Goal: Task Accomplishment & Management: Manage account settings

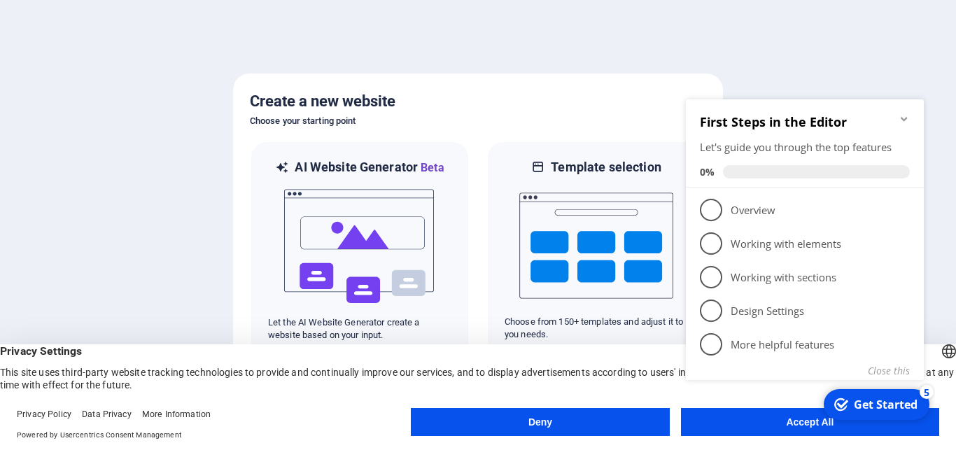
click div "checkmark Get Started 5 First Steps in the Editor Let's guide you through the t…"
click at [780, 432] on button "Accept All" at bounding box center [810, 422] width 258 height 28
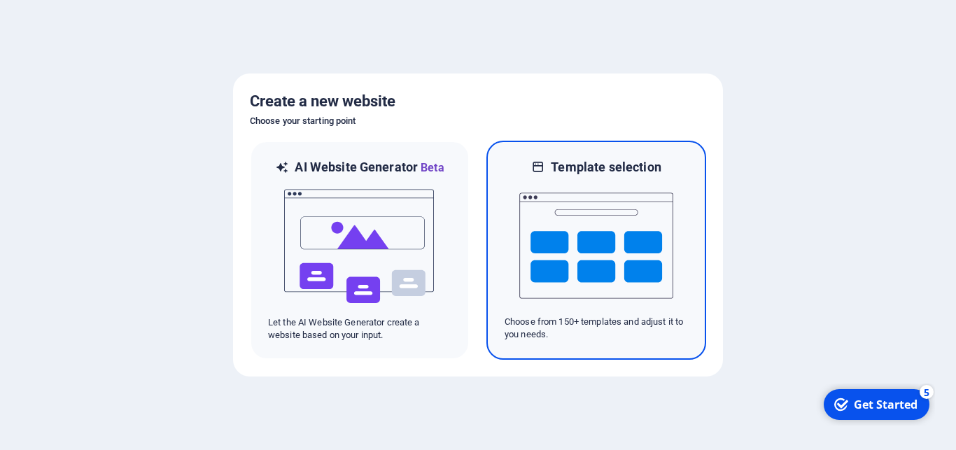
click at [579, 255] on img at bounding box center [596, 246] width 154 height 140
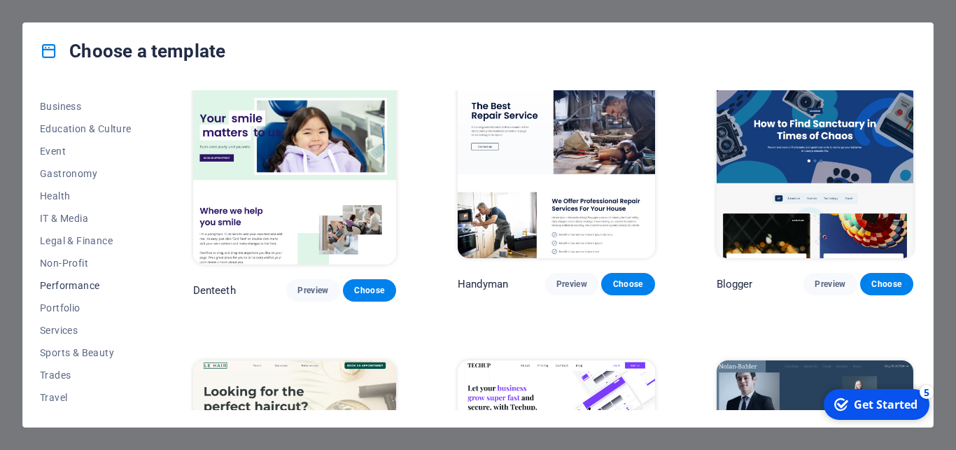
scroll to position [240, 0]
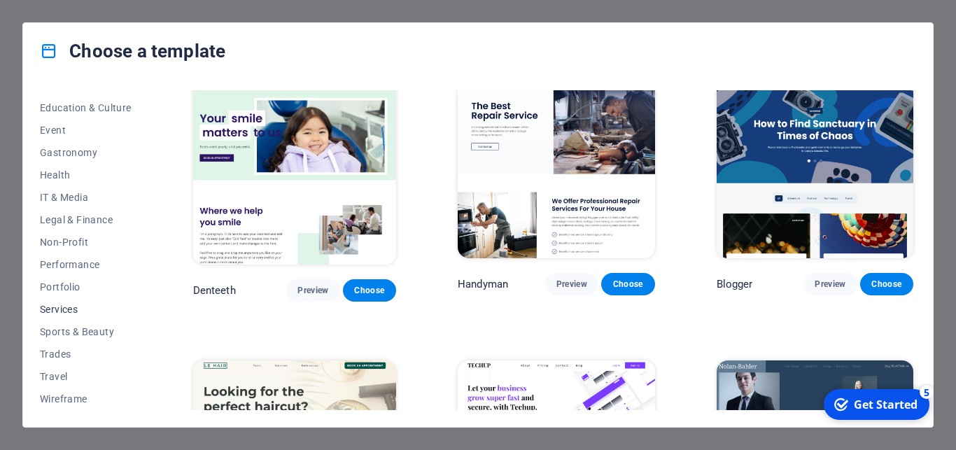
click at [67, 311] on span "Services" at bounding box center [86, 309] width 92 height 11
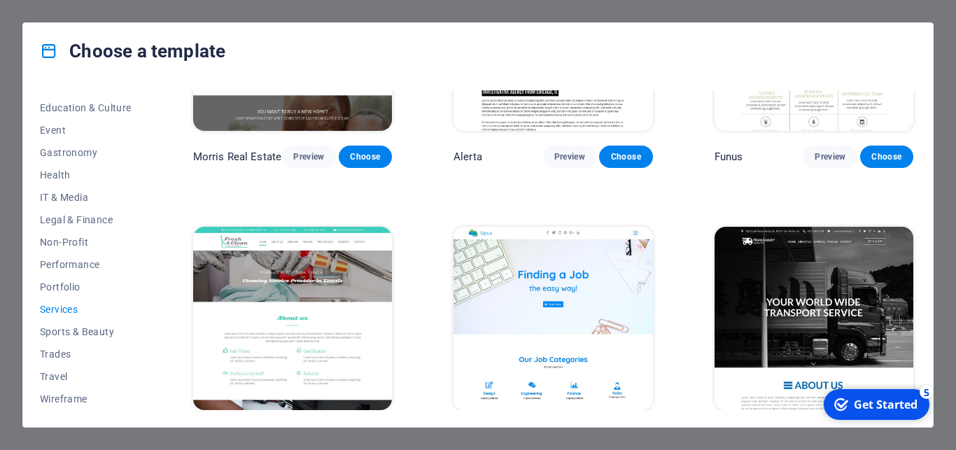
scroll to position [1268, 0]
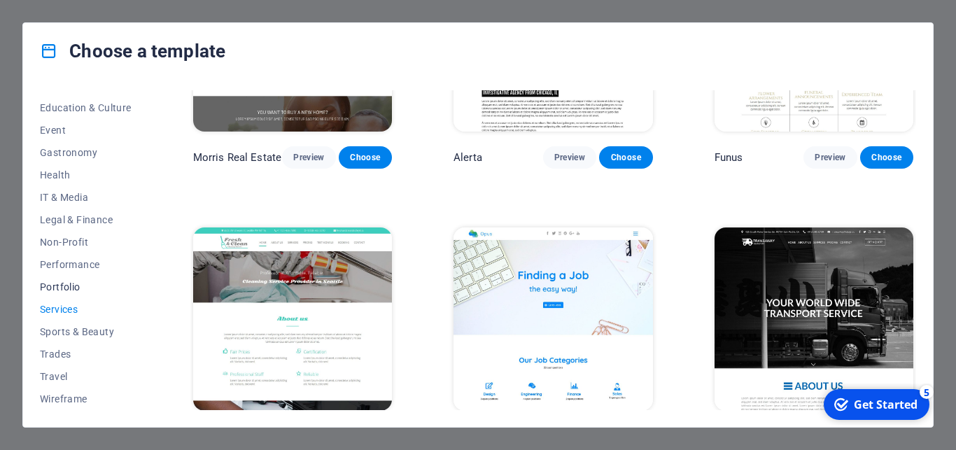
click at [68, 282] on span "Portfolio" at bounding box center [86, 286] width 92 height 11
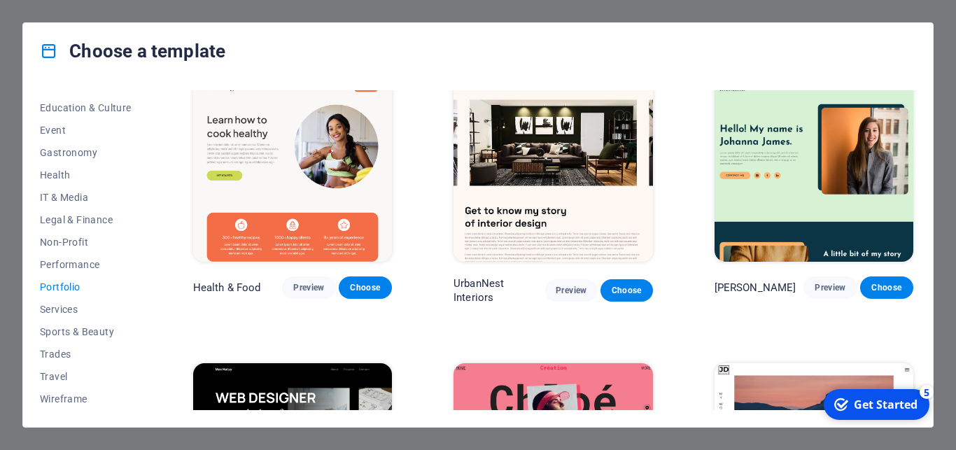
scroll to position [0, 0]
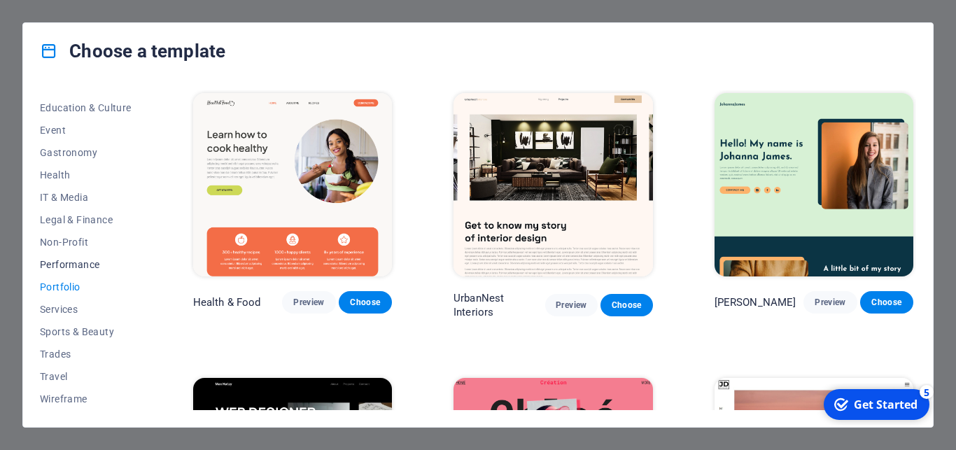
click at [92, 261] on span "Performance" at bounding box center [86, 264] width 92 height 11
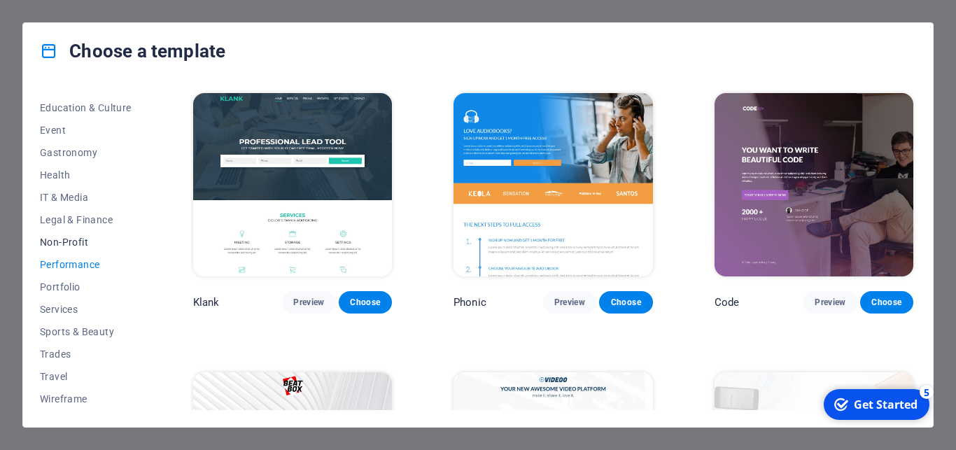
click at [76, 243] on span "Non-Profit" at bounding box center [86, 242] width 92 height 11
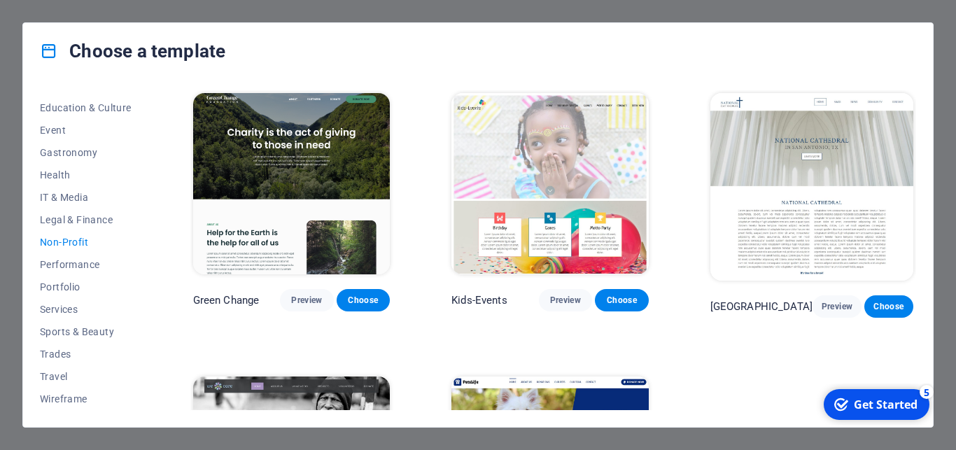
scroll to position [174, 0]
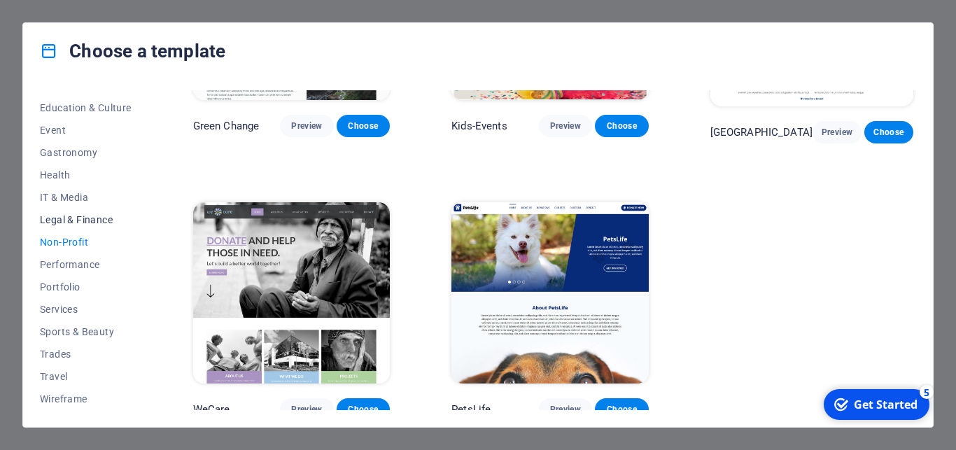
click at [93, 213] on button "Legal & Finance" at bounding box center [86, 220] width 92 height 22
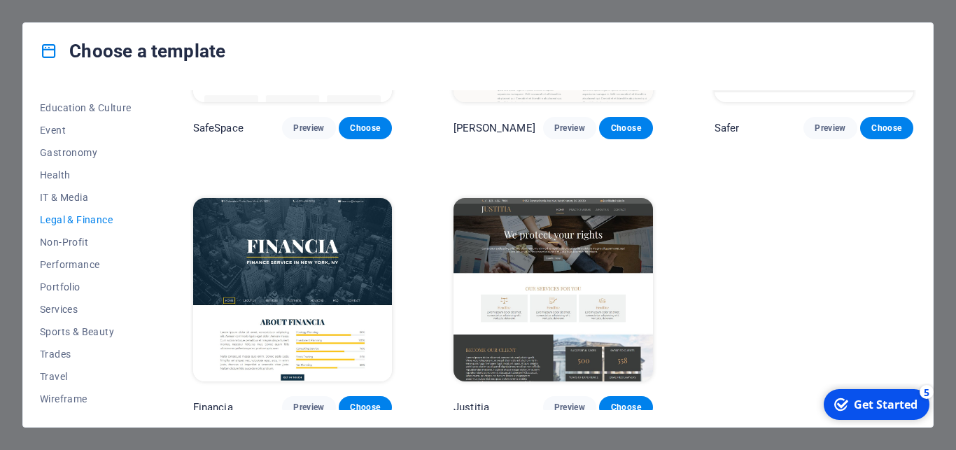
scroll to position [168, 0]
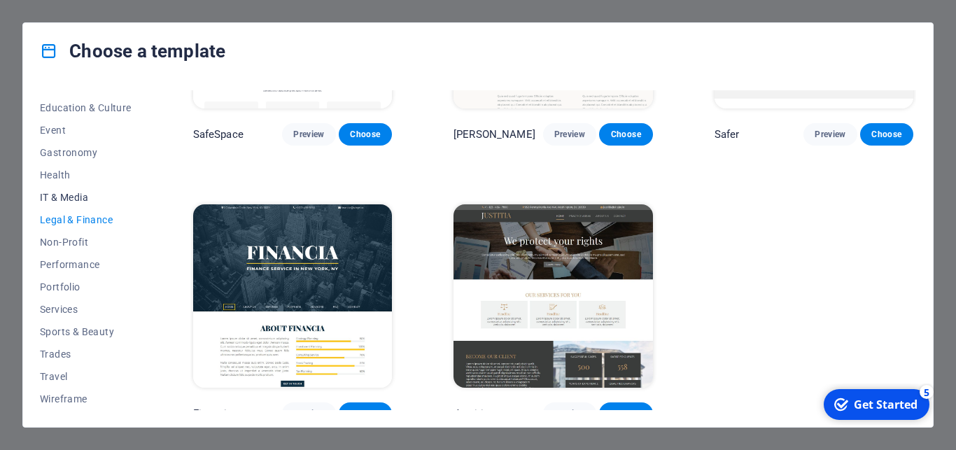
click at [60, 195] on span "IT & Media" at bounding box center [86, 197] width 92 height 11
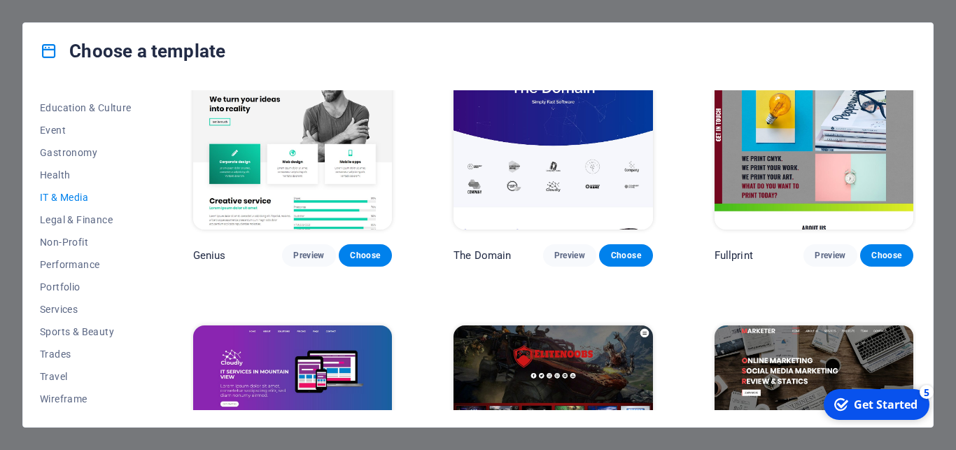
scroll to position [605, 0]
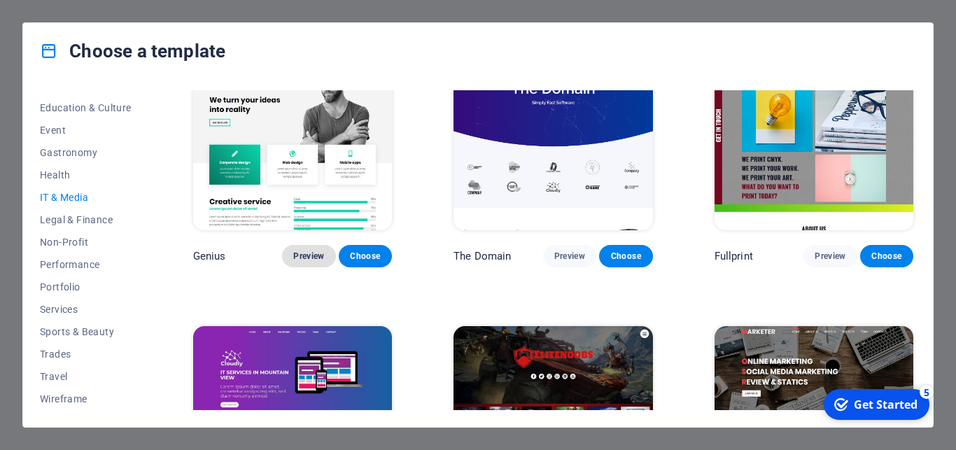
click at [303, 251] on span "Preview" at bounding box center [308, 256] width 31 height 11
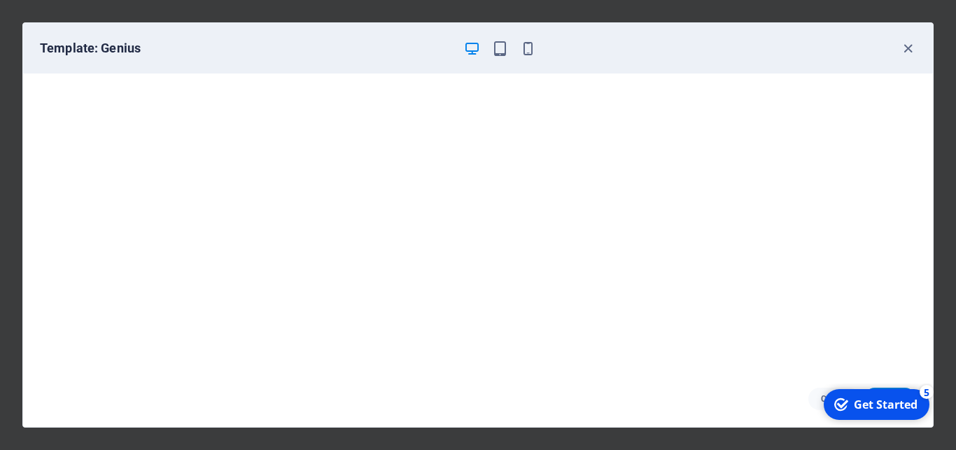
scroll to position [0, 0]
click at [875, 408] on div "Get Started" at bounding box center [886, 404] width 64 height 15
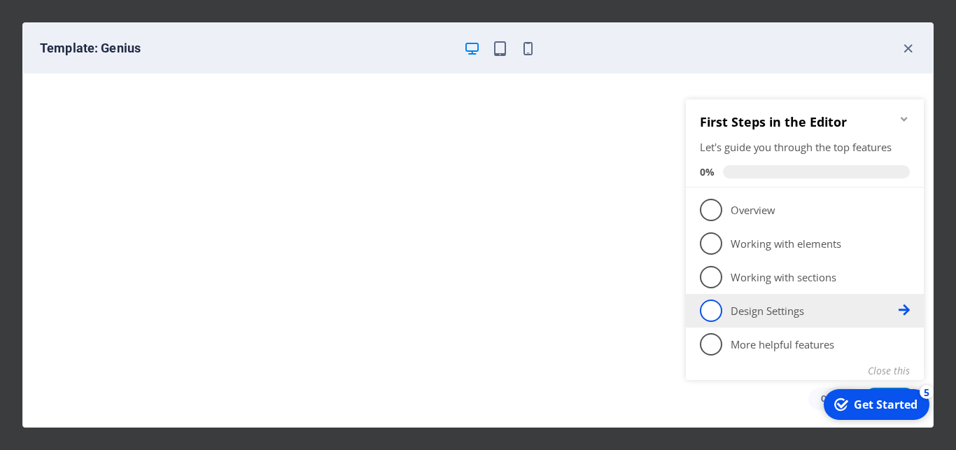
click at [712, 316] on span "4" at bounding box center [711, 311] width 22 height 22
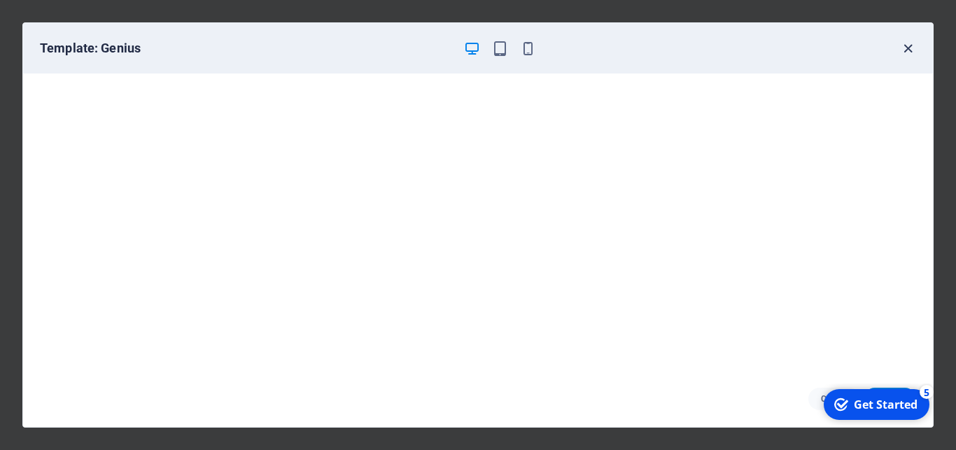
click at [904, 50] on icon "button" at bounding box center [908, 49] width 16 height 16
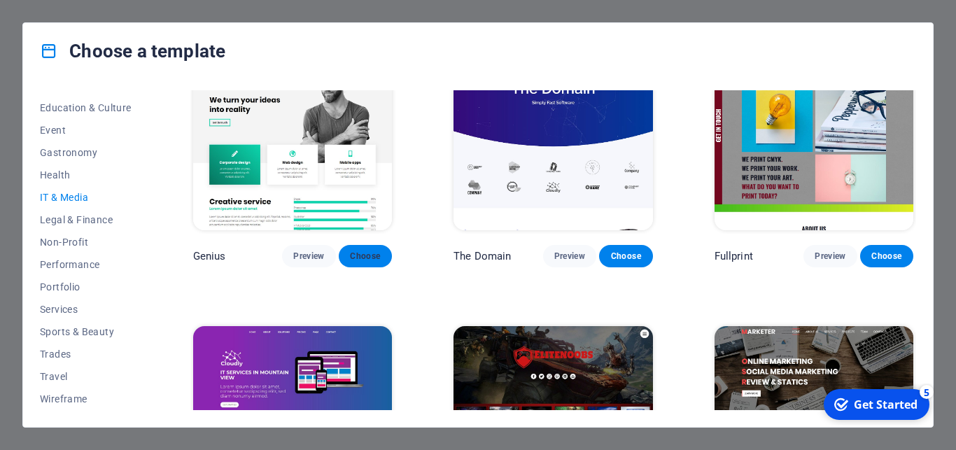
click at [373, 251] on span "Choose" at bounding box center [365, 256] width 31 height 11
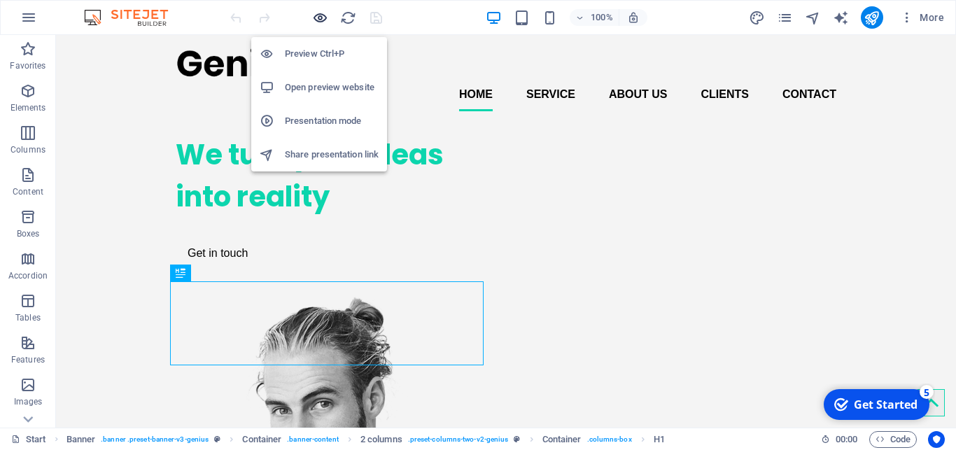
click at [319, 21] on icon "button" at bounding box center [320, 18] width 16 height 16
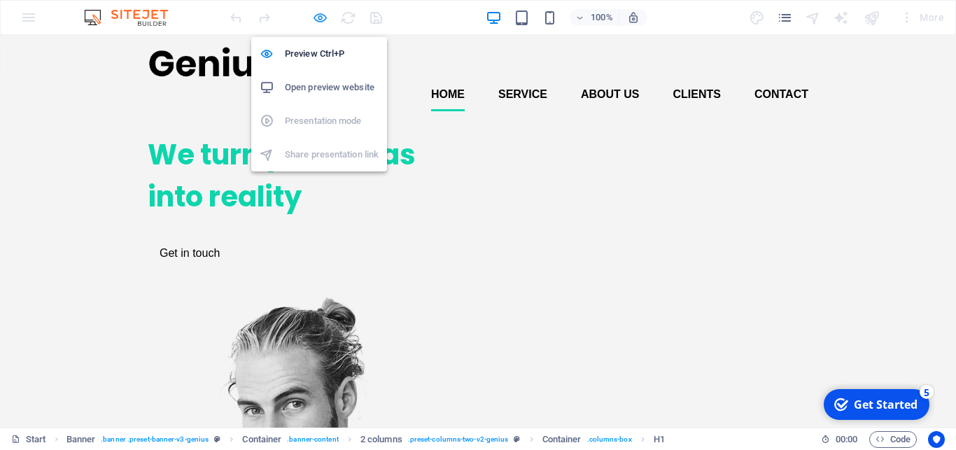
click at [319, 21] on icon "button" at bounding box center [320, 18] width 16 height 16
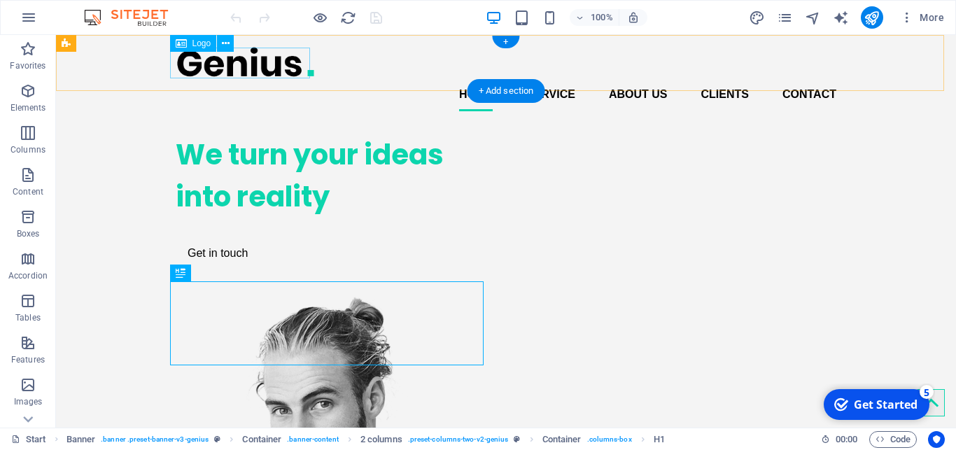
click at [268, 65] on div at bounding box center [506, 61] width 661 height 31
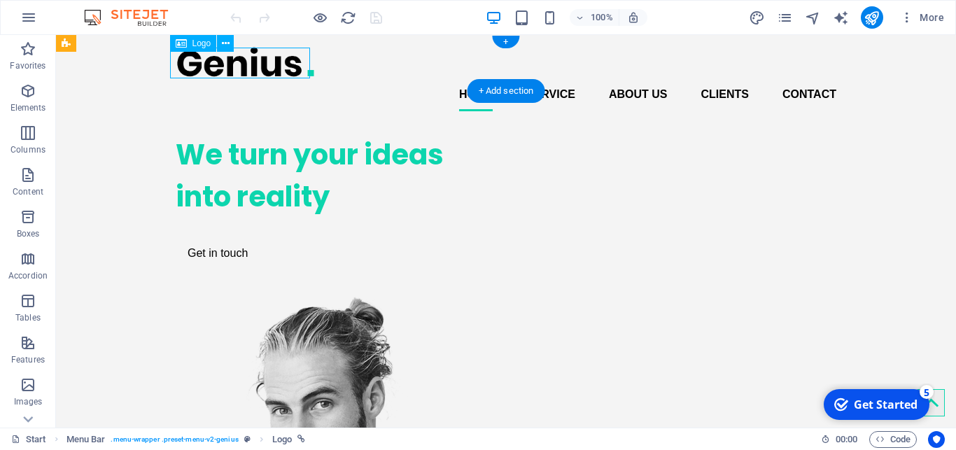
click at [268, 65] on div at bounding box center [506, 61] width 661 height 31
select select "px"
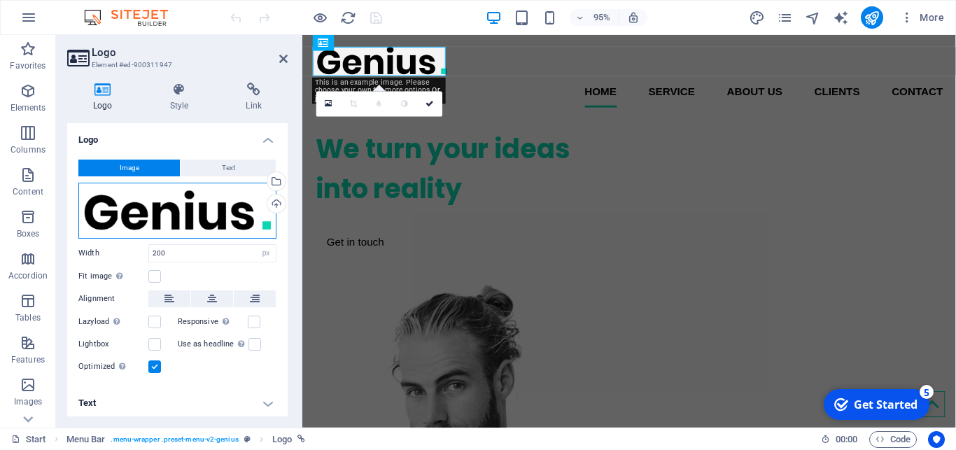
click at [188, 216] on div "Drag files here, click to choose files or select files from Files or our free s…" at bounding box center [177, 211] width 198 height 56
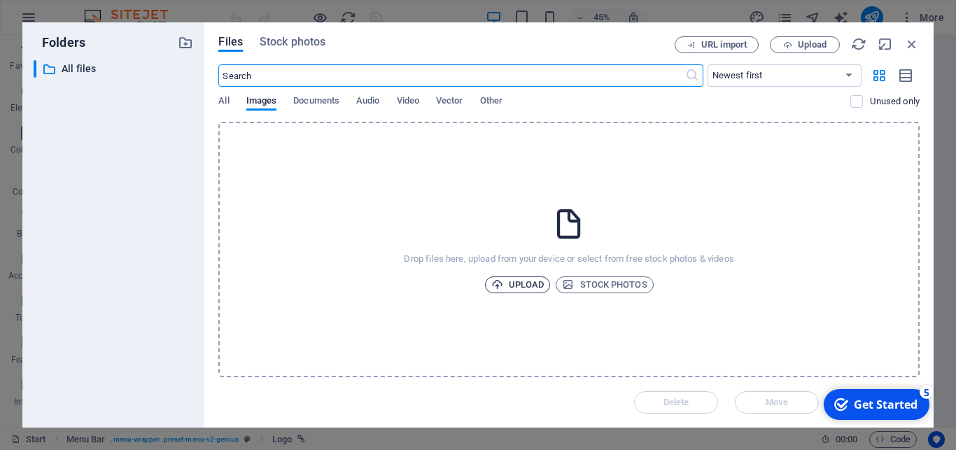
click at [527, 287] on span "Upload" at bounding box center [517, 284] width 53 height 17
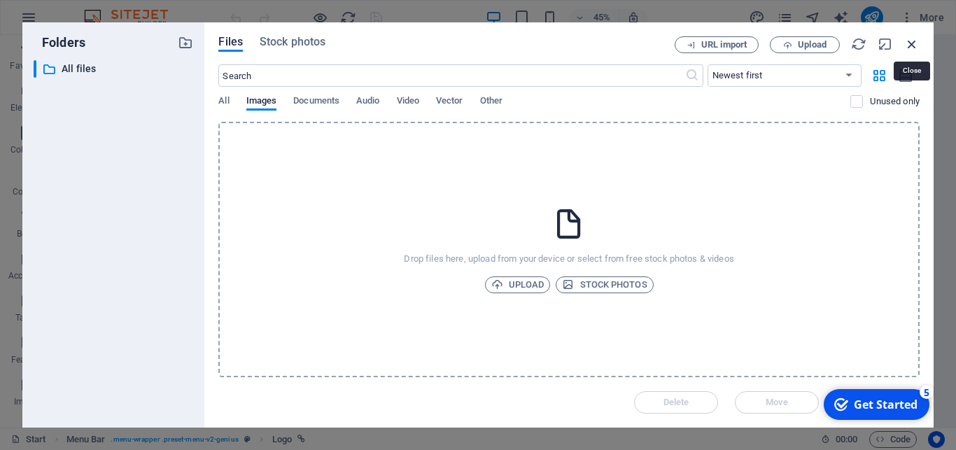
drag, startPoint x: 914, startPoint y: 41, endPoint x: 377, endPoint y: 79, distance: 538.9
click at [914, 41] on icon "button" at bounding box center [911, 43] width 15 height 15
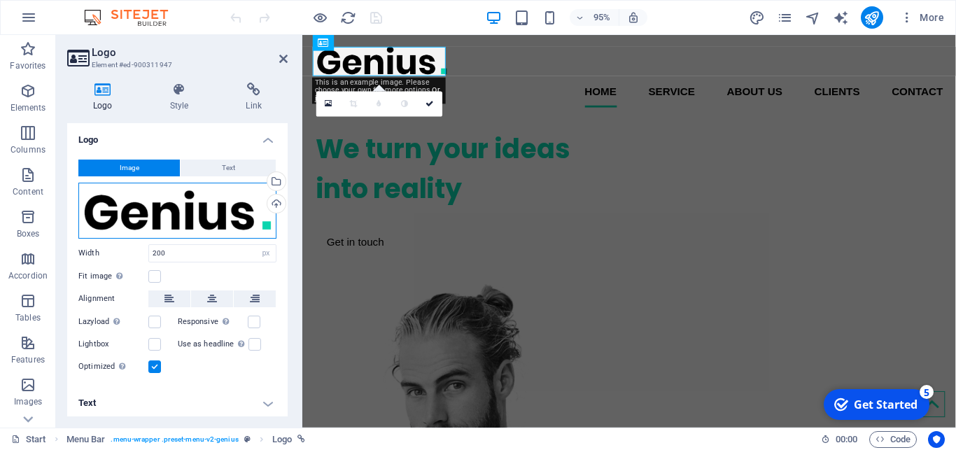
click at [204, 223] on div "Drag files here, click to choose files or select files from Files or our free s…" at bounding box center [177, 211] width 198 height 56
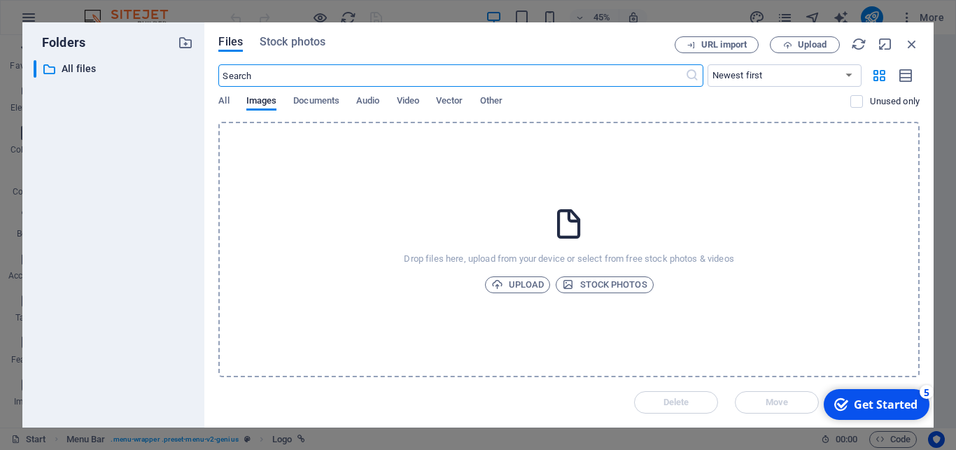
click at [204, 223] on body "[DOMAIN_NAME] Start Favorites Elements Columns Content Boxes Accordion Tables F…" at bounding box center [478, 225] width 956 height 450
click at [521, 282] on span "Upload" at bounding box center [517, 284] width 53 height 17
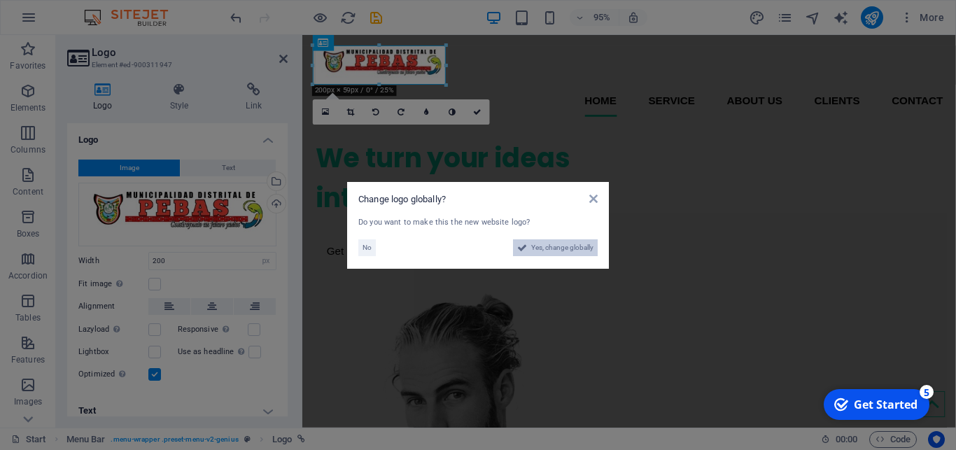
click at [544, 250] on span "Yes, change globally" at bounding box center [562, 247] width 62 height 17
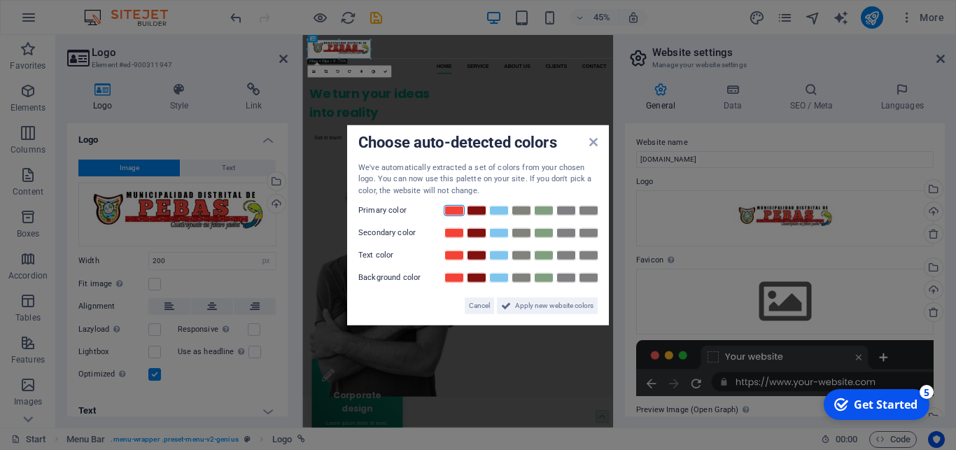
click at [459, 211] on link at bounding box center [454, 210] width 21 height 11
click at [527, 305] on span "Apply new website colors" at bounding box center [554, 305] width 78 height 17
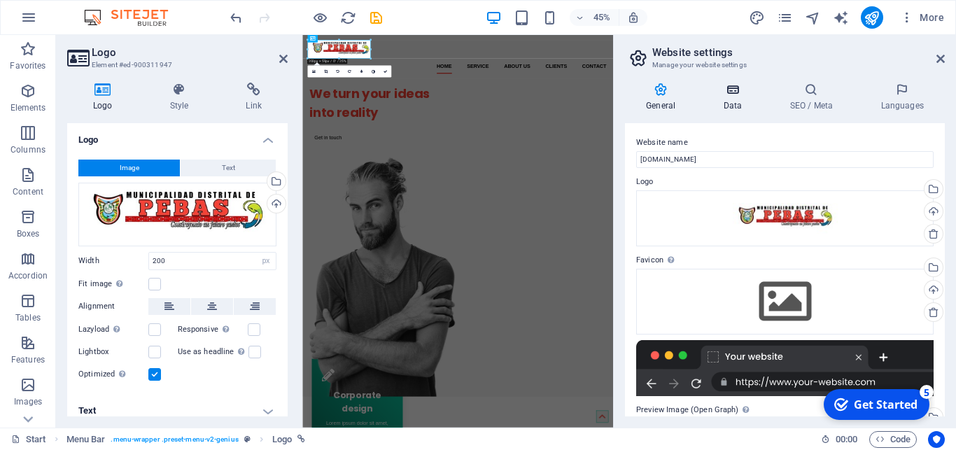
click at [740, 99] on h4 "Data" at bounding box center [735, 97] width 66 height 29
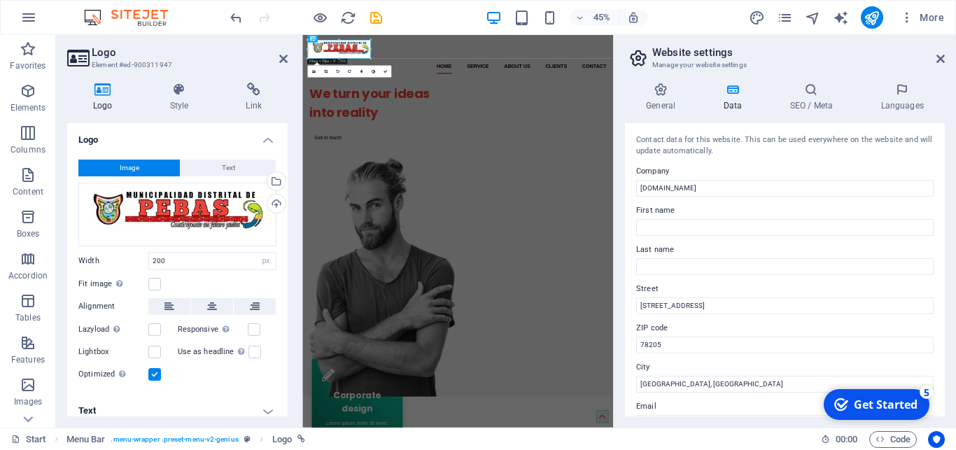
click at [433, 9] on div "45% More" at bounding box center [588, 17] width 722 height 22
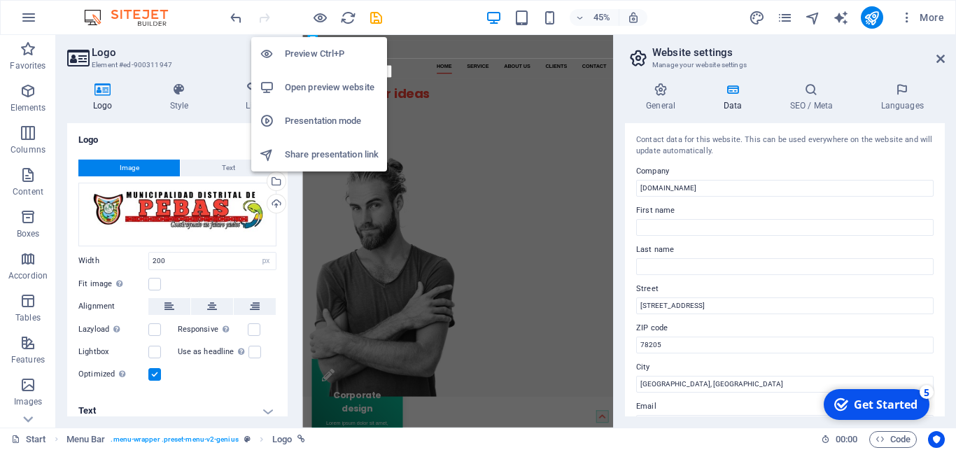
click at [316, 85] on h6 "Open preview website" at bounding box center [332, 87] width 94 height 17
click at [320, 13] on icon "button" at bounding box center [320, 18] width 16 height 16
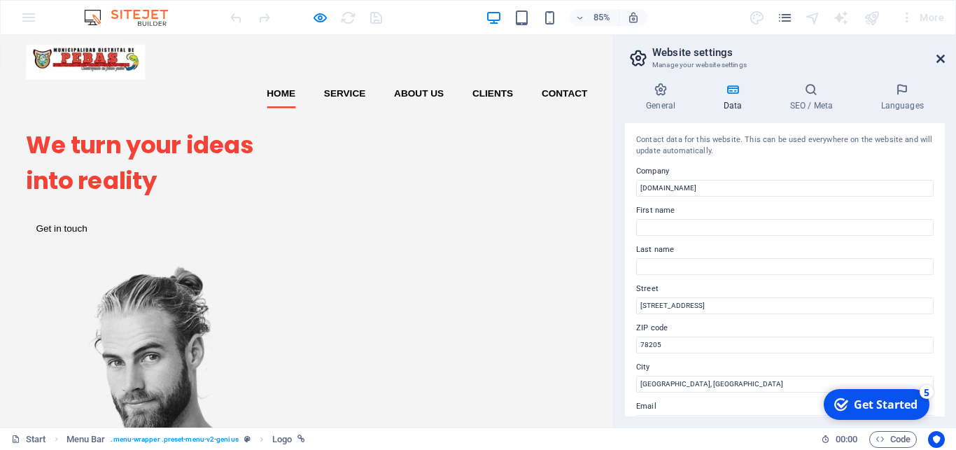
click at [939, 62] on icon at bounding box center [941, 58] width 8 height 11
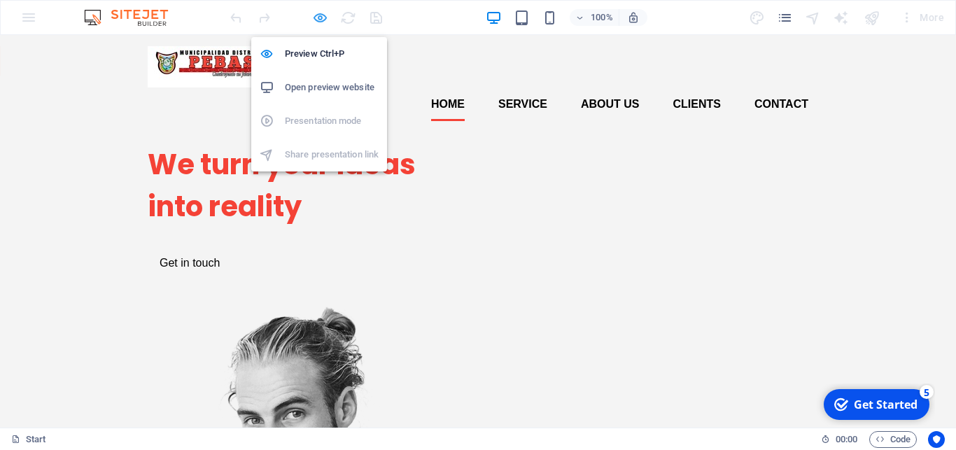
click at [320, 19] on icon "button" at bounding box center [320, 18] width 16 height 16
select select "px"
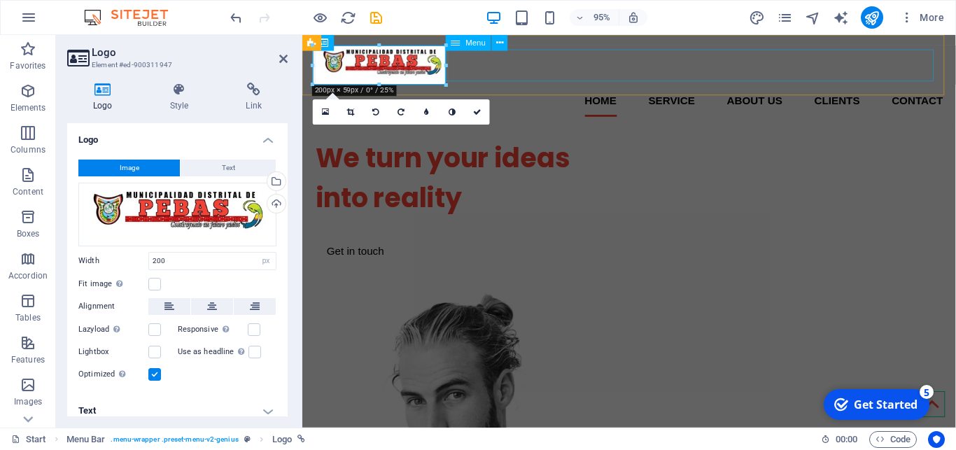
click at [613, 87] on nav "Home Service About us Clients Contact" at bounding box center [646, 104] width 661 height 34
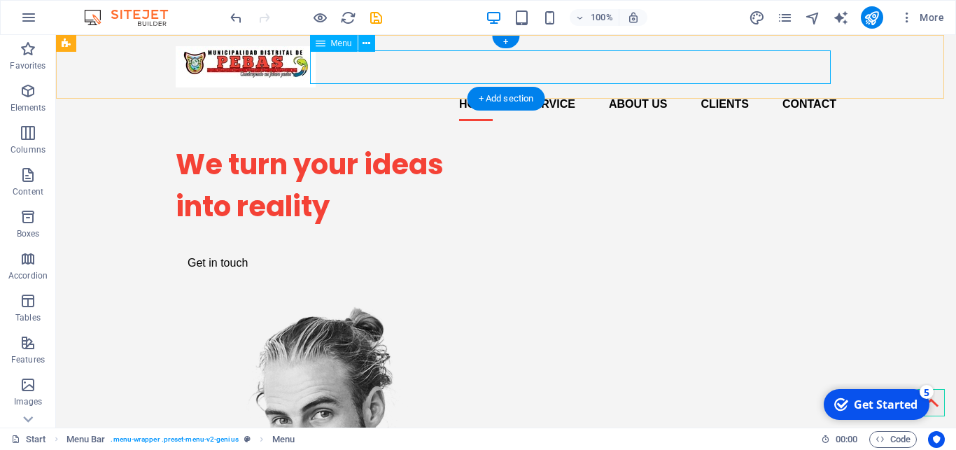
click at [472, 87] on nav "Home Service About us Clients Contact" at bounding box center [506, 104] width 661 height 34
click at [467, 87] on nav "Home Service About us Clients Contact" at bounding box center [506, 104] width 661 height 34
select select
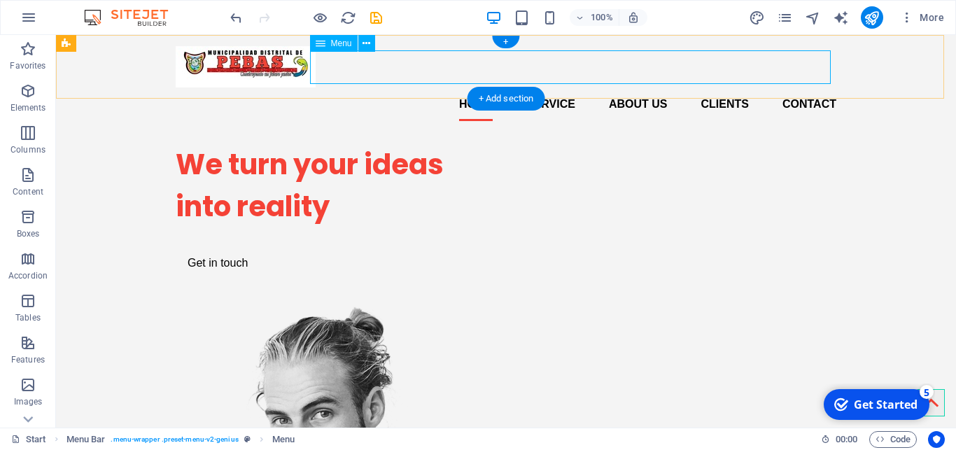
select select
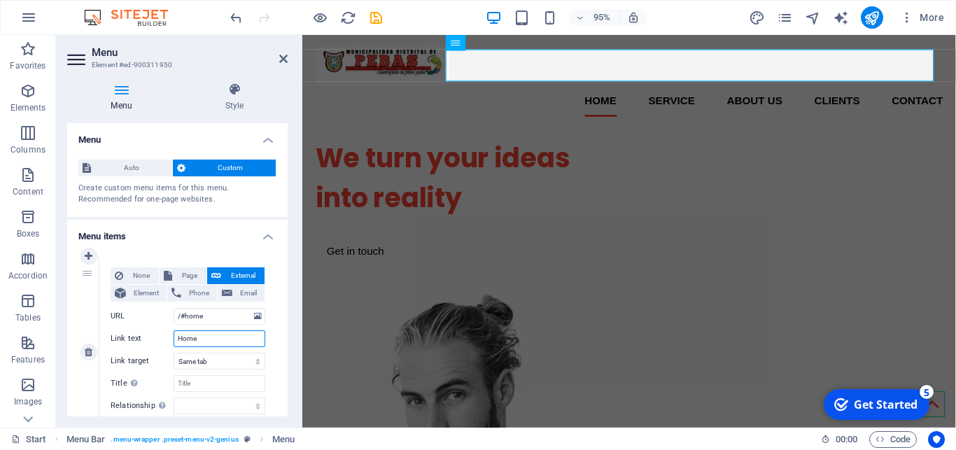
drag, startPoint x: 211, startPoint y: 338, endPoint x: 149, endPoint y: 344, distance: 62.5
click at [174, 344] on input "Home" at bounding box center [220, 338] width 92 height 17
type input "INIC"
select select
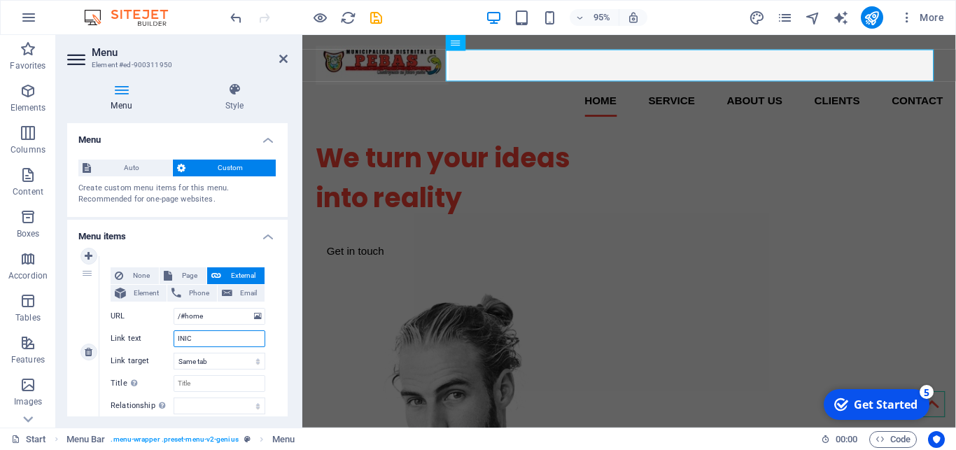
select select
type input "INICIO"
select select
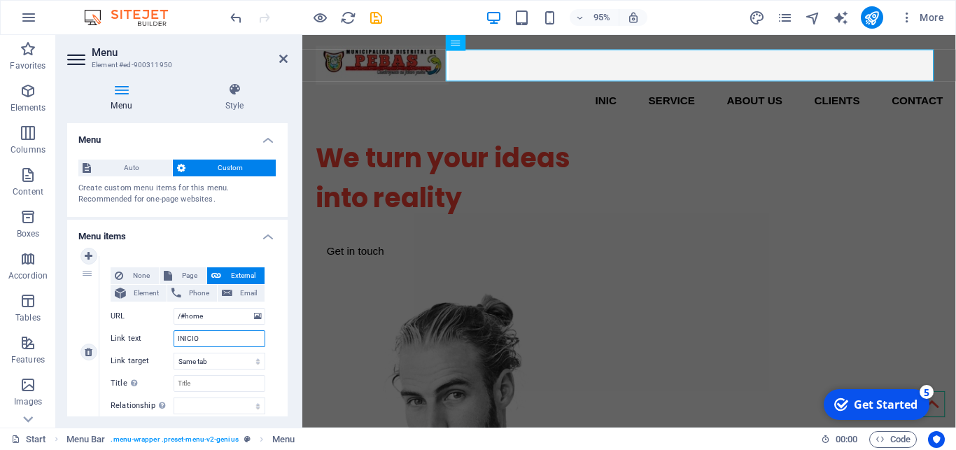
select select
type input "INICIO"
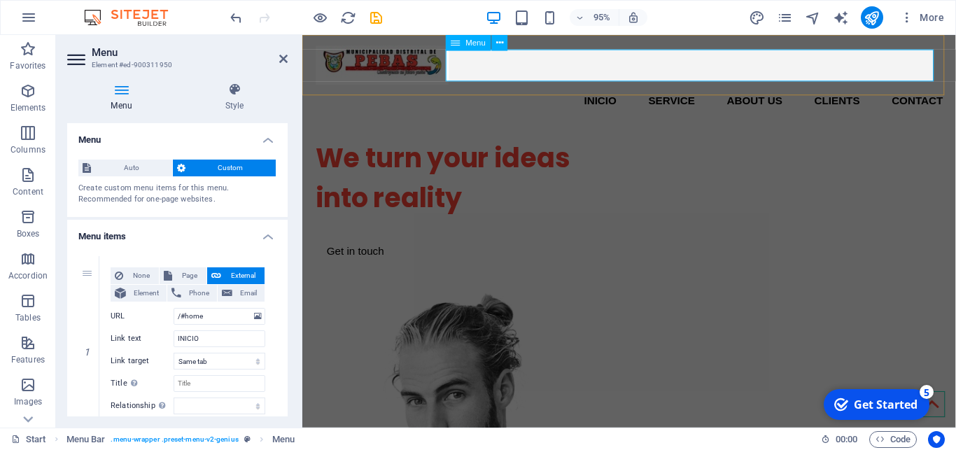
click at [674, 87] on nav "INICIO Service About us Clients Contact" at bounding box center [646, 104] width 661 height 34
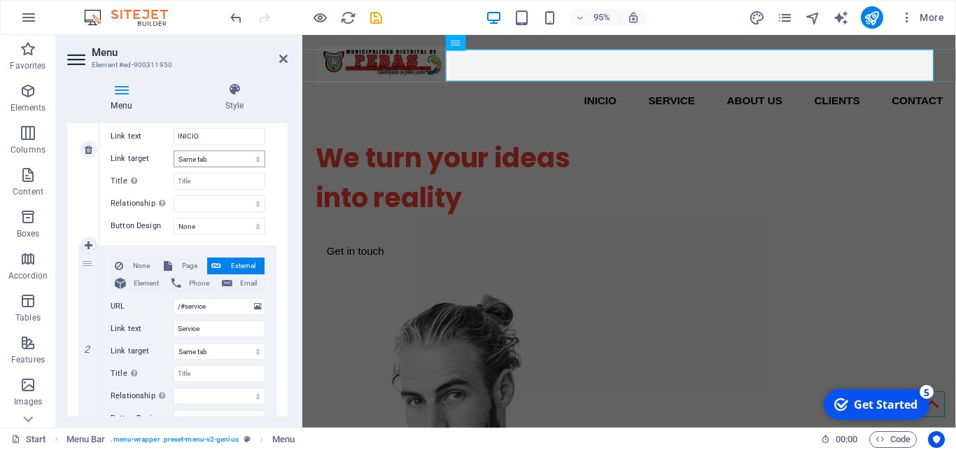
scroll to position [236, 0]
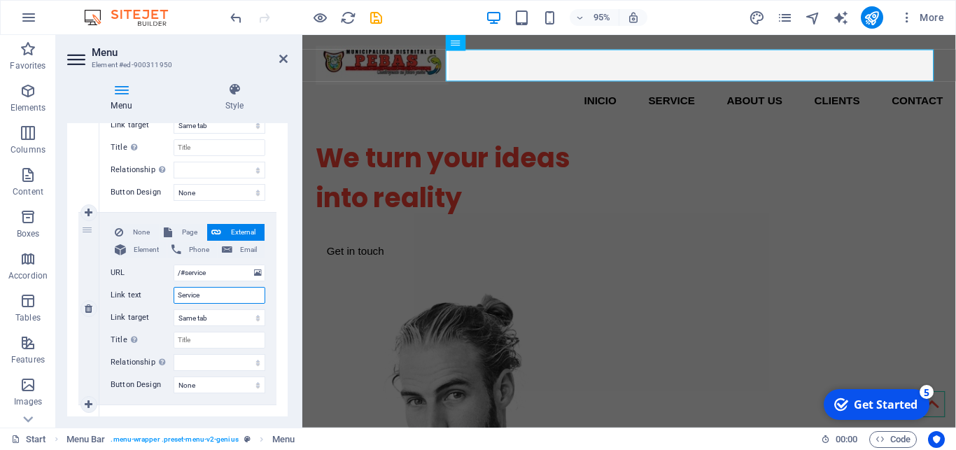
drag, startPoint x: 218, startPoint y: 297, endPoint x: 143, endPoint y: 304, distance: 75.2
click at [174, 304] on input "Service" at bounding box center [220, 295] width 92 height 17
type input "NO"
select select
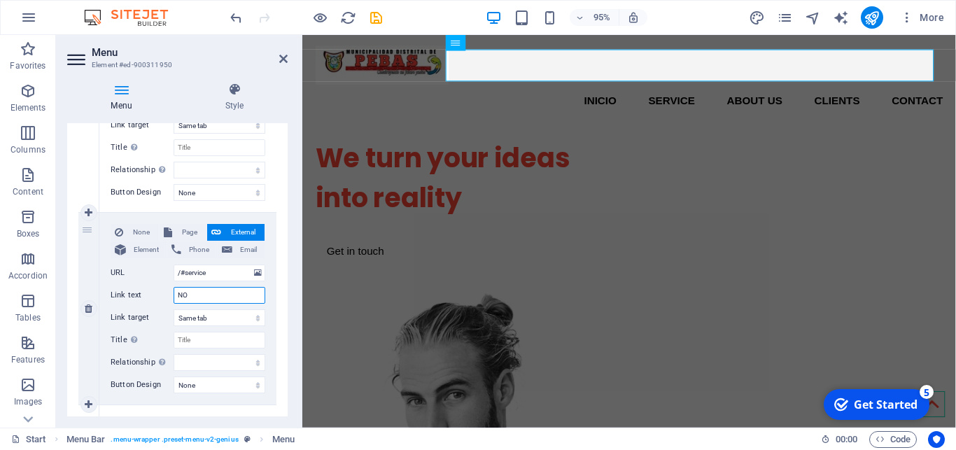
select select
type input "NOSO"
select select
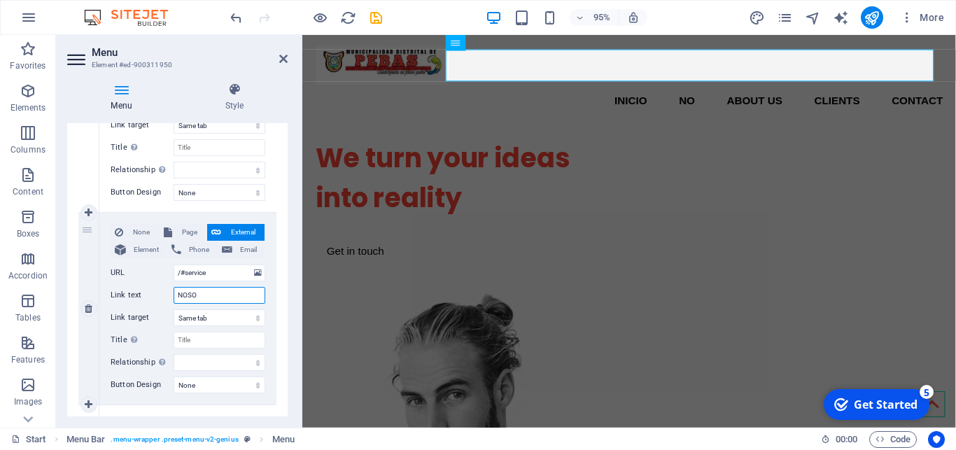
select select
type input "NOSOTROS"
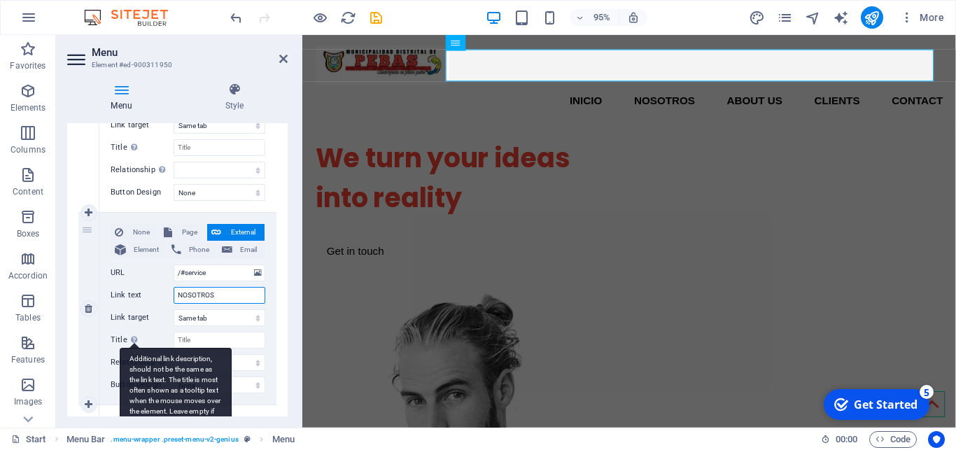
select select
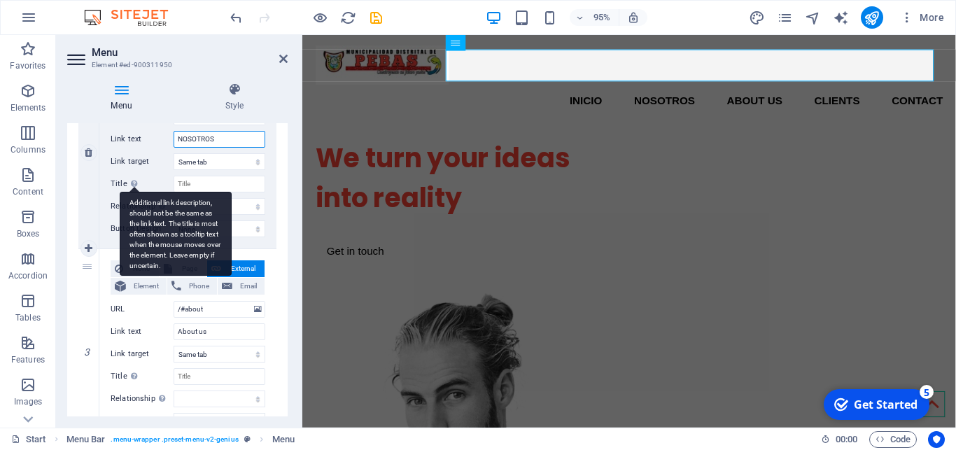
scroll to position [451, 0]
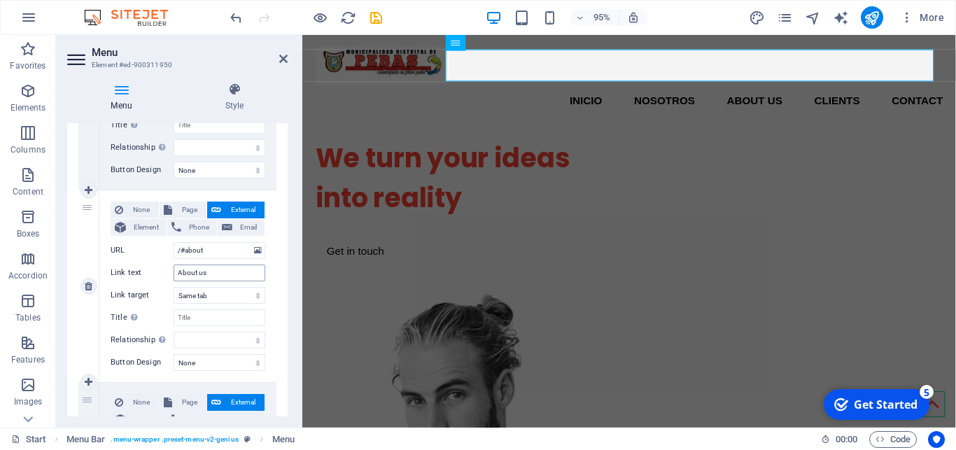
type input "NOSOTROS"
click at [218, 274] on input "About us" at bounding box center [220, 273] width 92 height 17
type input "A"
select select
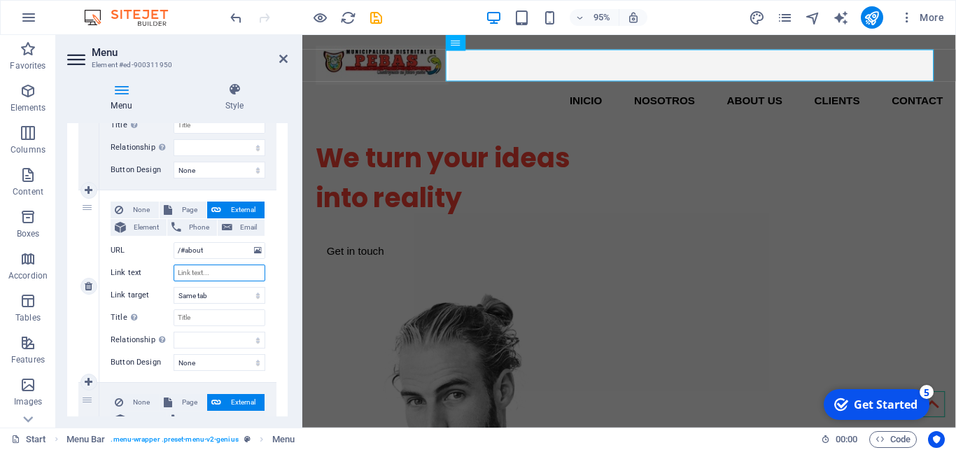
select select
type input "MUNICIPALIDAD"
select select
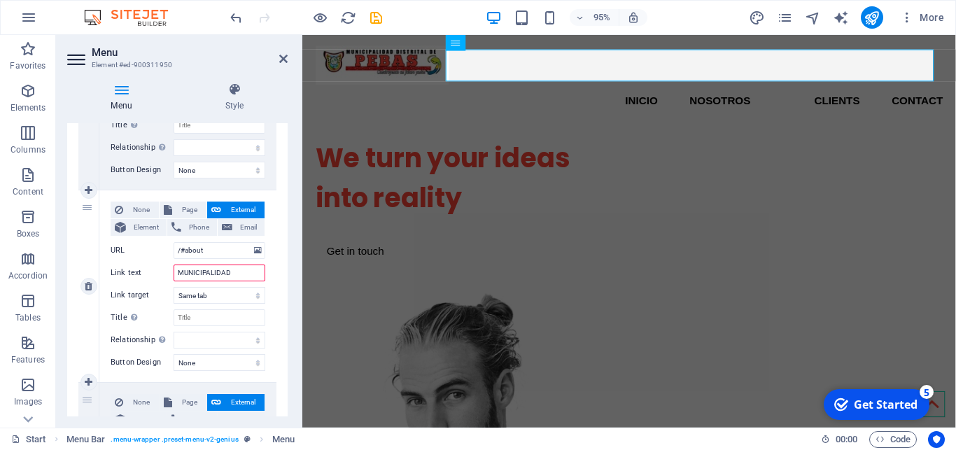
select select
type input "MUNICIPALIDAD"
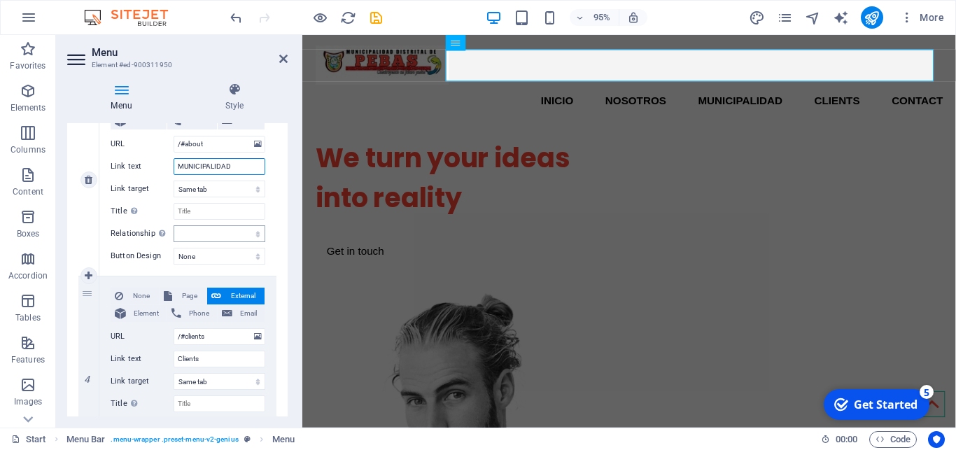
scroll to position [603, 0]
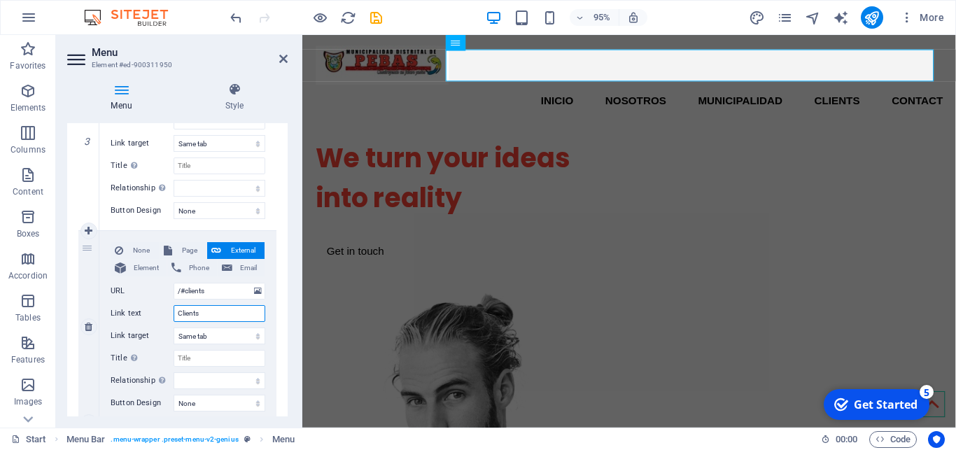
click at [206, 313] on input "Clients" at bounding box center [220, 313] width 92 height 17
type input "C"
select select
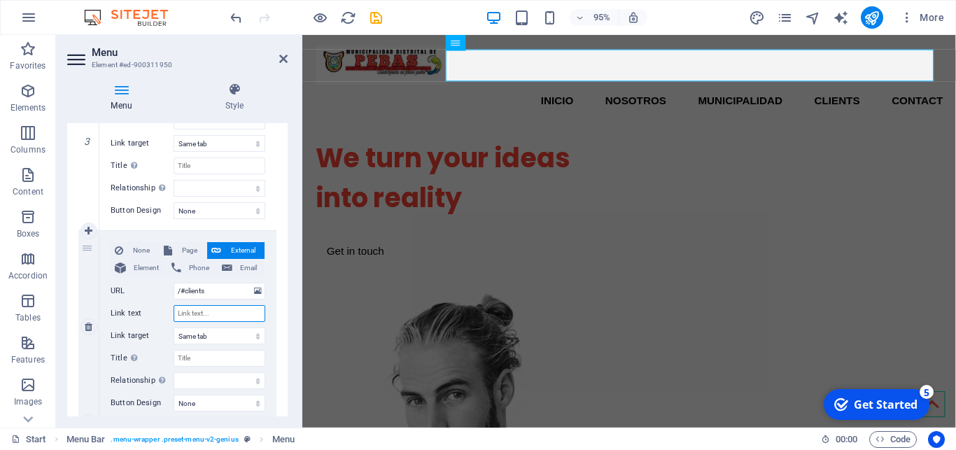
select select
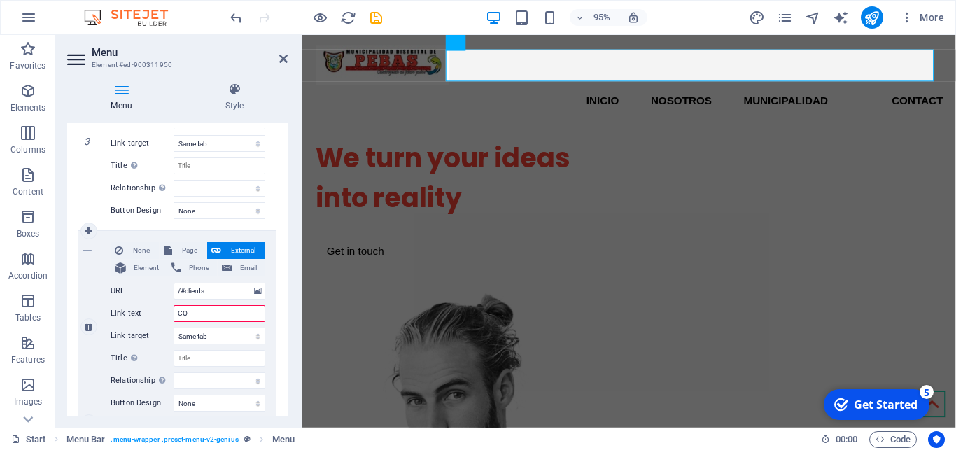
type input "C"
type input "PROGRAMAS"
select select
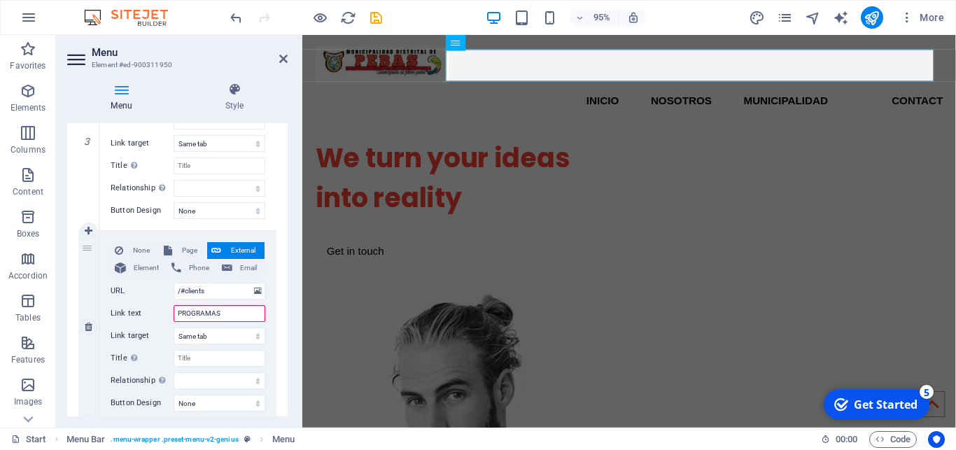
select select
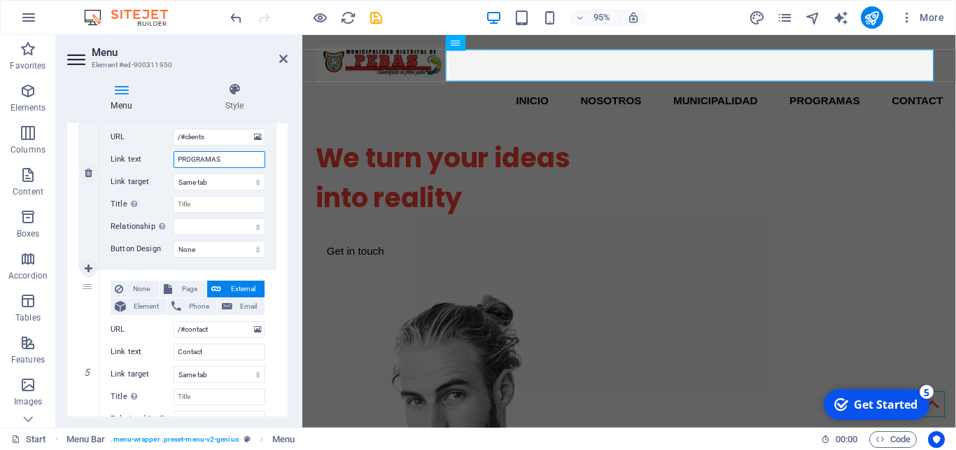
scroll to position [788, 0]
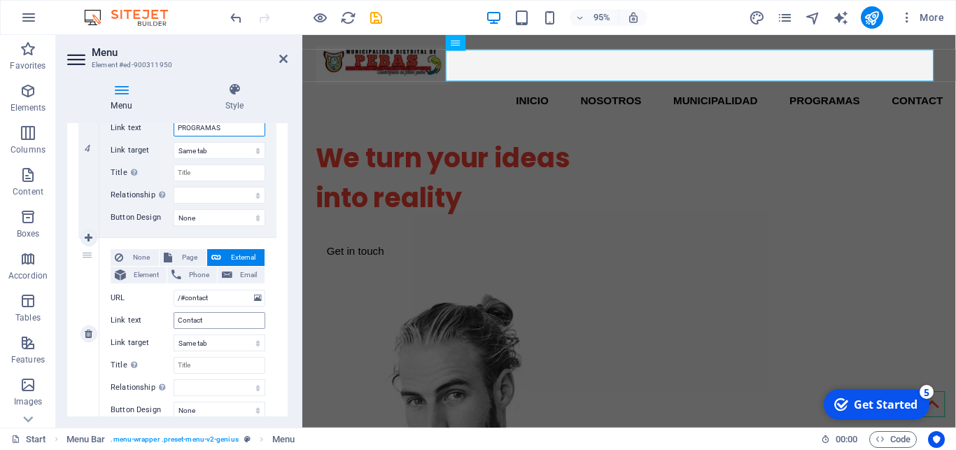
type input "PROGRAMAS"
click at [211, 322] on input "Contact" at bounding box center [220, 320] width 92 height 17
type input "C"
type input "CON"
select select
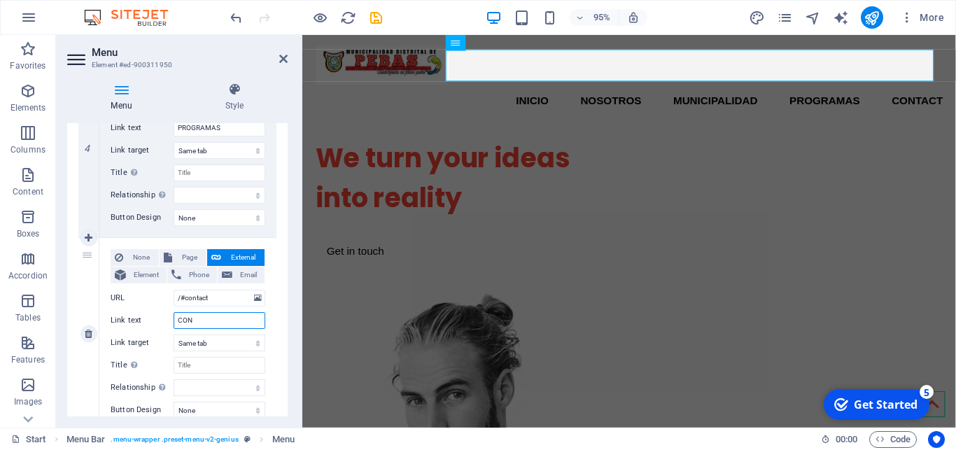
select select
type input "CONTACTOS"
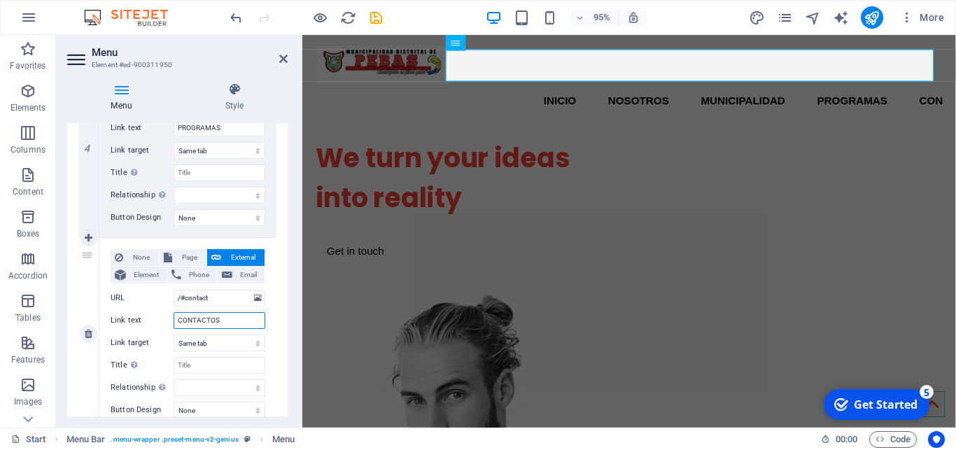
select select
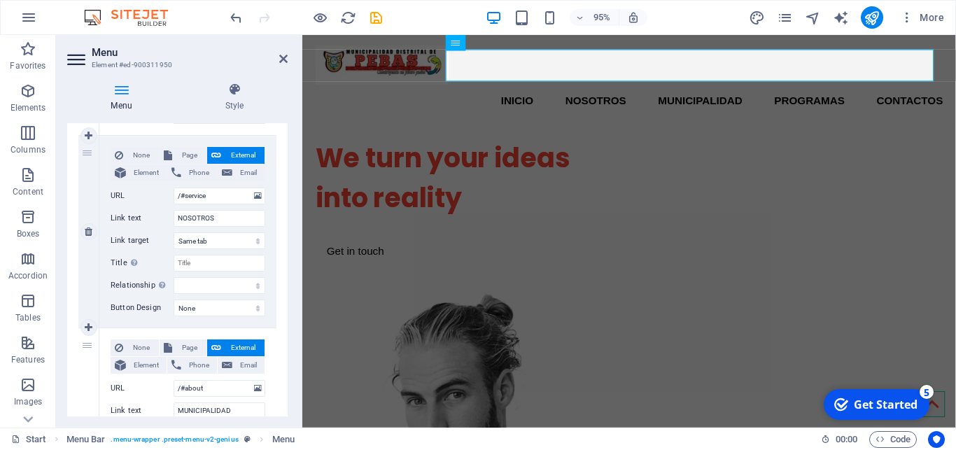
scroll to position [312, 0]
type input "CONTACTOS"
click at [87, 325] on icon at bounding box center [89, 328] width 8 height 10
select select
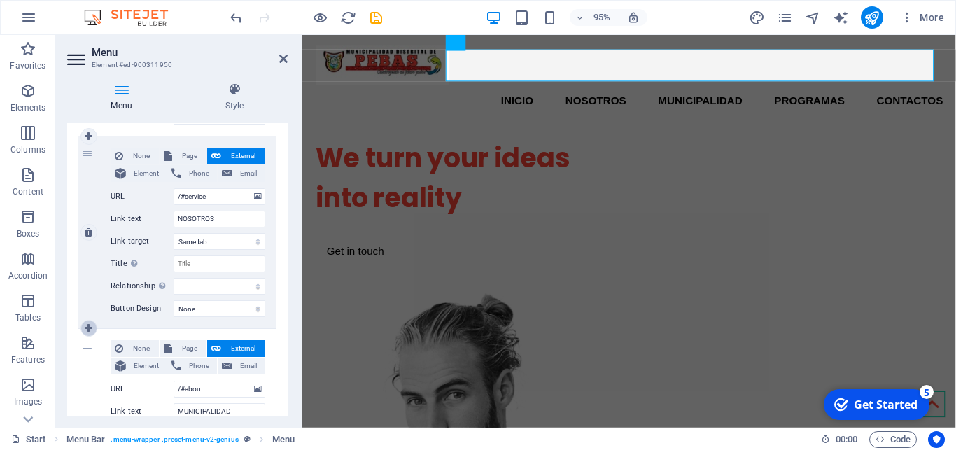
select select
type input "/#about"
type input "MUNICIPALIDAD"
select select
type input "/#clients"
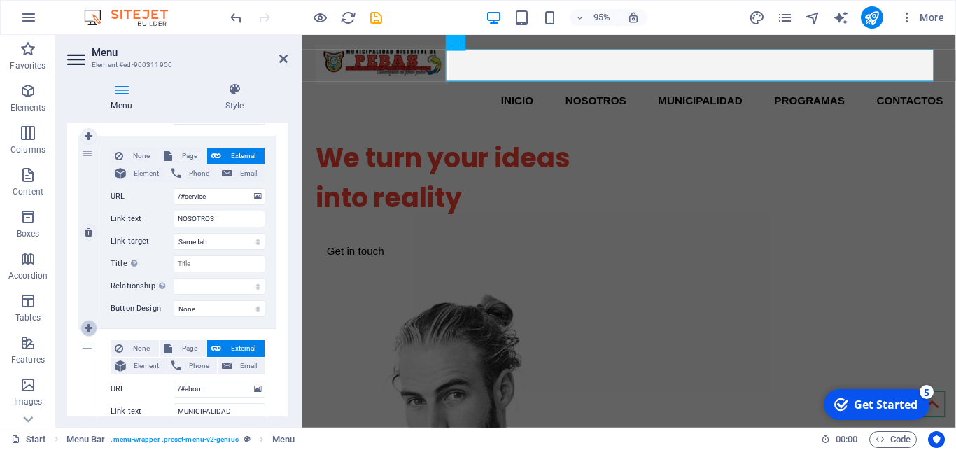
type input "PROGRAMAS"
select select
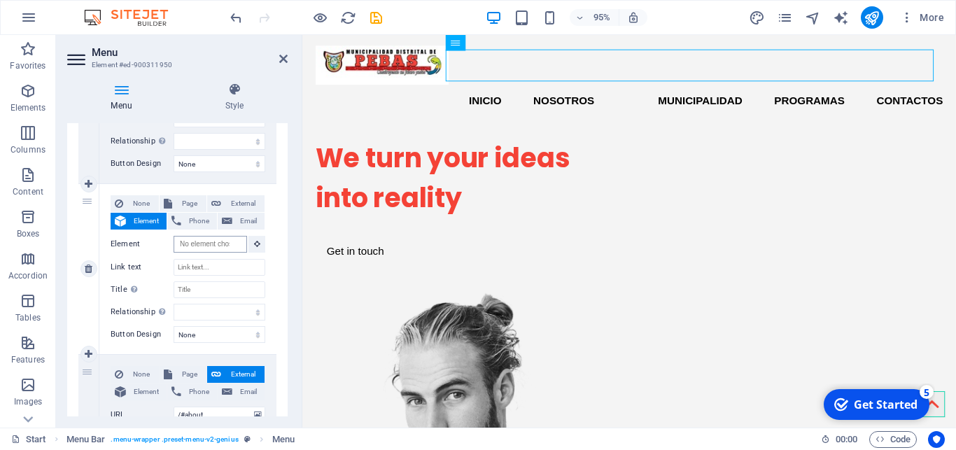
scroll to position [460, 0]
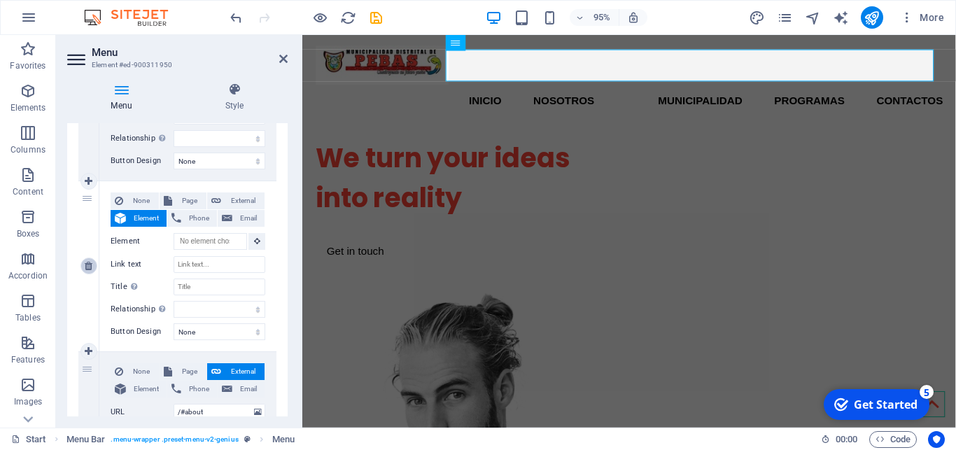
click at [92, 266] on icon at bounding box center [89, 266] width 8 height 10
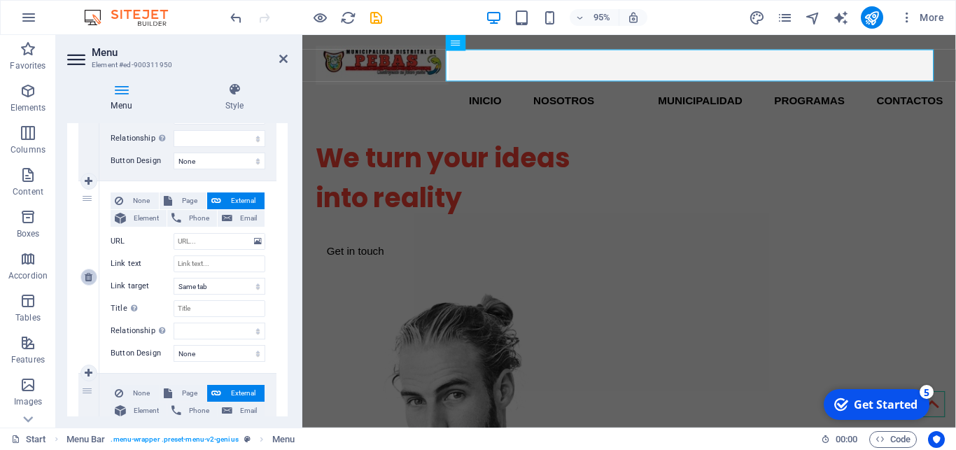
select select
type input "/#about"
type input "MUNICIPALIDAD"
select select
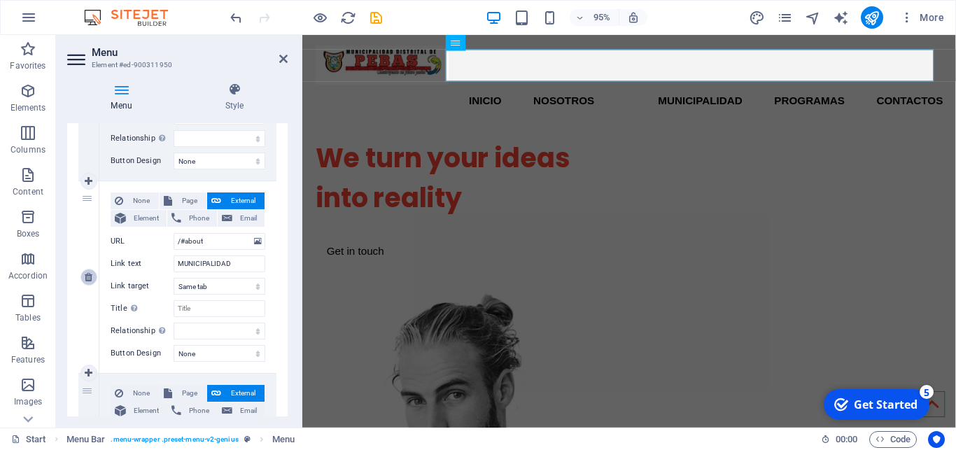
type input "/#clients"
type input "PROGRAMAS"
select select
type input "/#contact"
type input "CONTACTOS"
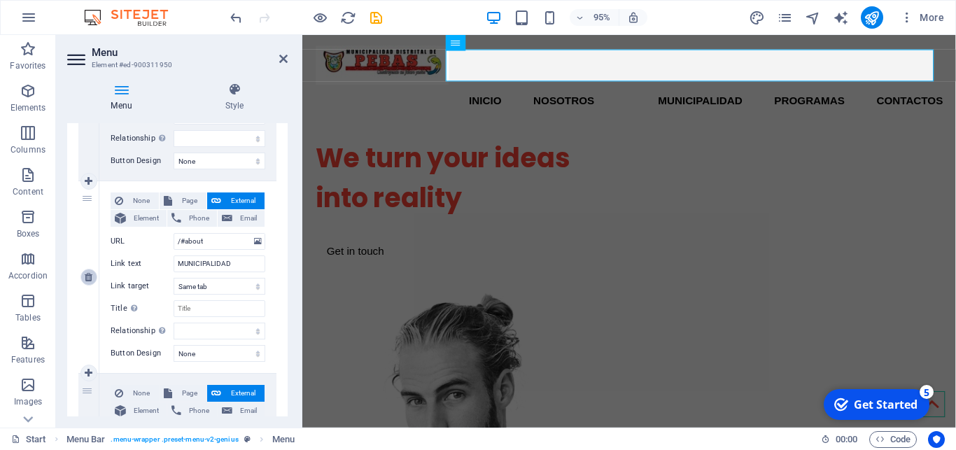
select select
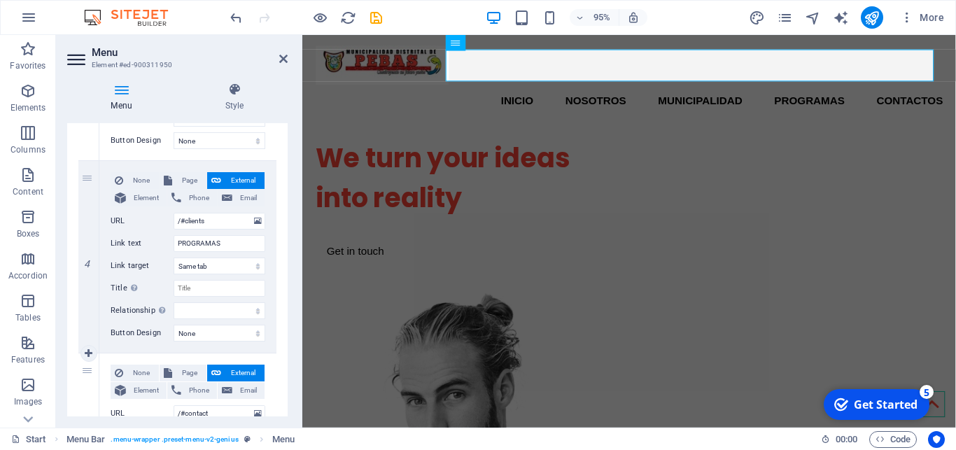
scroll to position [661, 0]
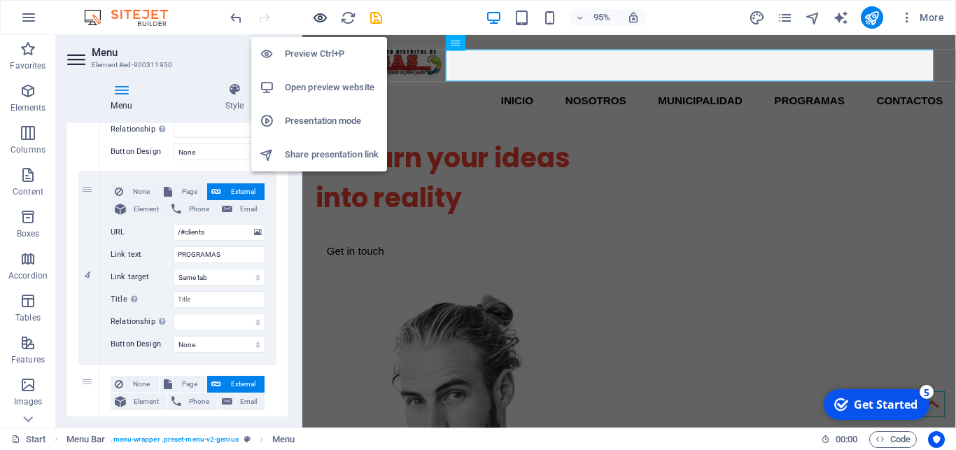
click at [316, 16] on icon "button" at bounding box center [320, 18] width 16 height 16
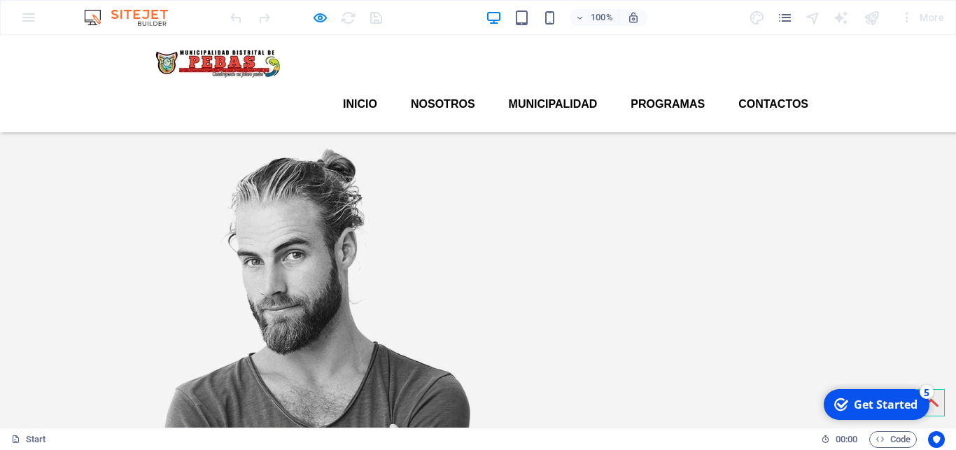
scroll to position [0, 0]
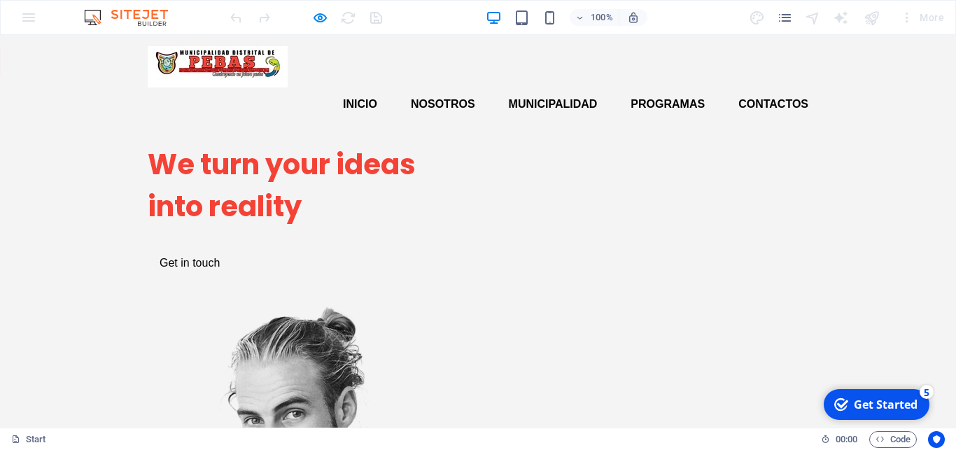
click at [225, 68] on img at bounding box center [218, 66] width 140 height 41
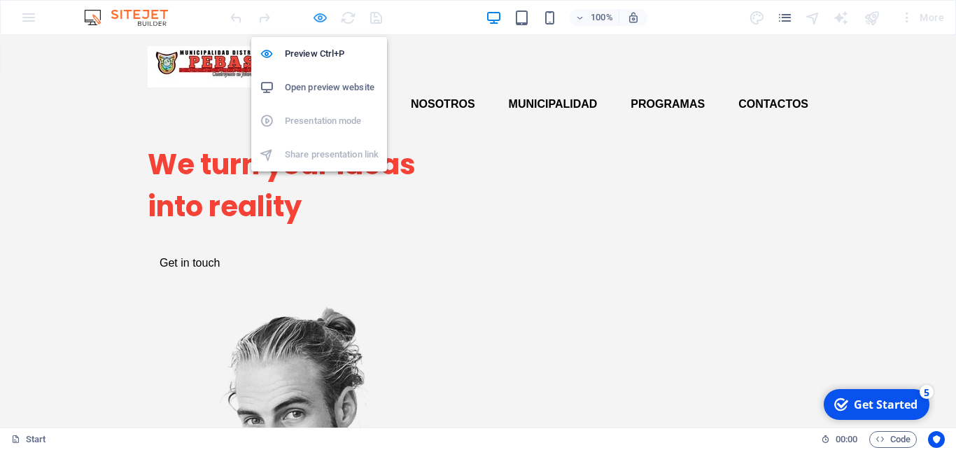
click at [314, 12] on icon "button" at bounding box center [320, 18] width 16 height 16
select select
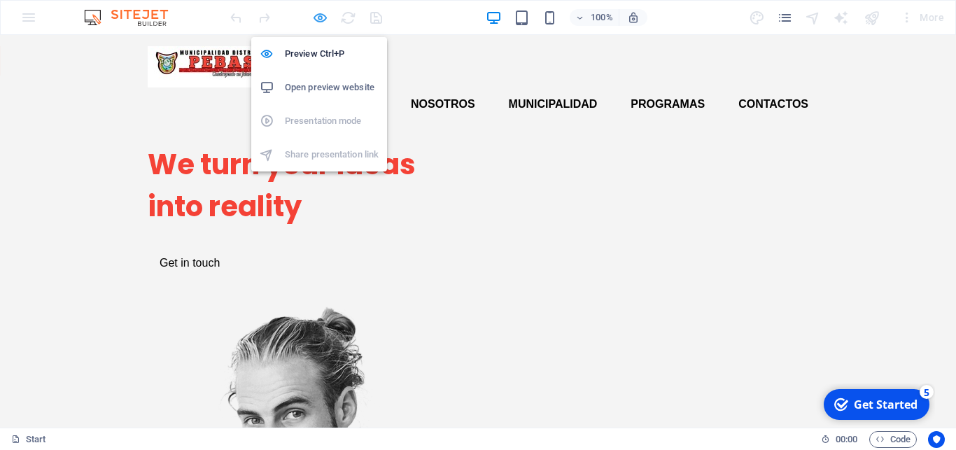
select select
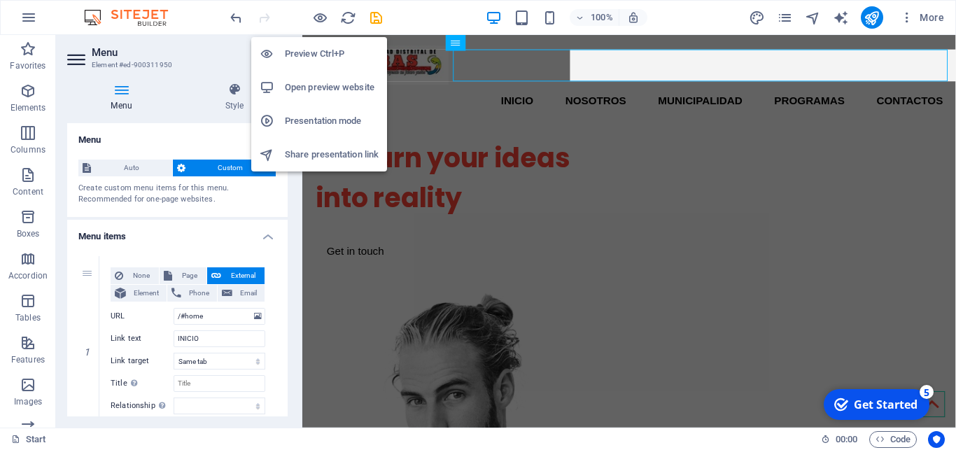
scroll to position [661, 0]
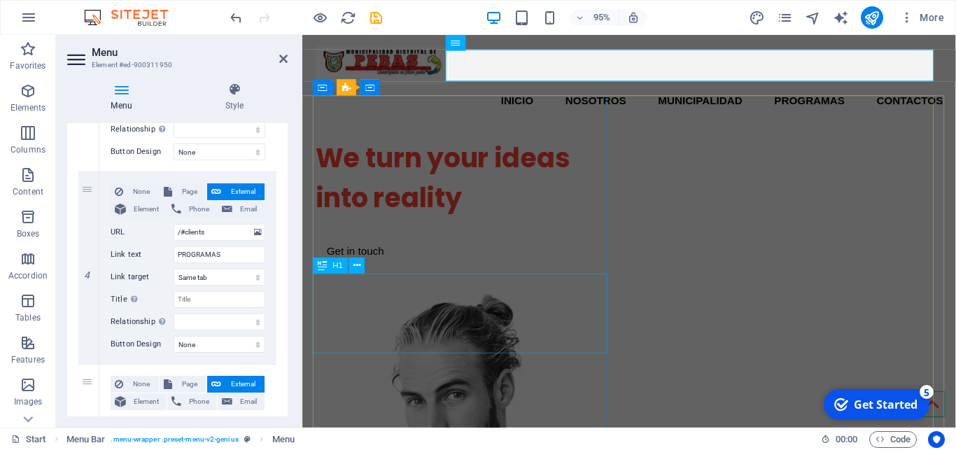
click at [549, 227] on div "We turn your ideas into reality" at bounding box center [473, 185] width 314 height 84
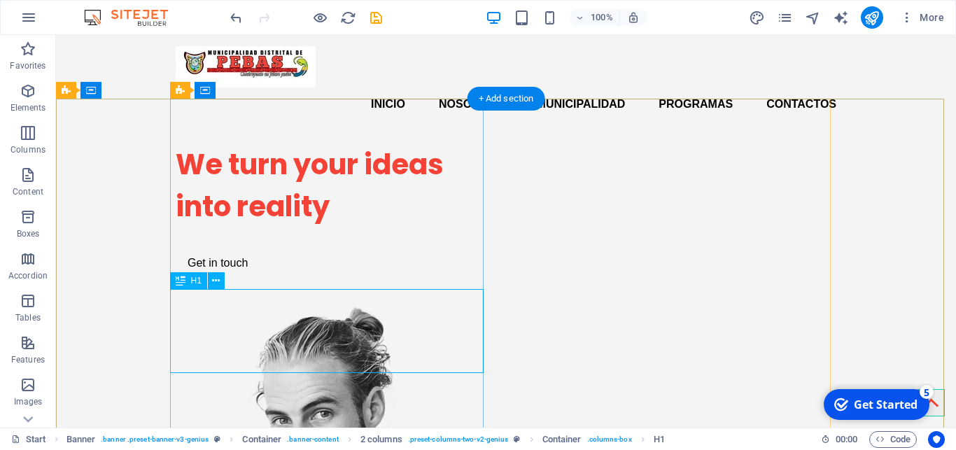
click at [349, 227] on div "We turn your ideas into reality" at bounding box center [333, 185] width 314 height 84
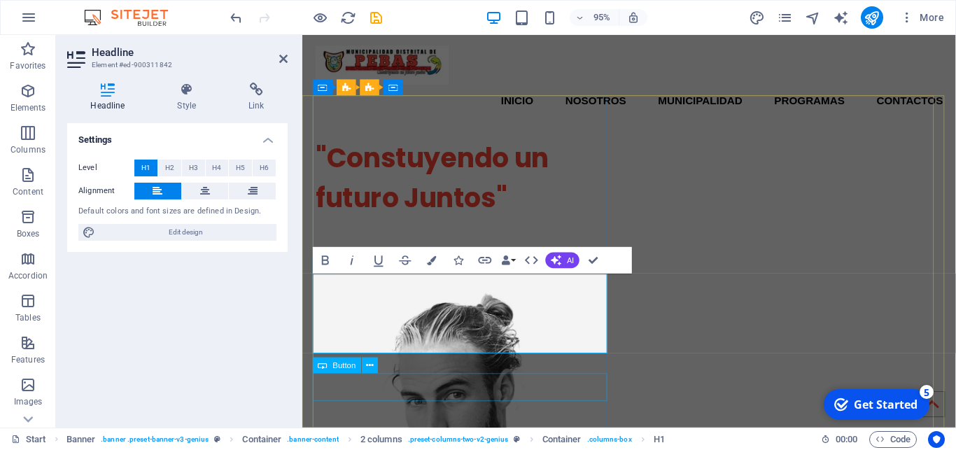
click at [398, 278] on div "Get in touch" at bounding box center [473, 262] width 314 height 29
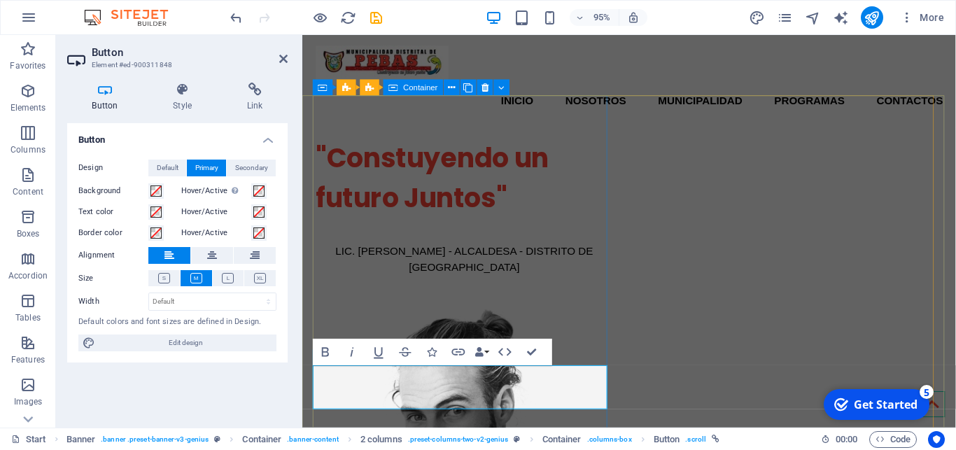
click at [556, 223] on div ""Constuyendo un futuro Juntos" LIC. [PERSON_NAME] - ALCALDESA - DISTRITO DE [GE…" at bounding box center [473, 219] width 314 height 174
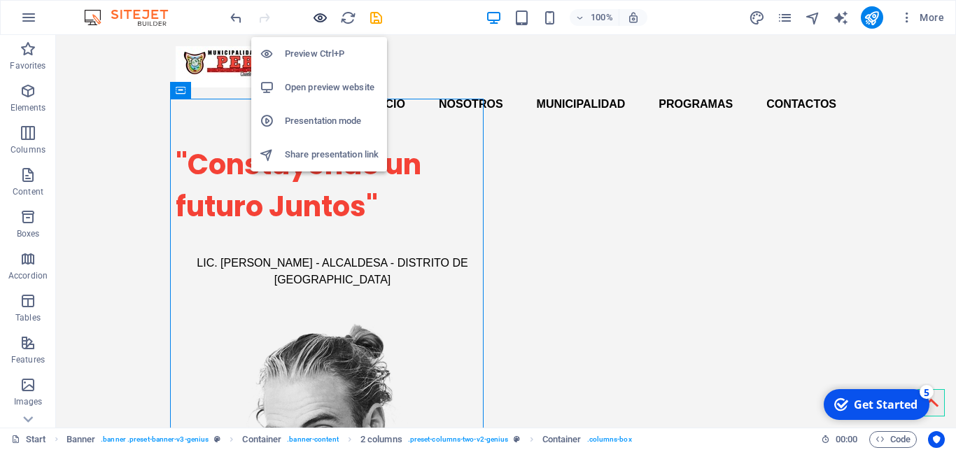
click at [324, 17] on icon "button" at bounding box center [320, 18] width 16 height 16
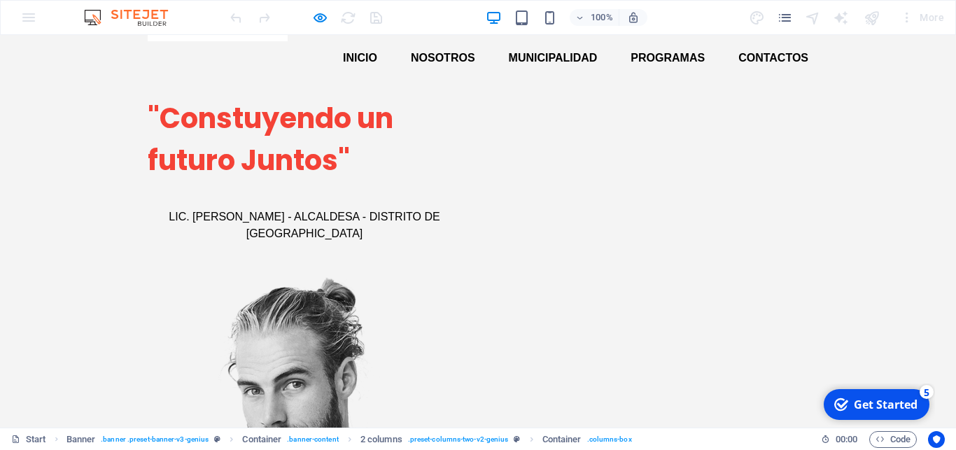
scroll to position [1, 0]
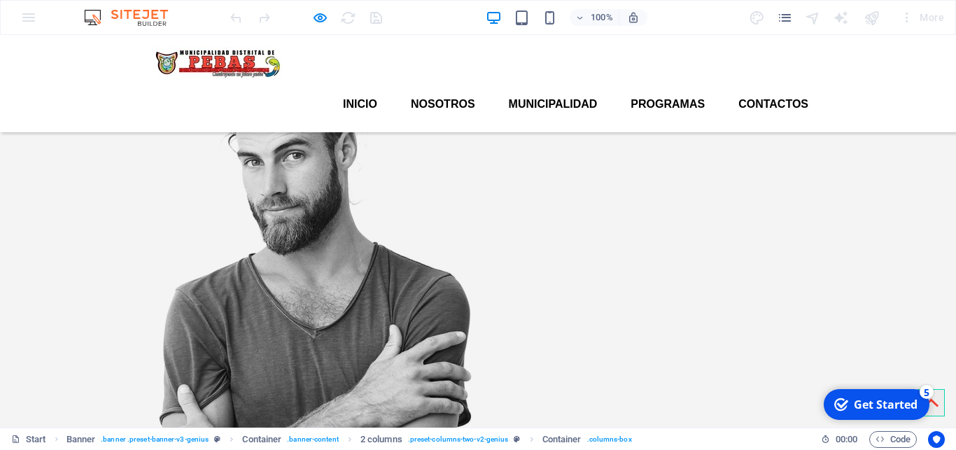
scroll to position [0, 0]
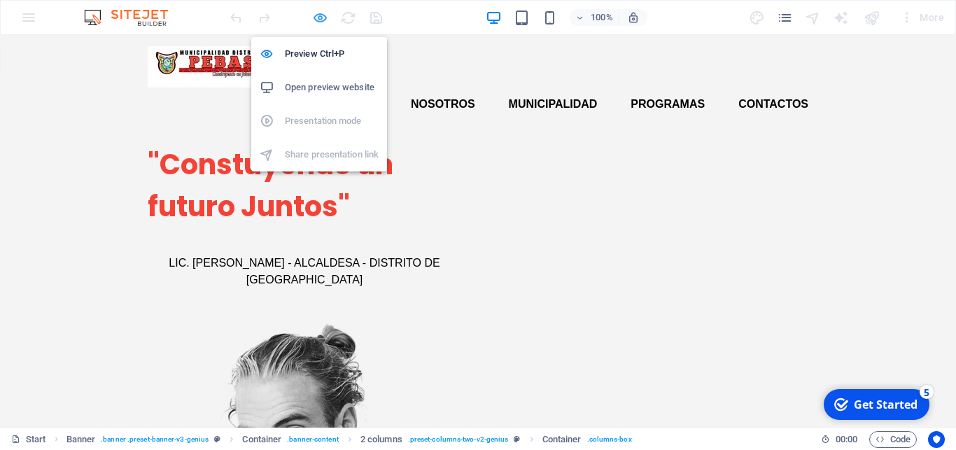
click at [318, 17] on icon "button" at bounding box center [320, 18] width 16 height 16
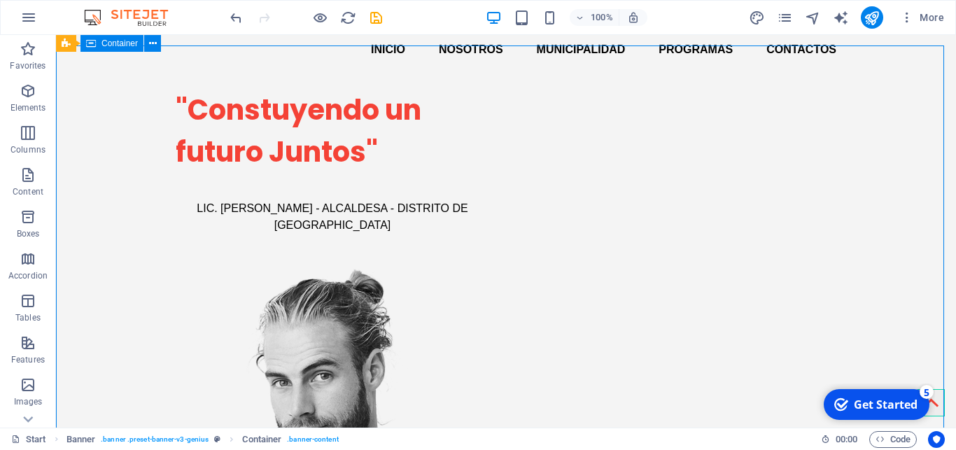
scroll to position [53, 0]
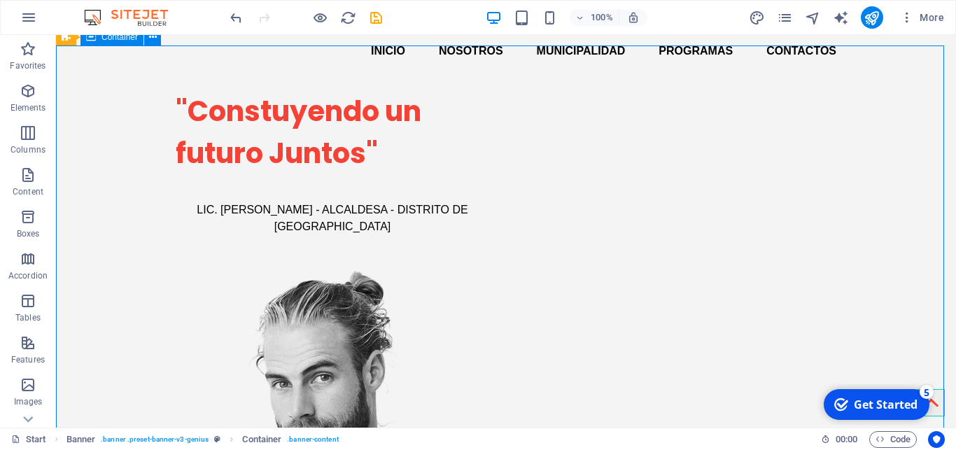
click at [881, 207] on div ""Constuyendo un futuro Juntos" LIC. [PERSON_NAME] - ALCALDESA - DISTRITO DE [GE…" at bounding box center [506, 440] width 900 height 723
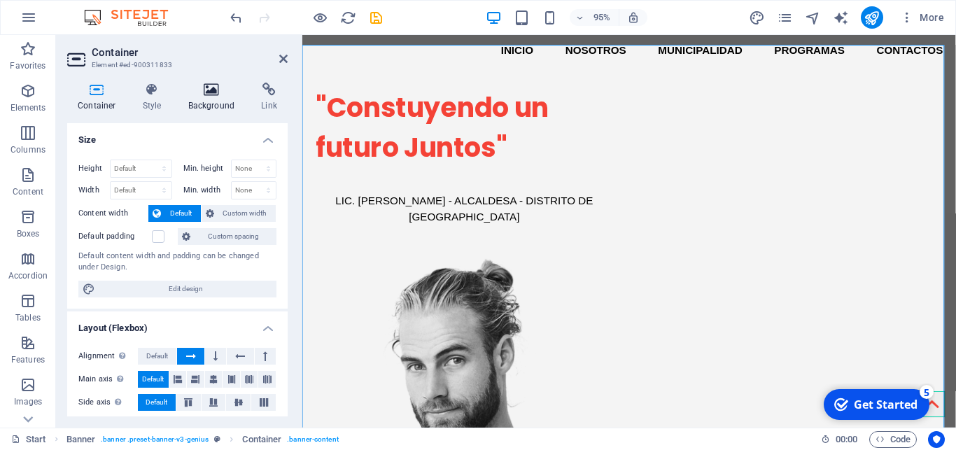
click at [211, 97] on h4 "Background" at bounding box center [214, 97] width 73 height 29
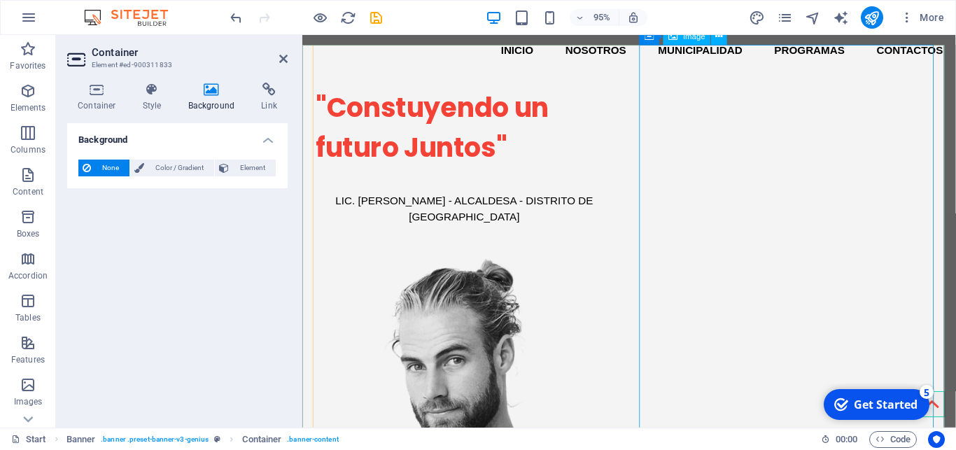
click at [689, 41] on span "Image" at bounding box center [694, 38] width 22 height 8
select select "px"
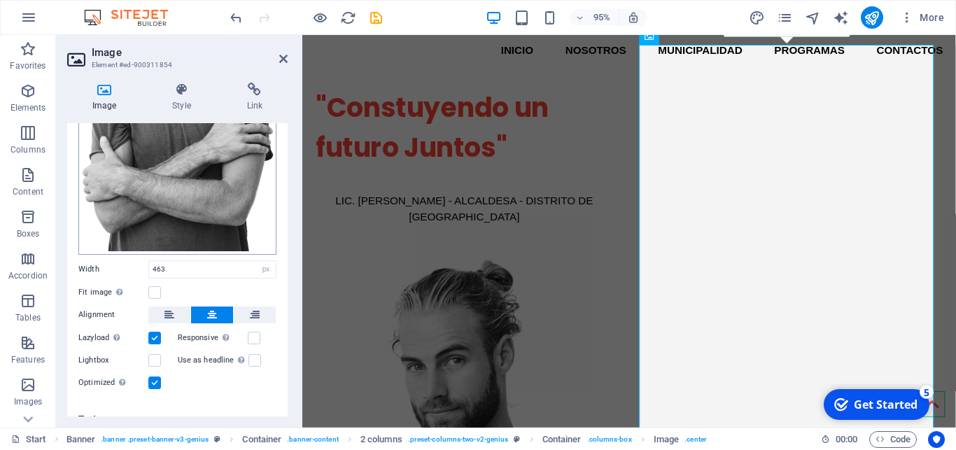
scroll to position [76, 0]
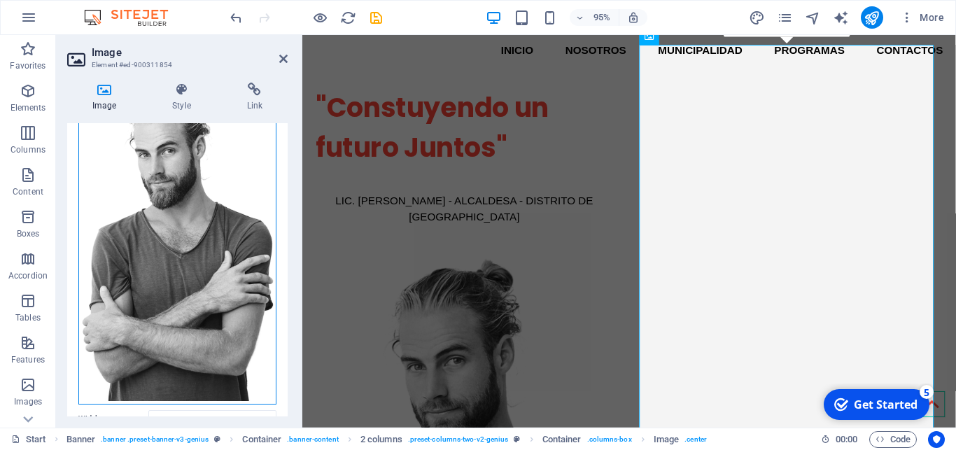
click at [178, 262] on div "Drag files here, click to choose files or select files from Files or our free s…" at bounding box center [177, 244] width 198 height 321
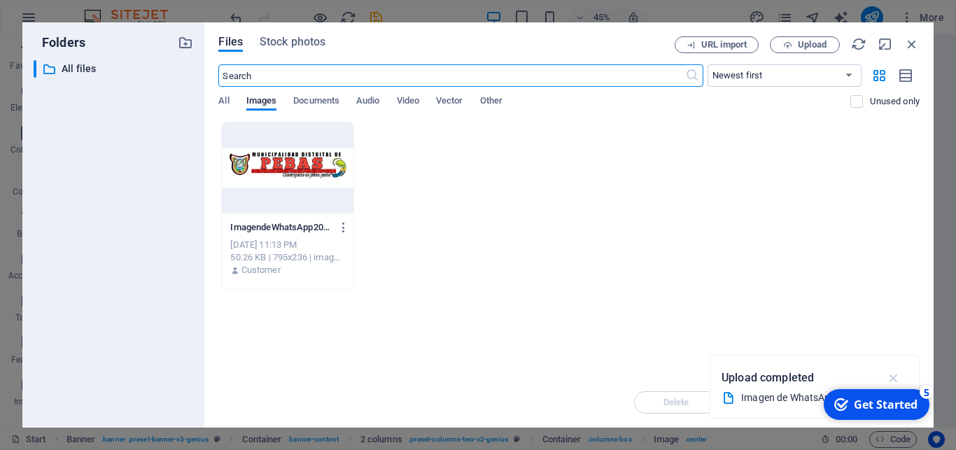
click at [896, 380] on icon "button" at bounding box center [894, 377] width 16 height 15
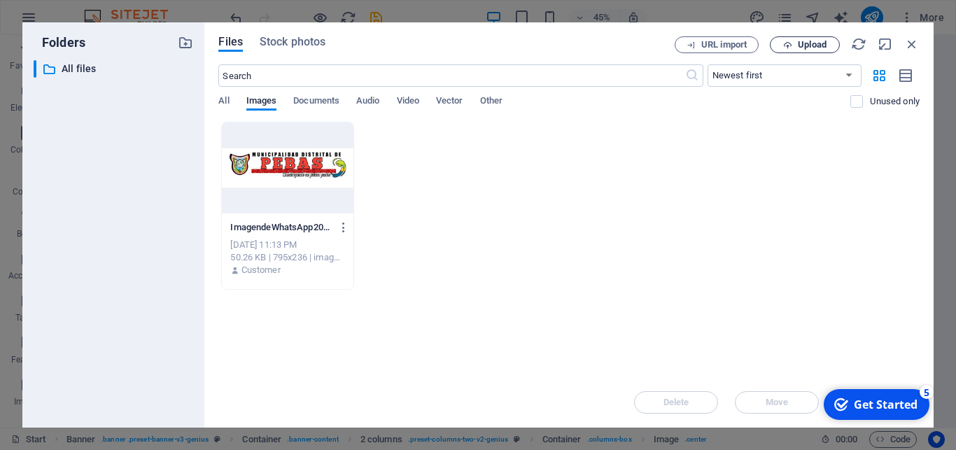
click at [793, 48] on span "Upload" at bounding box center [804, 45] width 57 height 9
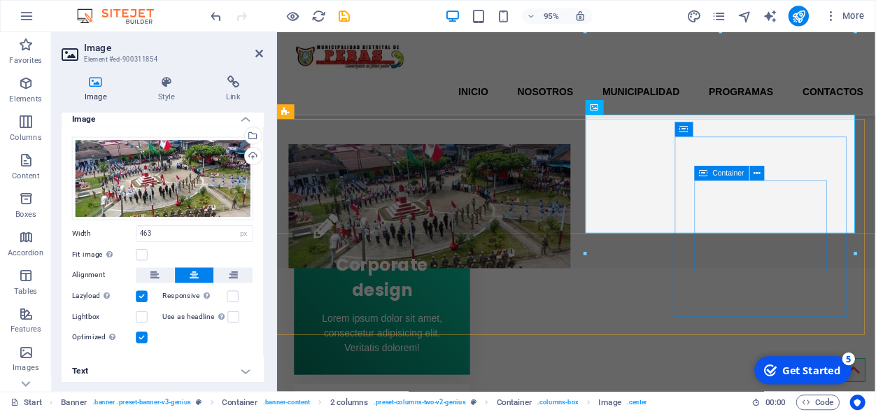
scroll to position [0, 0]
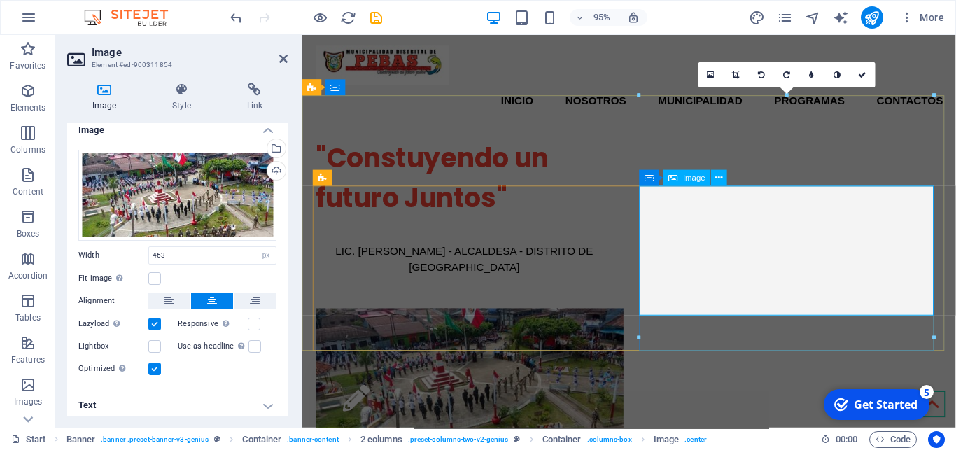
click at [630, 323] on figure at bounding box center [473, 394] width 314 height 143
click at [207, 297] on icon at bounding box center [212, 301] width 10 height 17
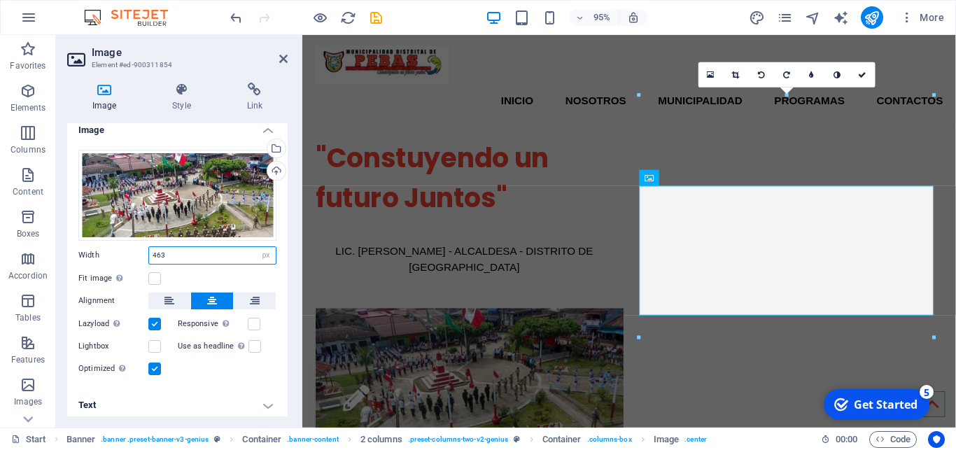
click at [176, 247] on input "463" at bounding box center [212, 255] width 127 height 17
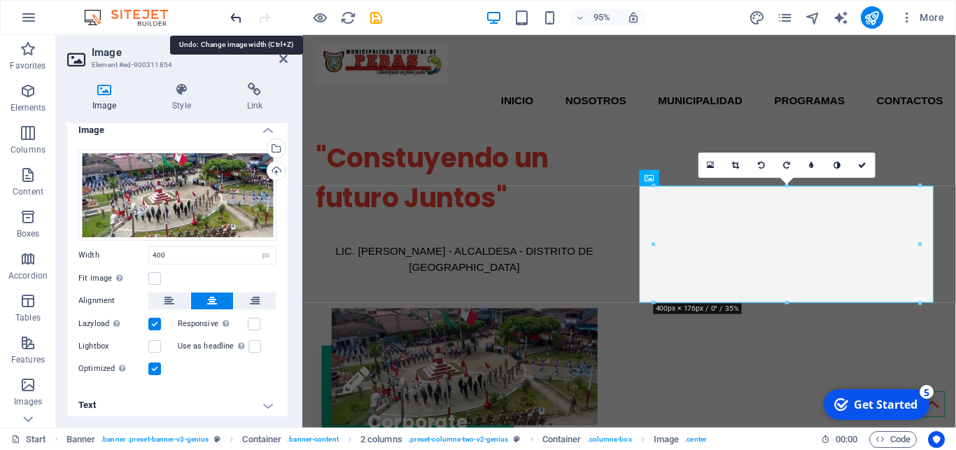
click at [234, 19] on icon "undo" at bounding box center [236, 18] width 16 height 16
type input "463"
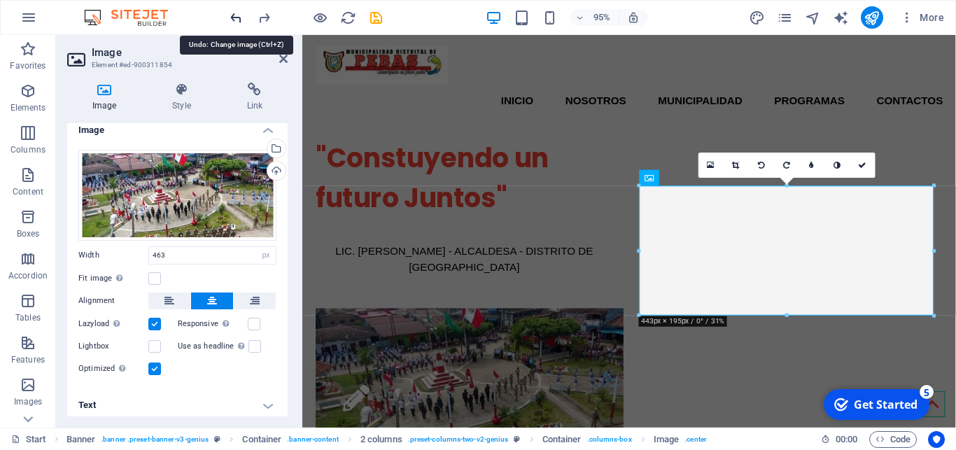
click at [234, 19] on icon "undo" at bounding box center [236, 18] width 16 height 16
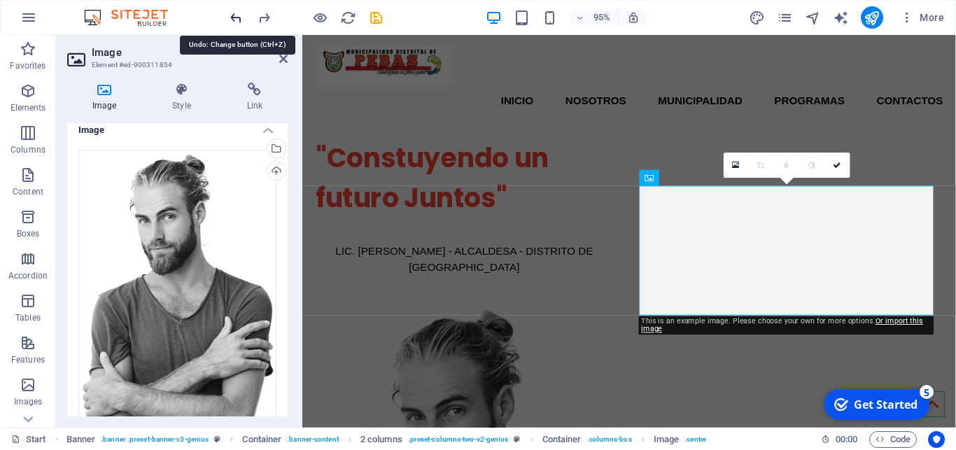
click at [234, 19] on icon "undo" at bounding box center [236, 18] width 16 height 16
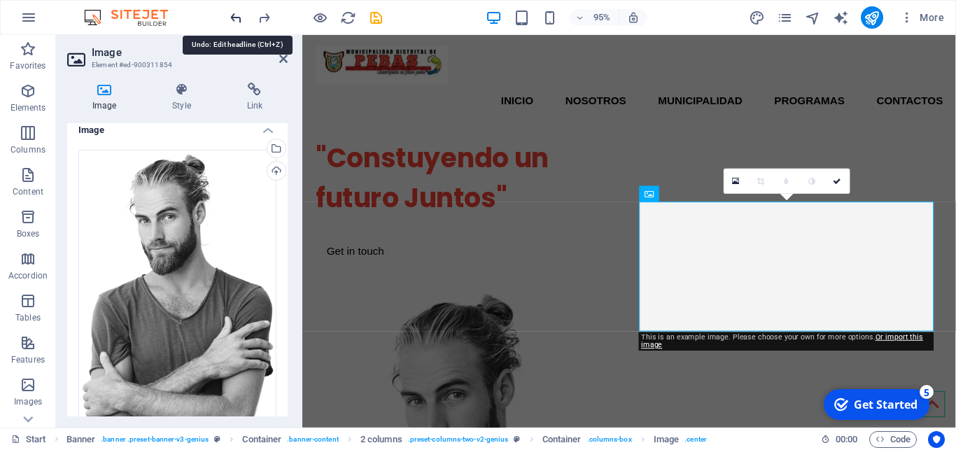
click at [234, 19] on icon "undo" at bounding box center [236, 18] width 16 height 16
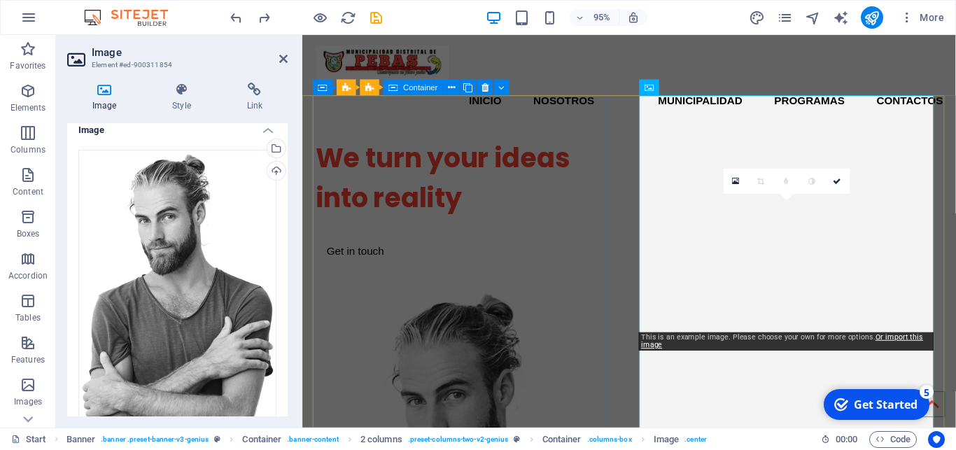
click at [498, 194] on div "We turn your ideas into reality Get in touch" at bounding box center [473, 210] width 314 height 157
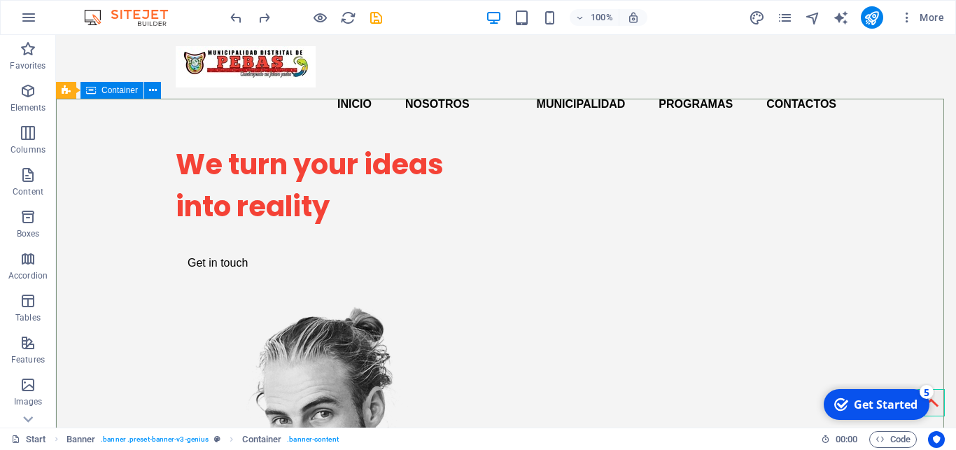
click at [123, 92] on span "Container" at bounding box center [119, 90] width 36 height 8
click at [124, 94] on span "Container" at bounding box center [119, 90] width 36 height 8
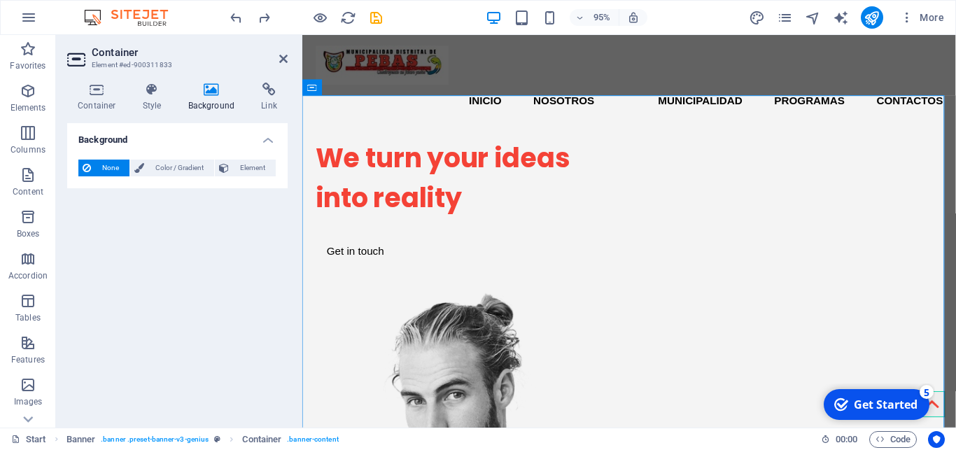
click at [223, 91] on icon at bounding box center [212, 90] width 68 height 14
click at [217, 95] on icon at bounding box center [212, 90] width 68 height 14
click at [180, 171] on span "Color / Gradient" at bounding box center [179, 168] width 62 height 17
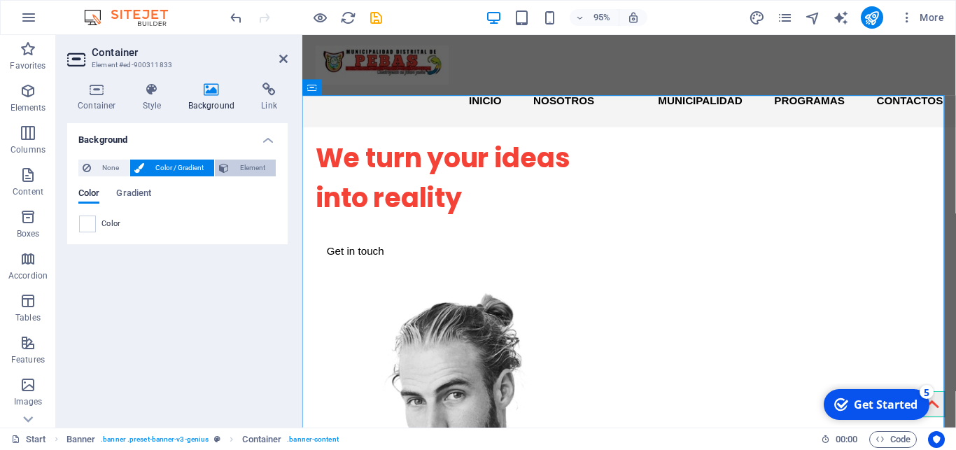
click at [241, 164] on span "Element" at bounding box center [252, 168] width 38 height 17
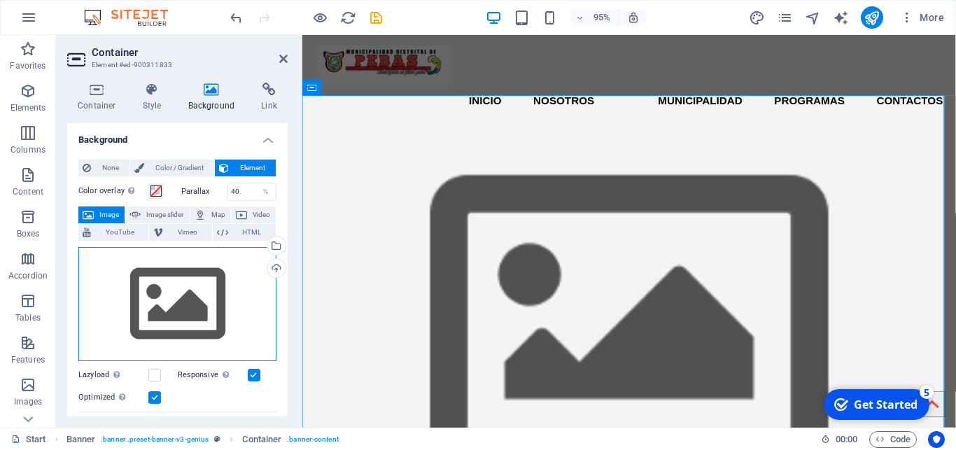
click at [187, 309] on div "Drag files here, click to choose files or select files from Files or our free s…" at bounding box center [177, 304] width 198 height 115
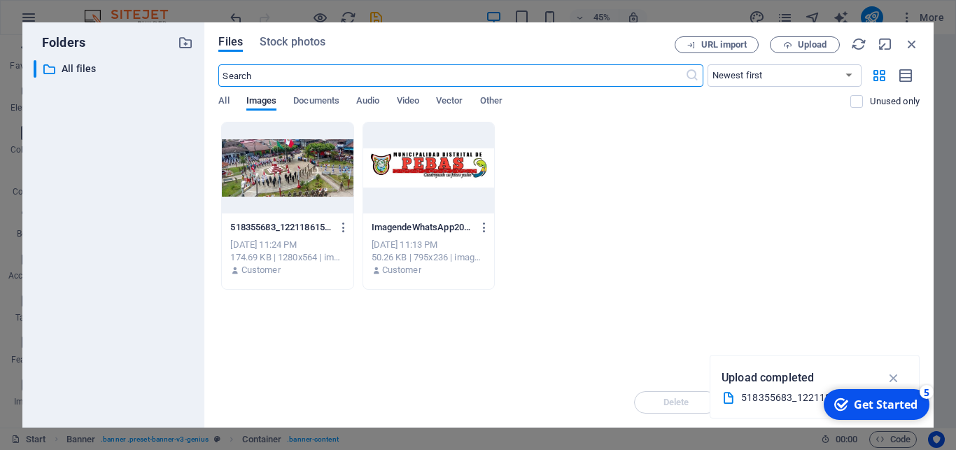
click at [318, 183] on div at bounding box center [287, 167] width 131 height 91
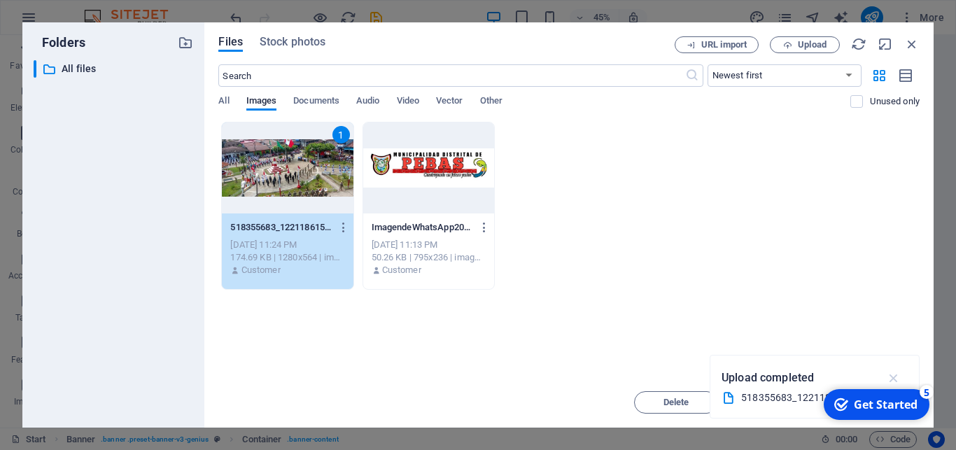
click at [895, 375] on icon "button" at bounding box center [894, 377] width 16 height 15
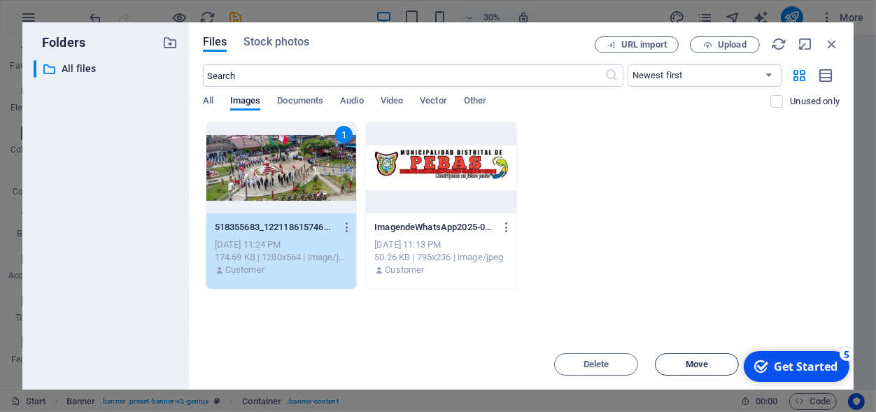
click at [689, 368] on span "Move" at bounding box center [697, 364] width 22 height 8
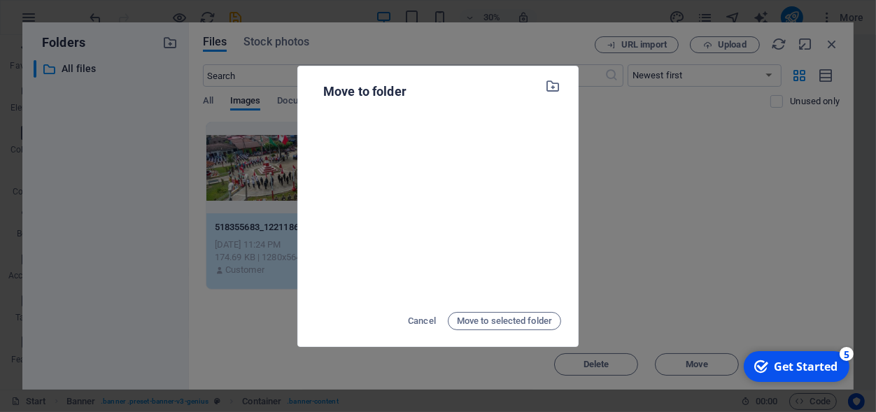
click at [666, 233] on div "Move to folder Cancel Move to selected folder" at bounding box center [438, 206] width 876 height 412
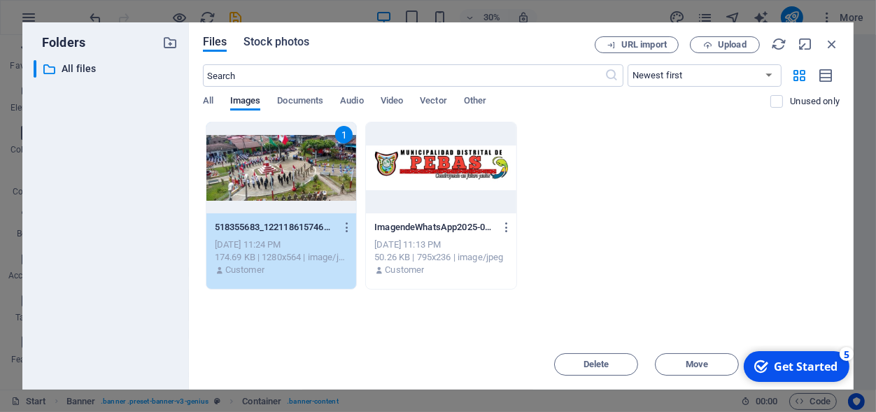
click at [290, 42] on span "Stock photos" at bounding box center [277, 42] width 66 height 17
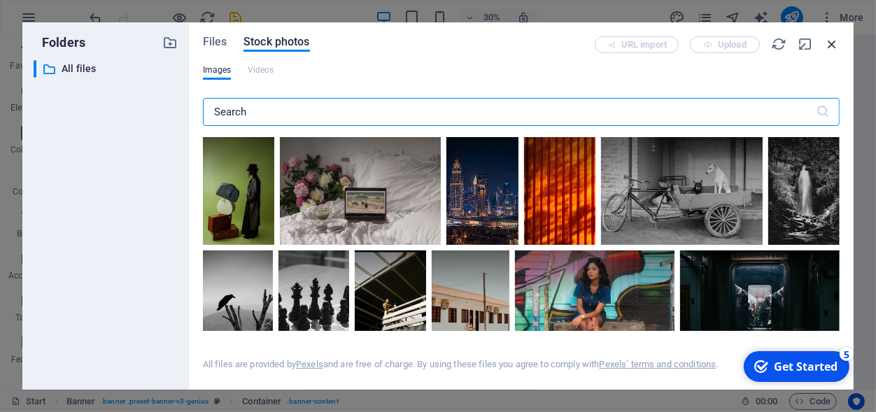
click at [829, 45] on icon "button" at bounding box center [832, 43] width 15 height 15
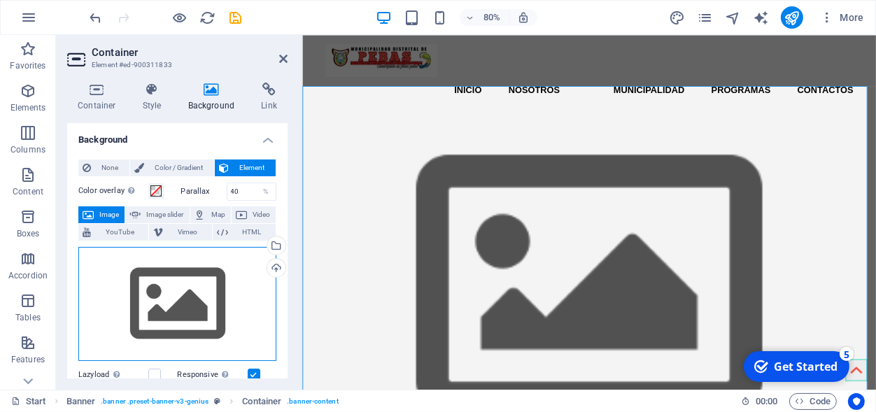
click at [176, 285] on div "Drag files here, click to choose files or select files from Files or our free s…" at bounding box center [177, 304] width 198 height 115
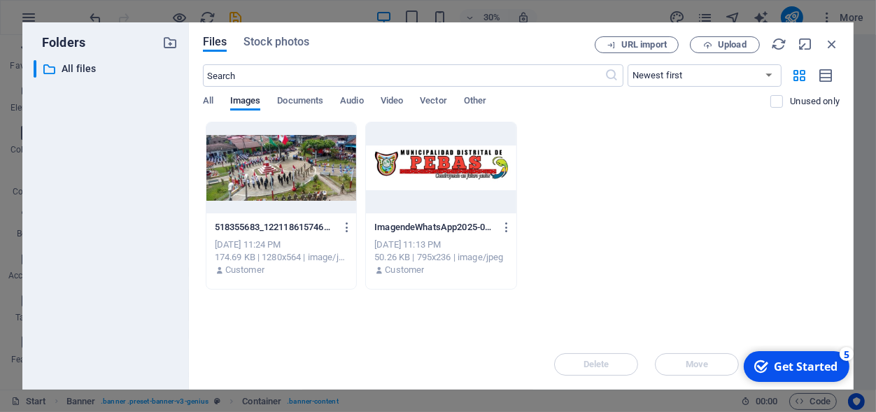
click at [323, 171] on div at bounding box center [281, 167] width 150 height 91
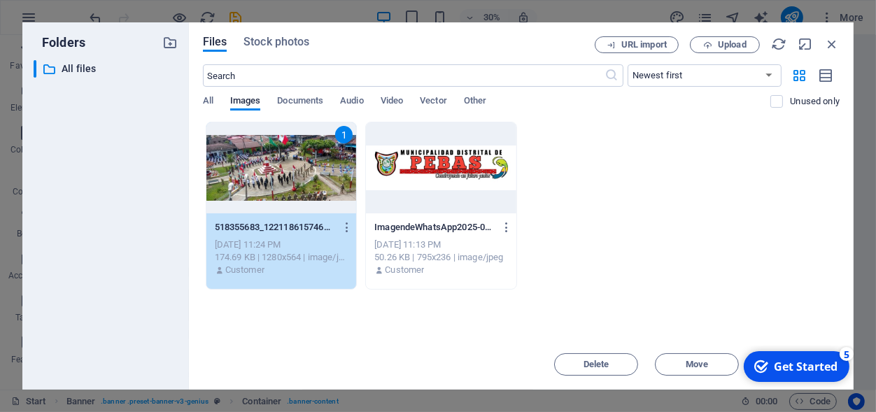
click at [323, 211] on div "1" at bounding box center [281, 167] width 150 height 91
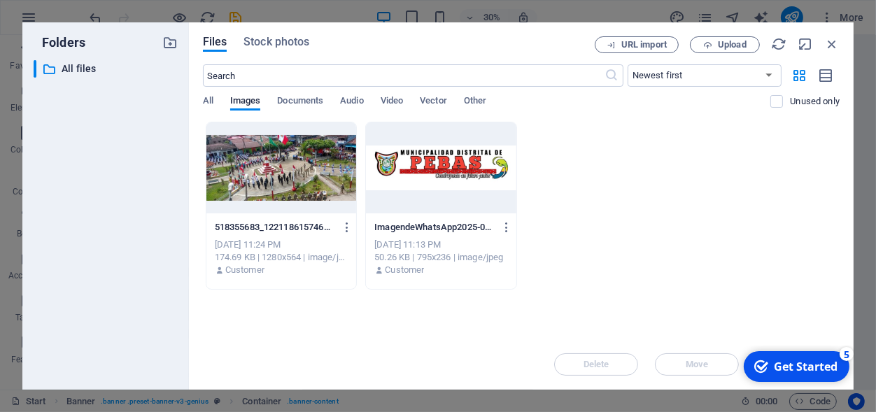
click at [323, 211] on div at bounding box center [281, 167] width 150 height 91
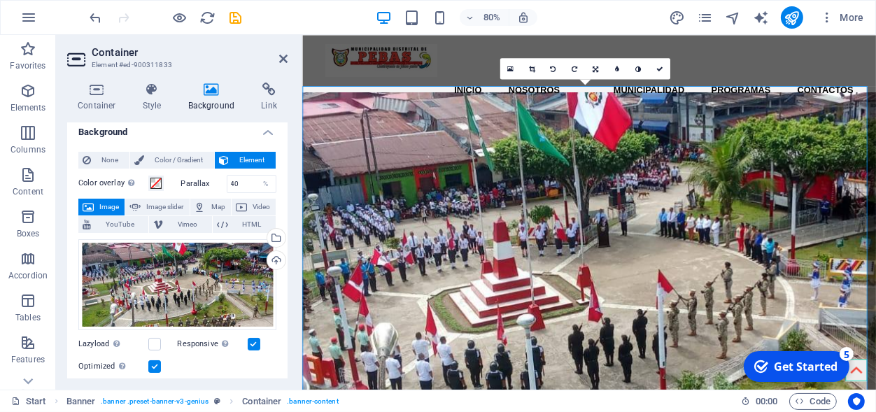
scroll to position [1, 0]
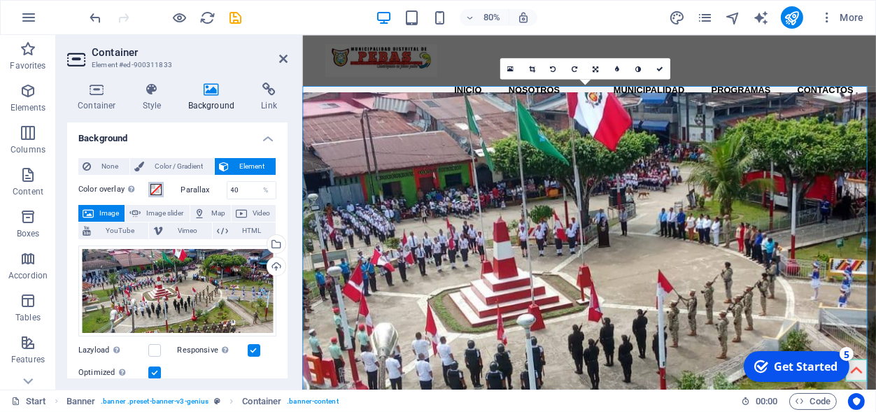
click at [155, 186] on span at bounding box center [155, 189] width 11 height 11
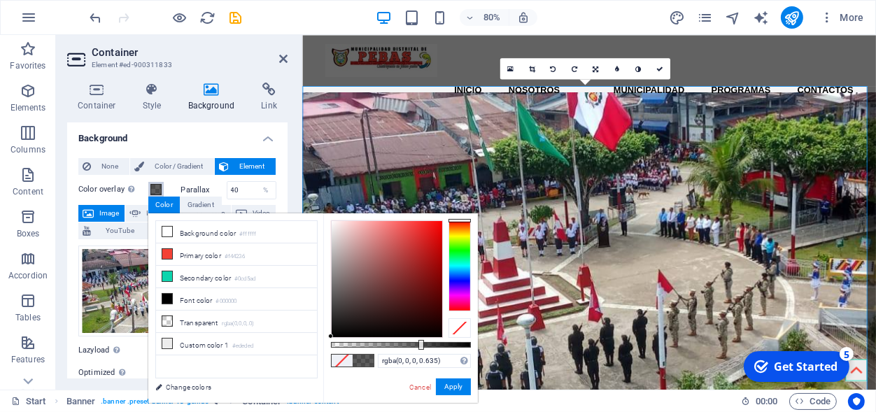
click at [420, 345] on div at bounding box center [401, 345] width 140 height 6
click at [405, 344] on div at bounding box center [401, 345] width 140 height 6
click at [378, 341] on div "rgba(0, 0, 0, 0.53) Supported formats #0852ed rgb(8, 82, 237) rgba(8, 82, 237, …" at bounding box center [400, 409] width 155 height 393
click at [367, 341] on div "rgba(0, 0, 0, 0.53) Supported formats #0852ed rgb(8, 82, 237) rgba(8, 82, 237, …" at bounding box center [400, 409] width 155 height 393
click at [372, 346] on div at bounding box center [401, 345] width 140 height 6
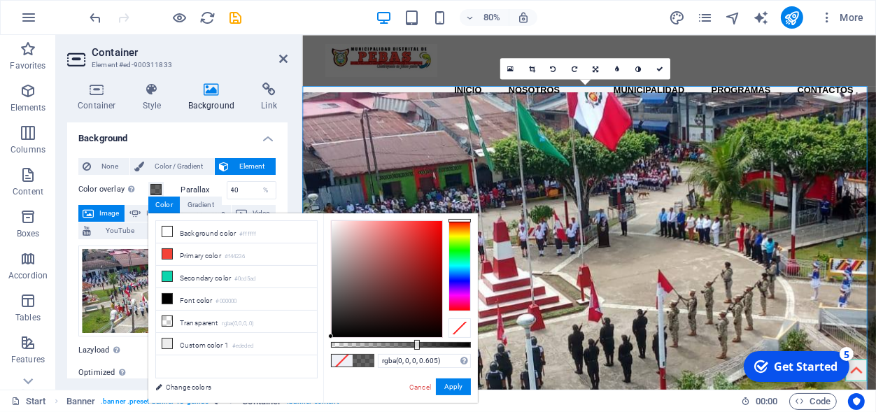
drag, startPoint x: 366, startPoint y: 346, endPoint x: 416, endPoint y: 348, distance: 49.7
click at [416, 348] on div at bounding box center [401, 345] width 140 height 6
click at [351, 283] on div at bounding box center [387, 279] width 111 height 116
click at [360, 262] on div at bounding box center [387, 279] width 111 height 116
click at [374, 283] on div at bounding box center [387, 279] width 111 height 116
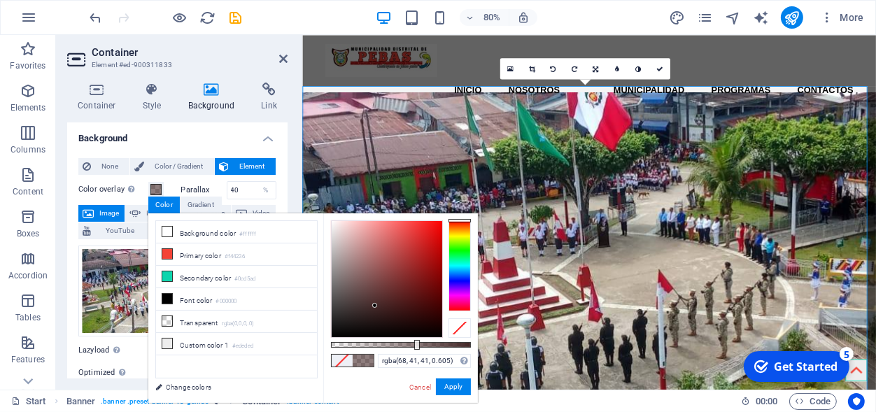
click at [375, 306] on div at bounding box center [387, 279] width 111 height 116
click at [385, 292] on div at bounding box center [387, 279] width 111 height 116
click at [332, 225] on div at bounding box center [387, 279] width 111 height 116
type input "rgba(246, 244, 244, 0.82)"
drag, startPoint x: 416, startPoint y: 342, endPoint x: 446, endPoint y: 351, distance: 31.4
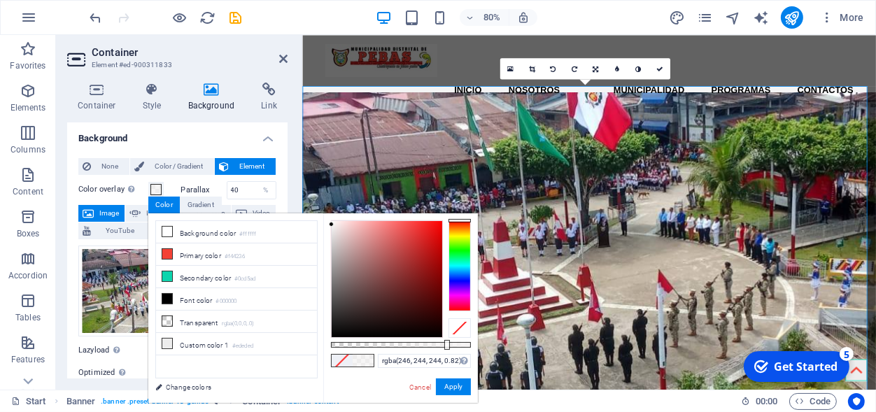
click at [446, 351] on div "rgba(246, 244, 244, 0.82) Supported formats #0852ed rgb(8, 82, 237) rgba(8, 82,…" at bounding box center [400, 409] width 155 height 393
click at [451, 386] on button "Apply" at bounding box center [453, 387] width 35 height 17
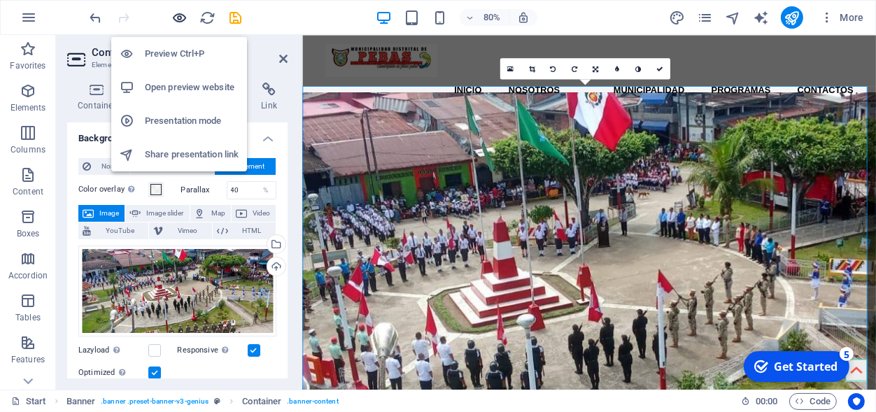
click at [183, 16] on icon "button" at bounding box center [180, 18] width 16 height 16
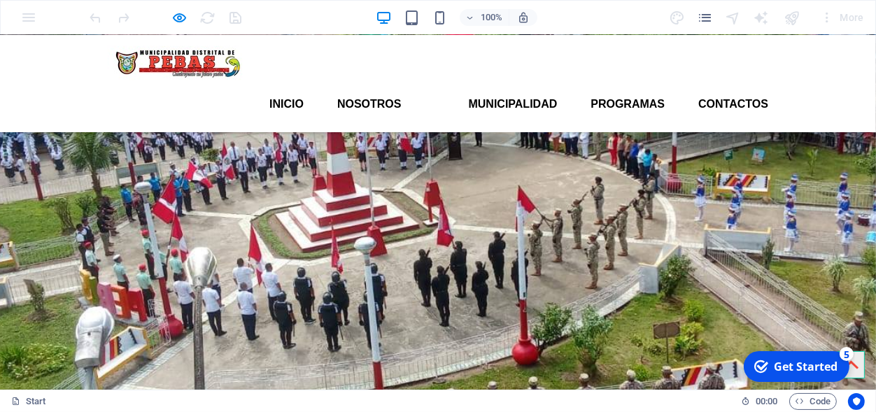
scroll to position [0, 0]
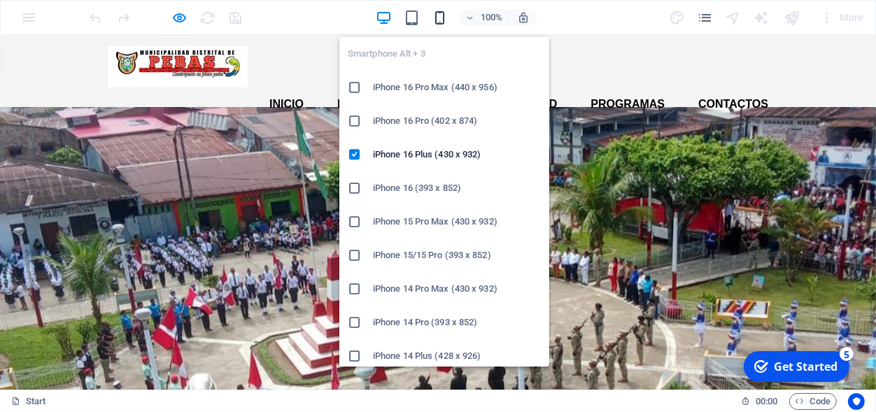
click at [444, 22] on icon "button" at bounding box center [440, 18] width 16 height 16
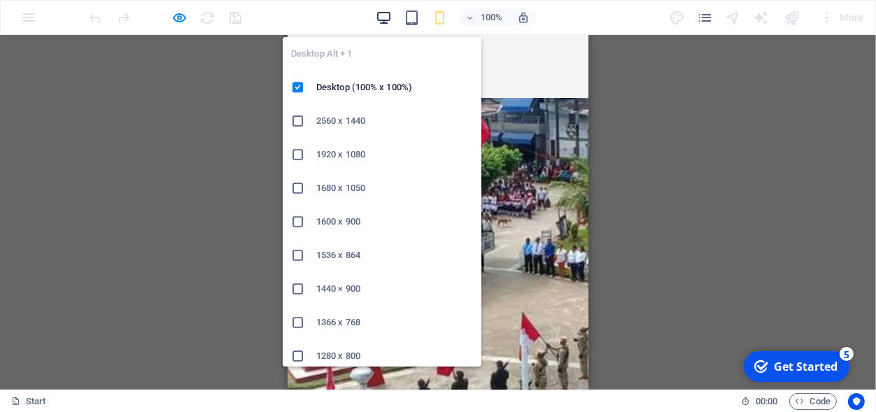
click at [386, 14] on icon "button" at bounding box center [384, 18] width 16 height 16
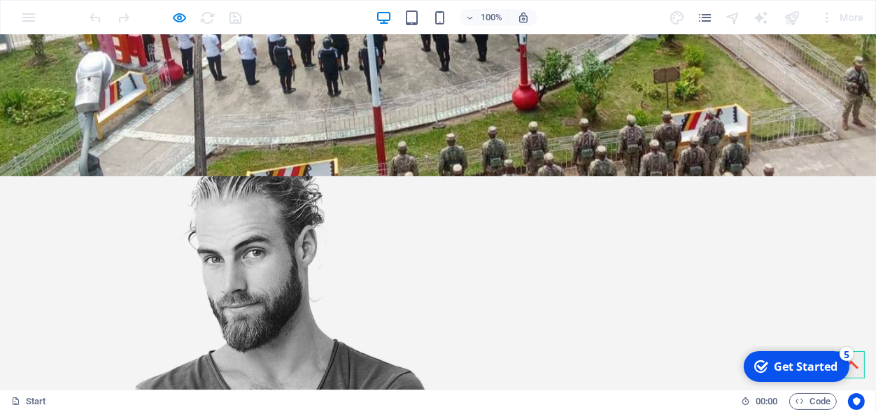
scroll to position [630, 0]
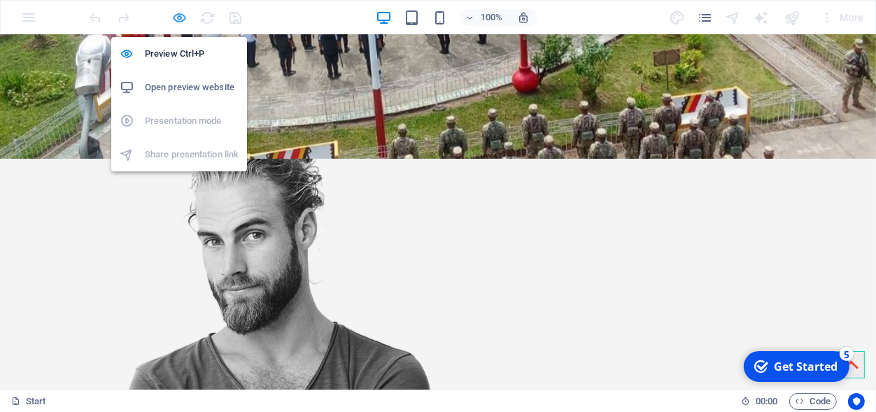
click at [183, 16] on icon "button" at bounding box center [180, 18] width 16 height 16
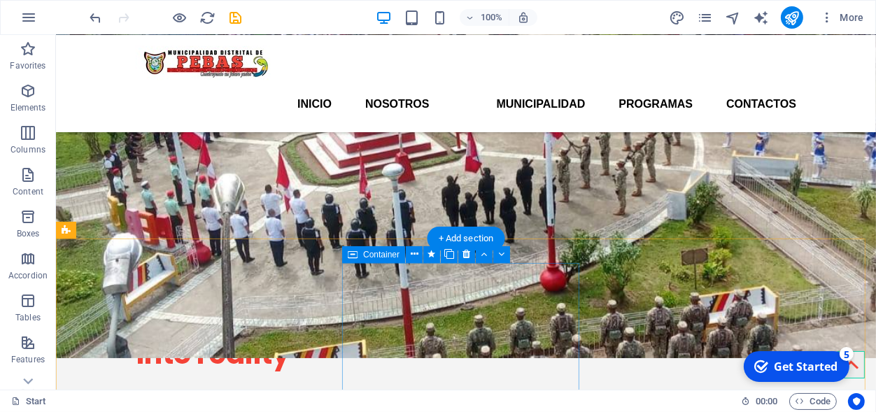
scroll to position [0, 0]
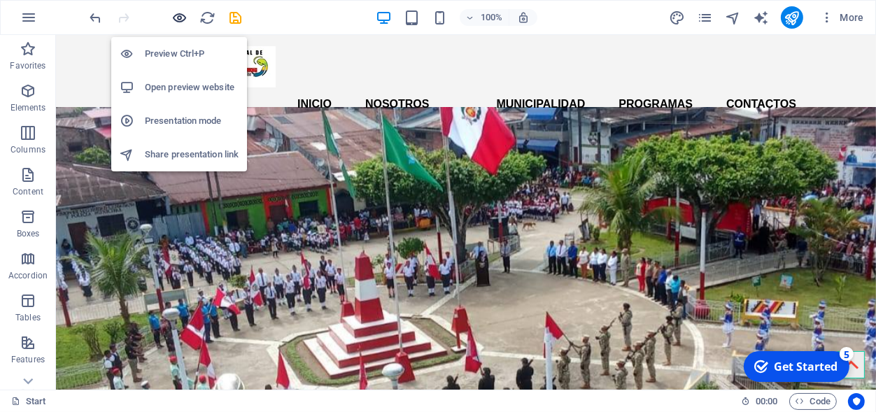
click at [185, 16] on icon "button" at bounding box center [180, 18] width 16 height 16
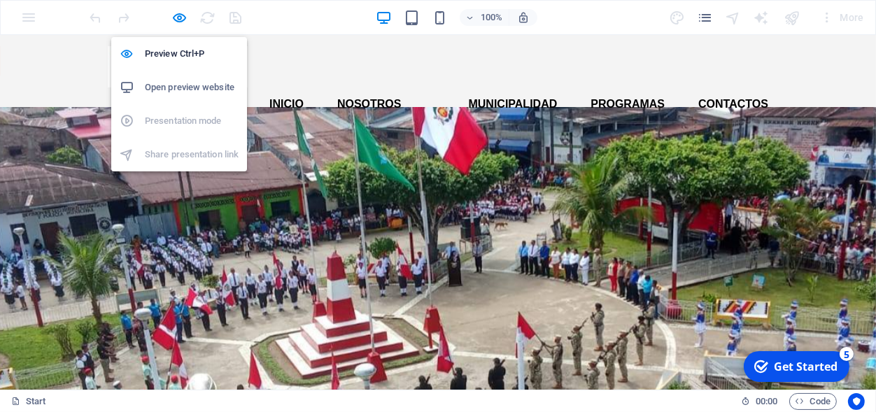
click at [192, 90] on h6 "Open preview website" at bounding box center [192, 87] width 94 height 17
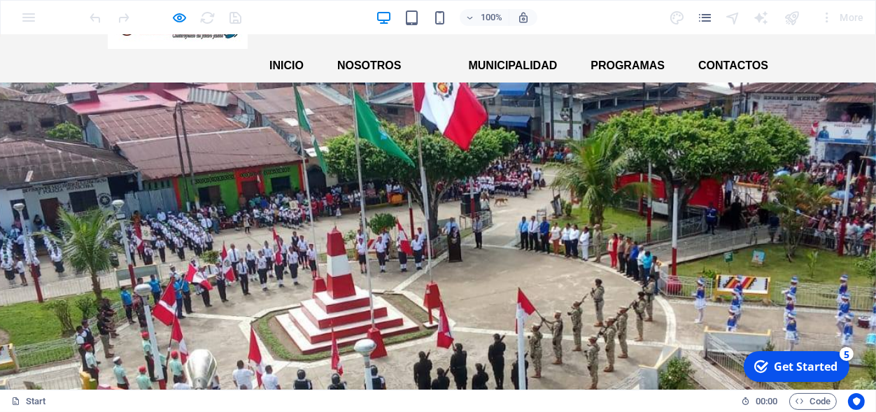
scroll to position [35, 0]
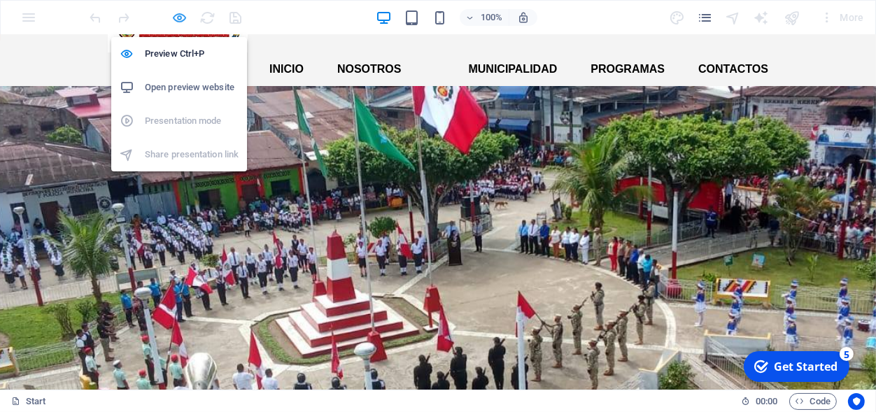
click at [183, 18] on icon "button" at bounding box center [180, 18] width 16 height 16
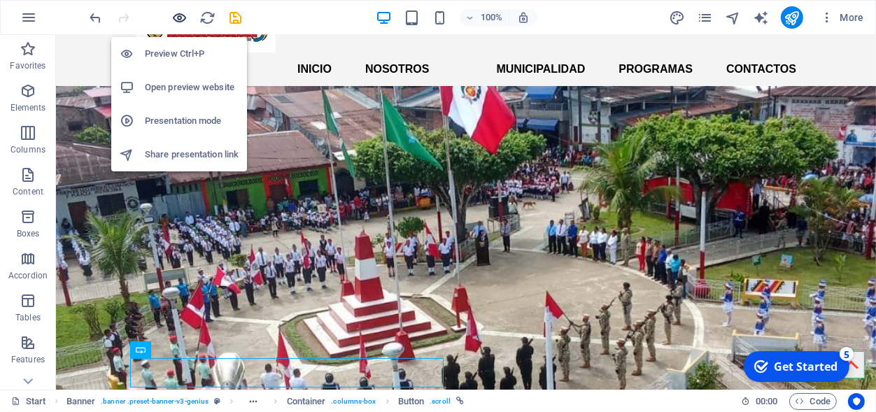
click at [178, 15] on icon "button" at bounding box center [180, 18] width 16 height 16
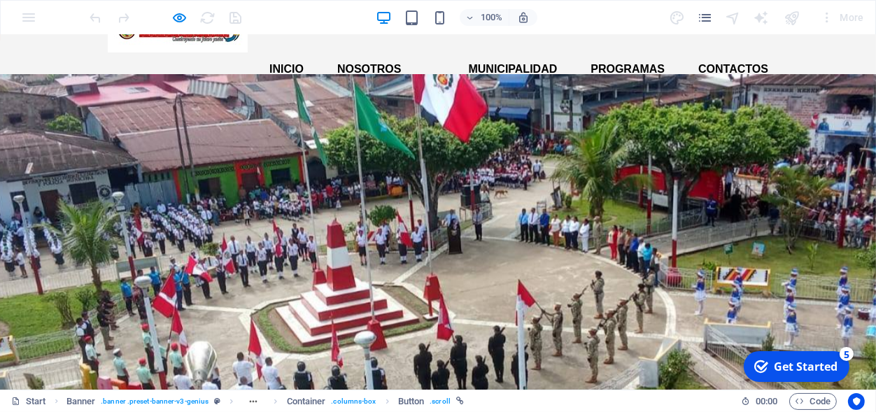
scroll to position [0, 0]
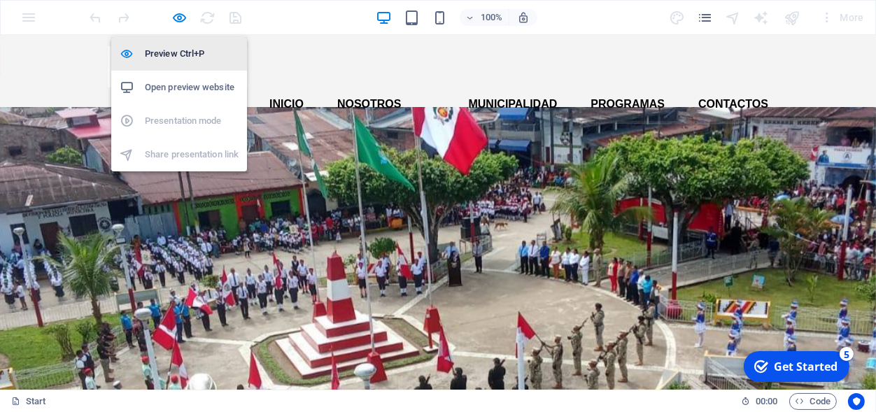
click at [209, 53] on h6 "Preview Ctrl+P" at bounding box center [192, 53] width 94 height 17
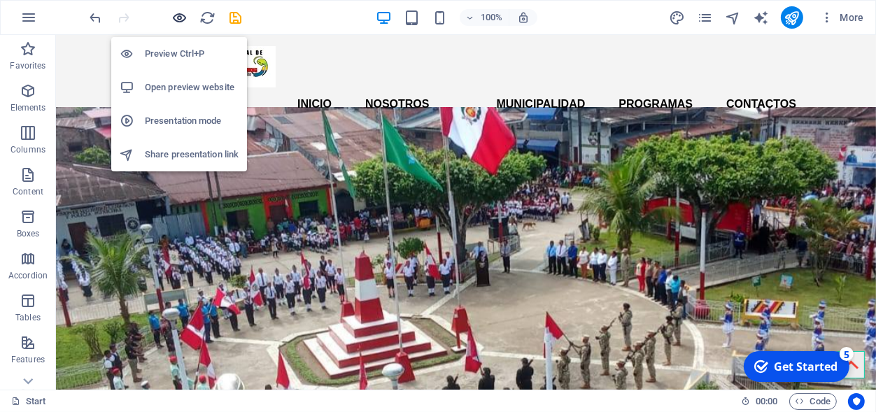
click at [179, 12] on icon "button" at bounding box center [180, 18] width 16 height 16
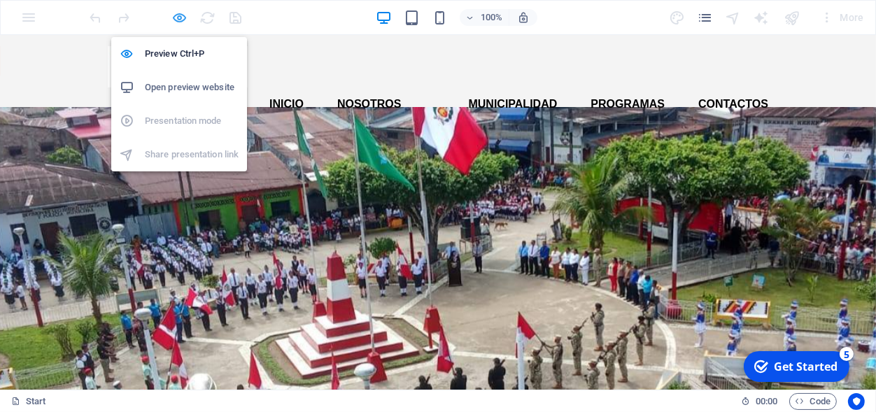
click at [178, 17] on icon "button" at bounding box center [180, 18] width 16 height 16
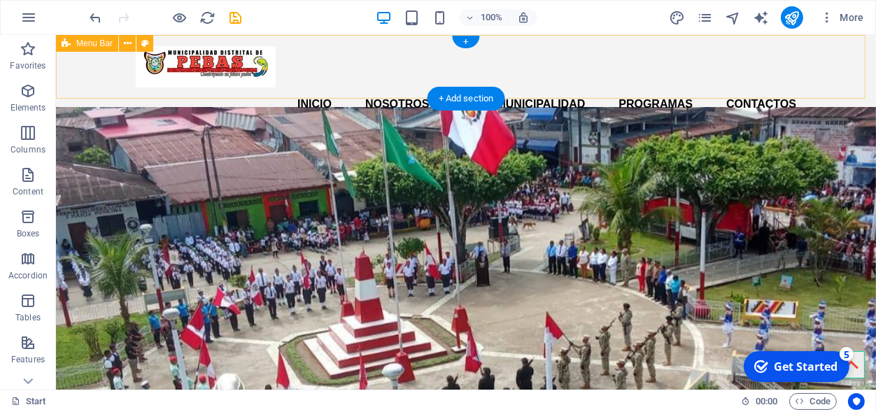
click at [831, 54] on div "INICIO NOSOTROS MUNICIPALIDAD PROGRAMAS CONTACTOS" at bounding box center [465, 83] width 820 height 97
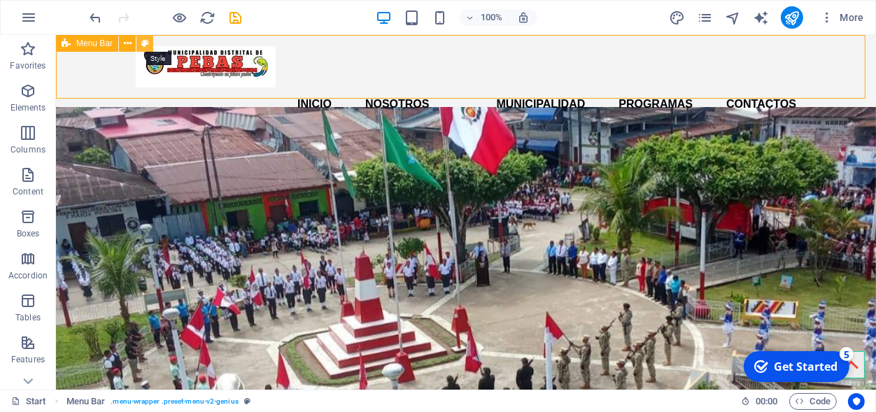
click at [142, 42] on icon at bounding box center [145, 43] width 8 height 15
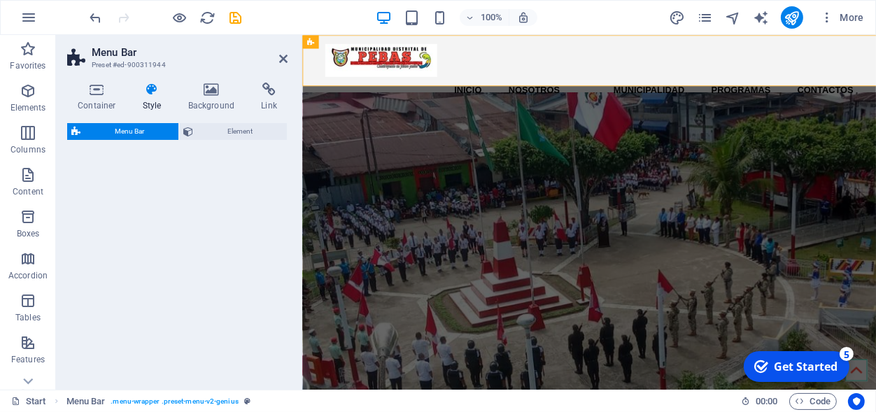
select select "rem"
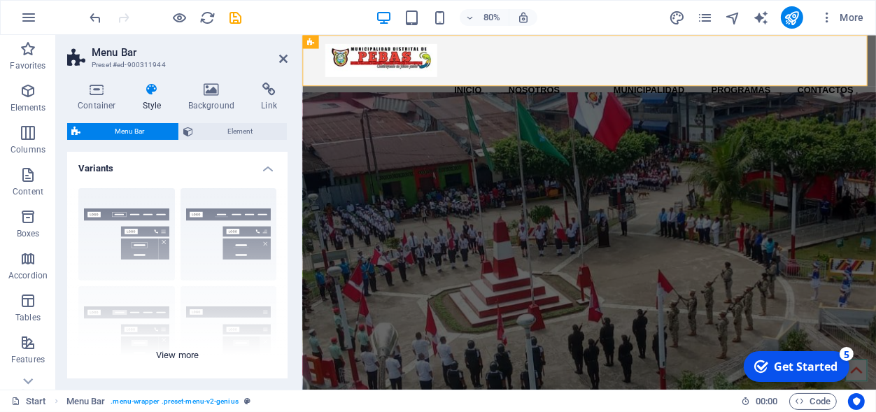
click at [129, 300] on div "Border Centered Default Fixed Loki Trigger Wide XXL" at bounding box center [177, 282] width 220 height 210
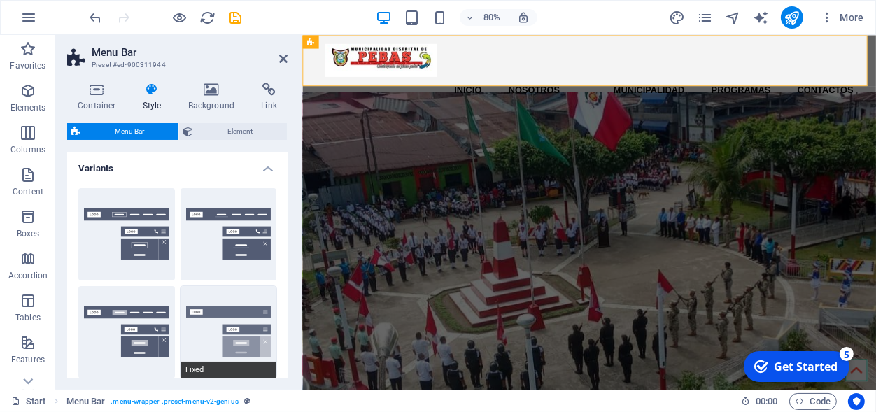
click at [230, 311] on button "Fixed" at bounding box center [229, 332] width 97 height 92
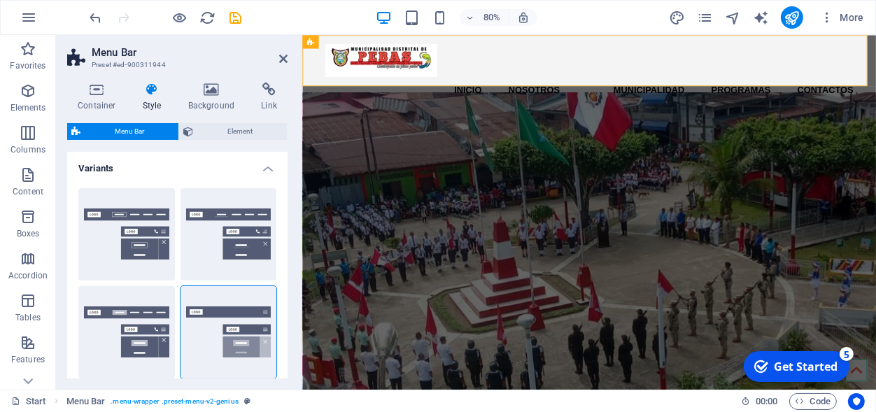
click at [127, 316] on div "Default" at bounding box center [126, 332] width 97 height 92
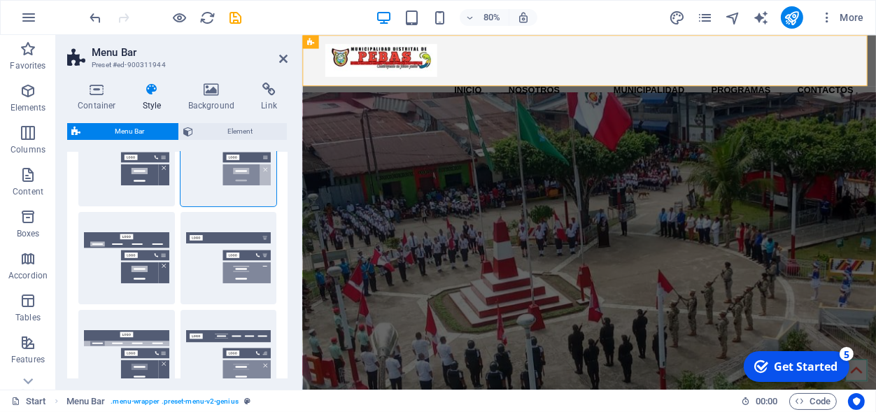
scroll to position [178, 0]
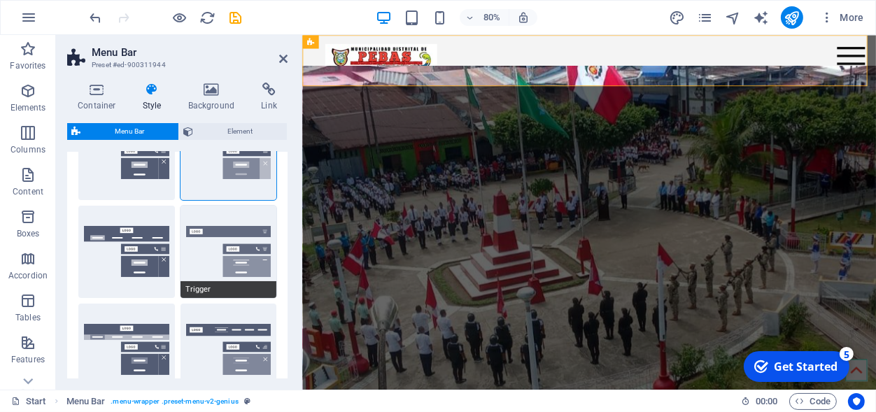
click at [216, 258] on button "Trigger" at bounding box center [229, 252] width 97 height 92
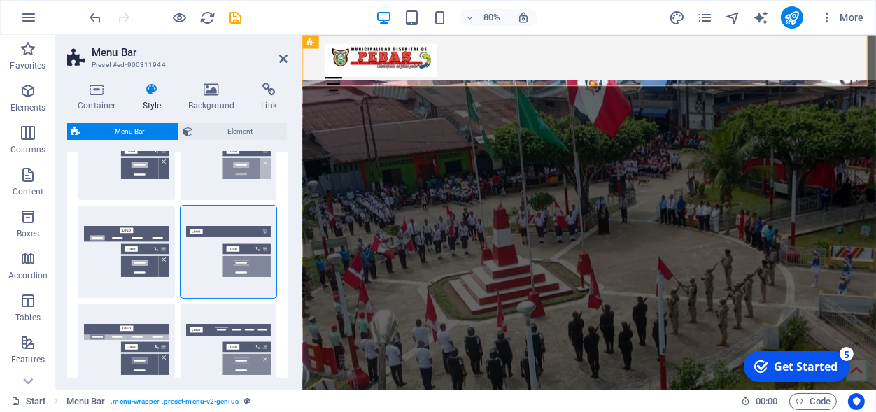
click at [148, 101] on h4 "Style" at bounding box center [154, 97] width 45 height 29
click at [224, 132] on span "Element" at bounding box center [239, 131] width 85 height 17
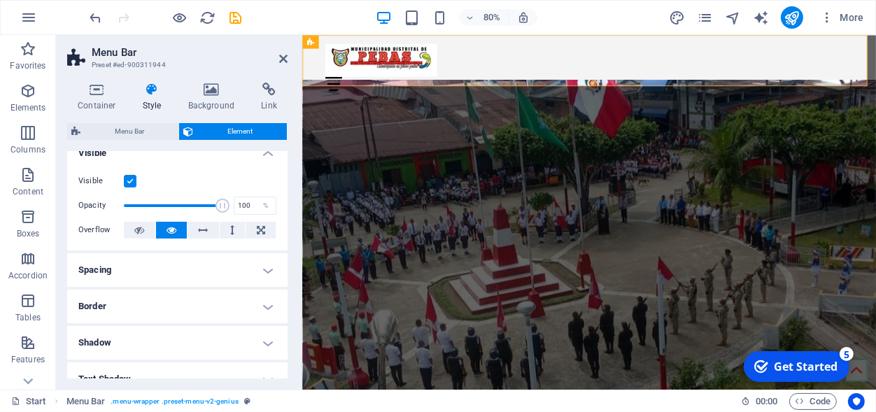
scroll to position [0, 0]
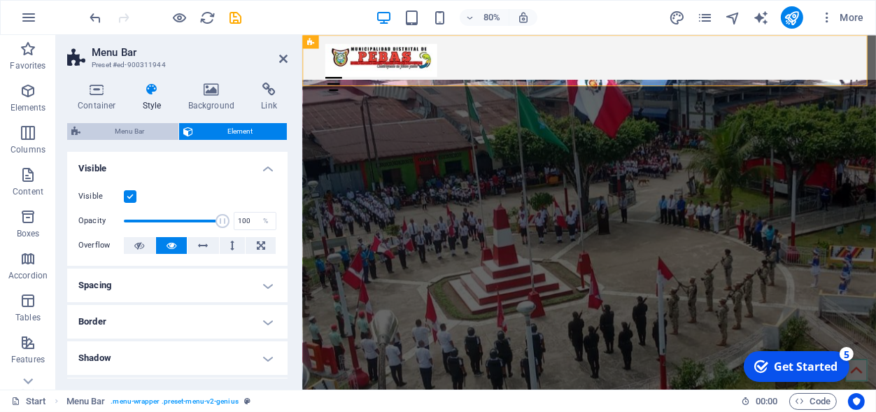
click at [143, 135] on span "Menu Bar" at bounding box center [130, 131] width 90 height 17
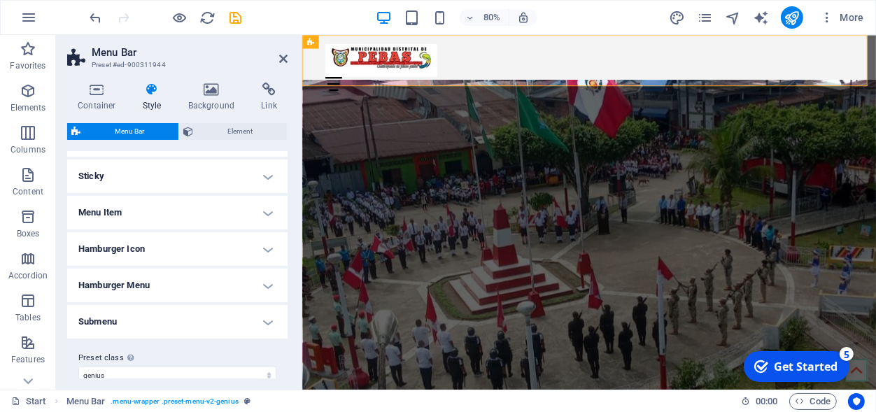
scroll to position [583, 0]
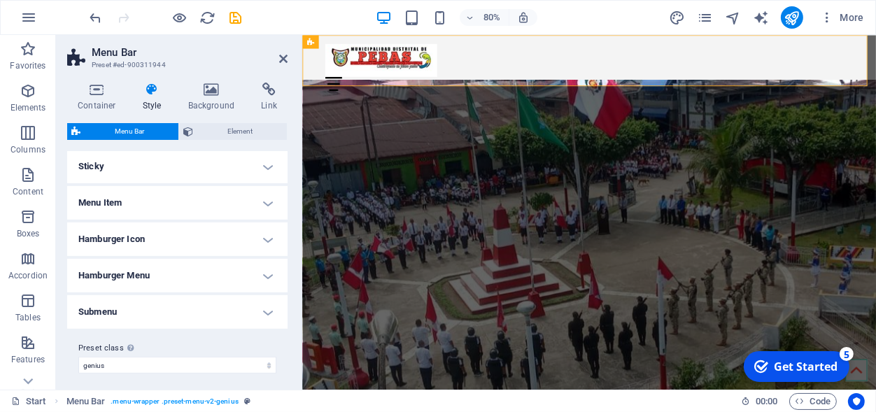
click at [250, 202] on h4 "Menu Item" at bounding box center [177, 203] width 220 height 34
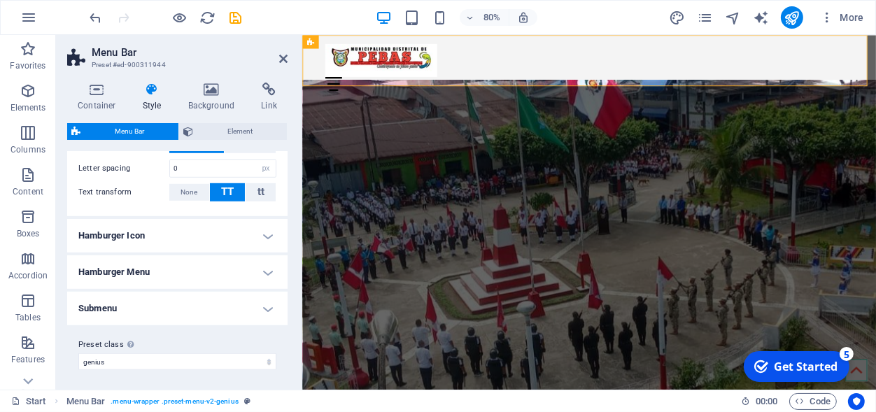
scroll to position [951, 0]
click at [256, 309] on h4 "Submenu" at bounding box center [177, 308] width 220 height 34
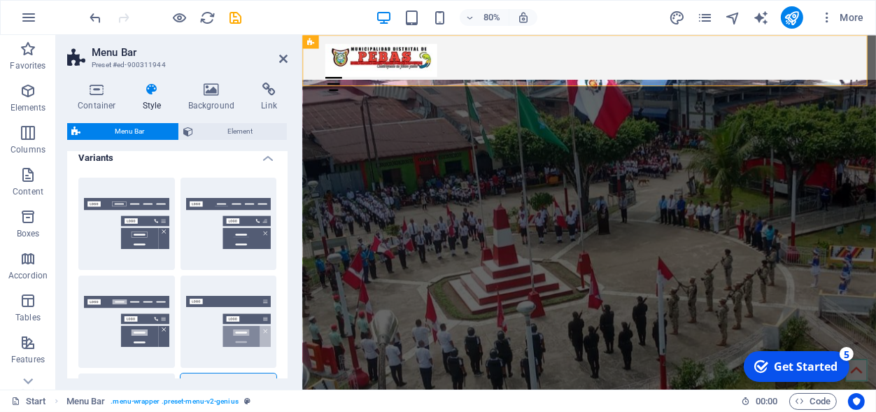
scroll to position [0, 0]
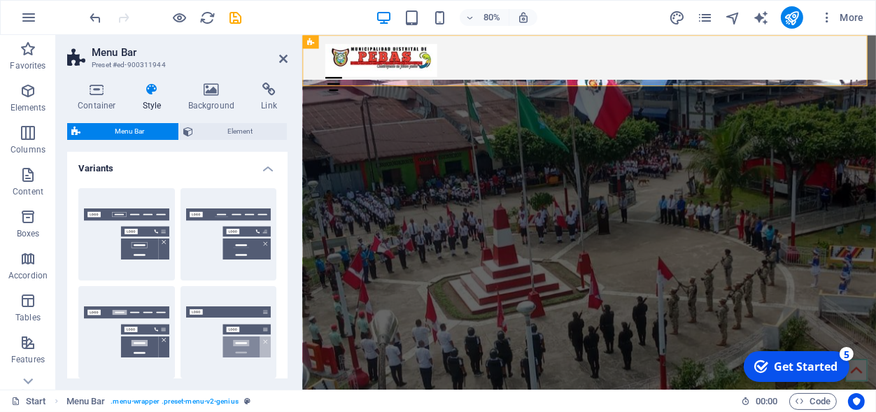
click at [149, 90] on icon at bounding box center [152, 90] width 40 height 14
click at [211, 84] on icon at bounding box center [212, 90] width 68 height 14
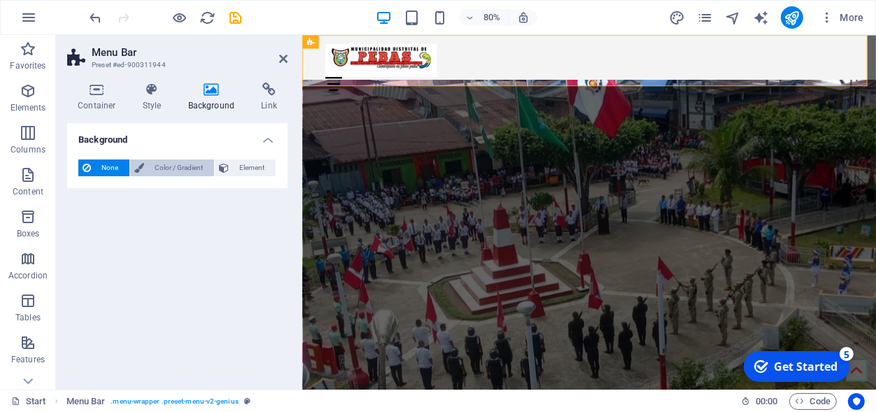
click at [183, 162] on span "Color / Gradient" at bounding box center [179, 168] width 62 height 17
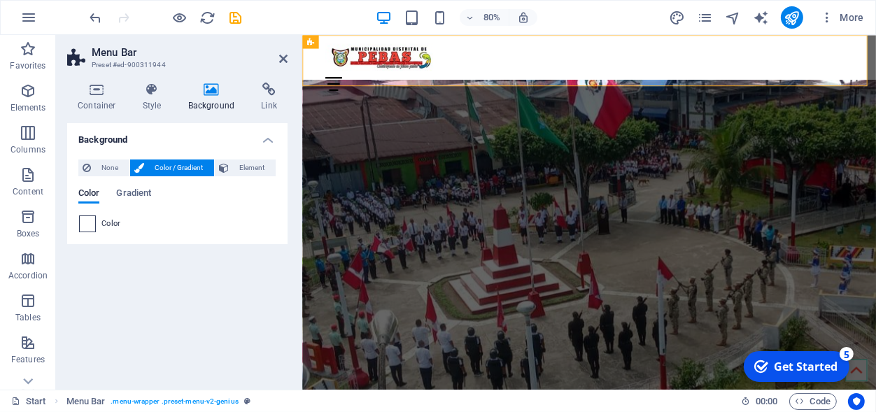
click at [89, 221] on span at bounding box center [87, 223] width 15 height 15
type input "#ffffff"
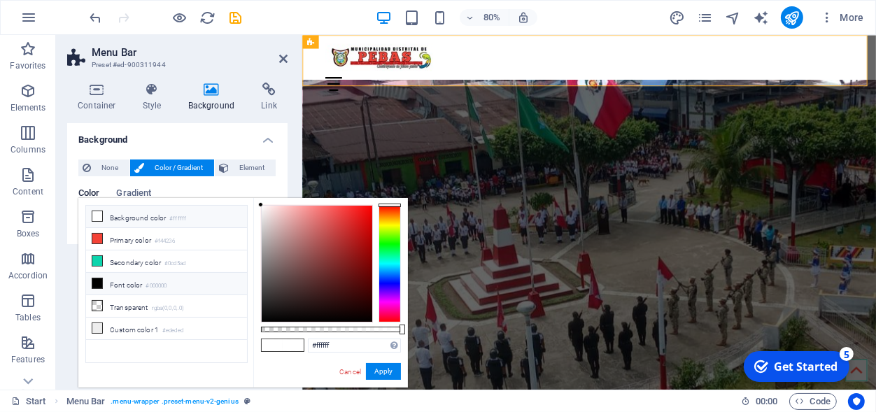
click at [98, 215] on icon at bounding box center [97, 216] width 10 height 10
click at [383, 368] on button "Apply" at bounding box center [383, 371] width 35 height 17
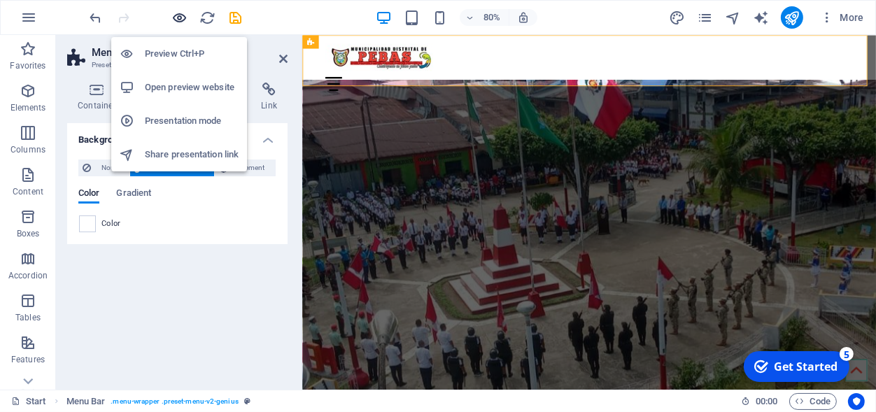
click at [184, 20] on icon "button" at bounding box center [180, 18] width 16 height 16
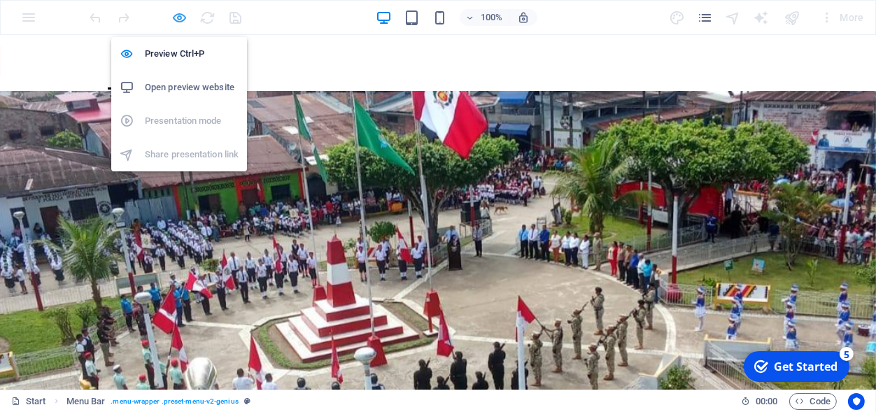
click at [174, 17] on icon "button" at bounding box center [180, 18] width 16 height 16
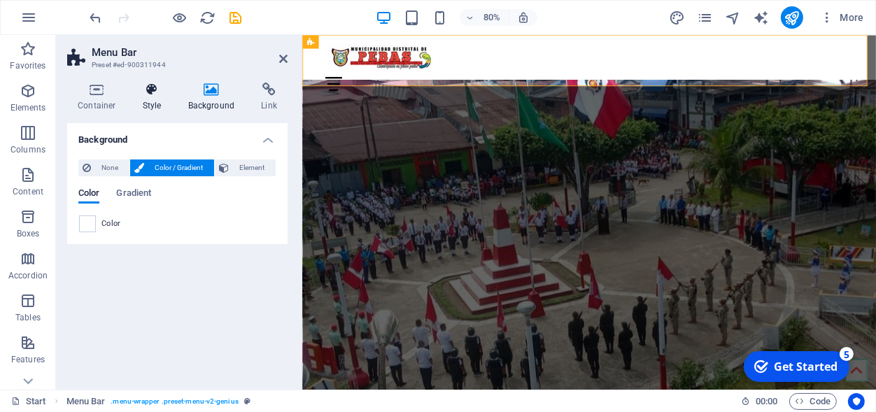
click at [160, 97] on icon at bounding box center [152, 90] width 40 height 14
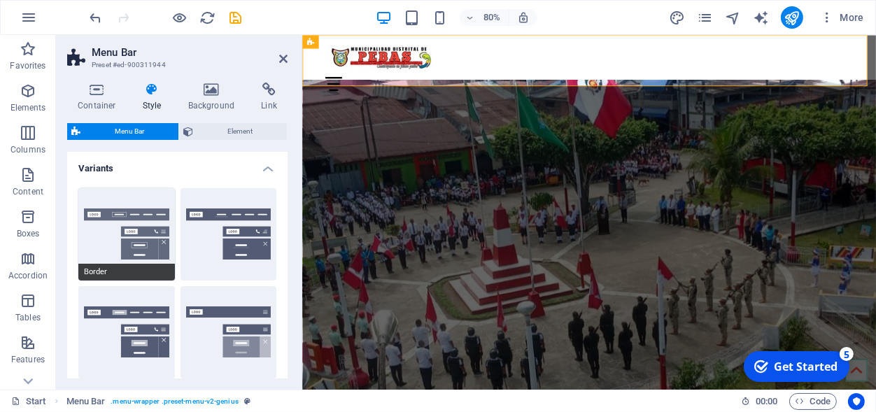
click at [142, 241] on button "Border" at bounding box center [126, 234] width 97 height 92
select select "hover_border"
type input "1"
type input "3"
type input "1"
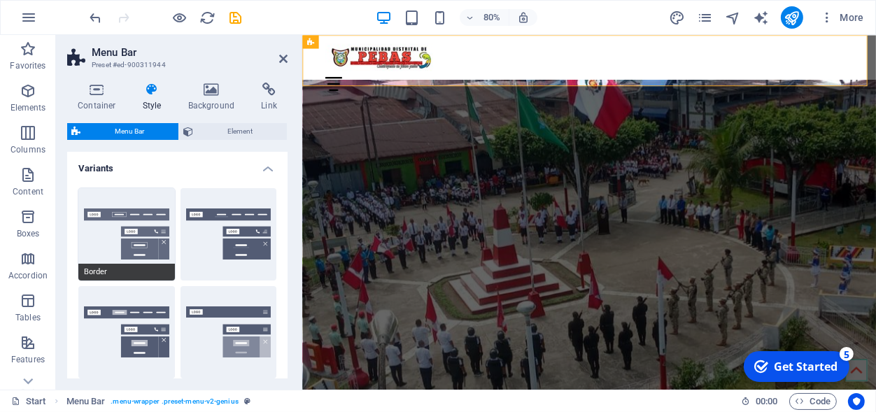
select select "link-special-font"
type input "1.1"
select select "rem"
select select
type input "1"
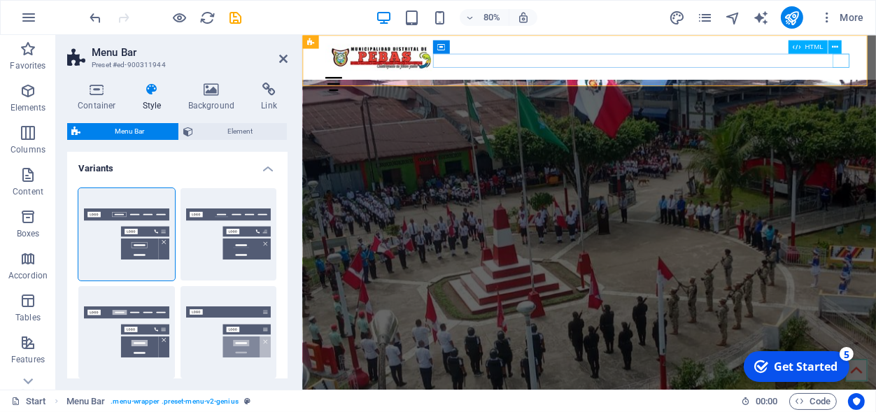
click at [955, 87] on div at bounding box center [660, 95] width 661 height 17
select select "400"
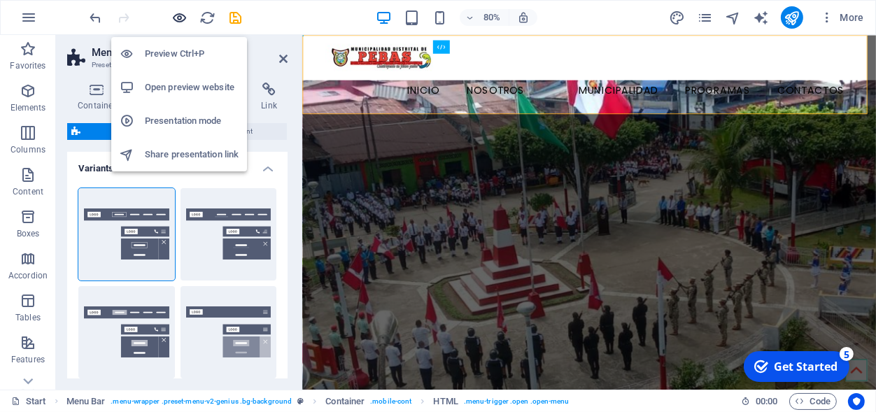
click at [183, 13] on icon "button" at bounding box center [180, 18] width 16 height 16
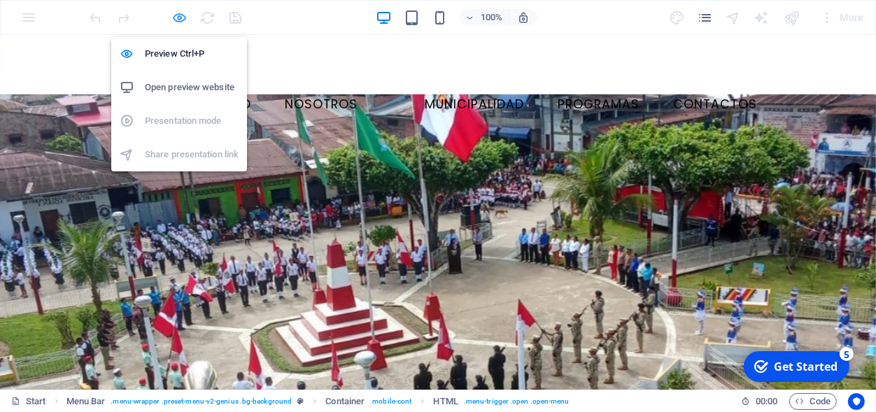
click at [178, 19] on icon "button" at bounding box center [180, 18] width 16 height 16
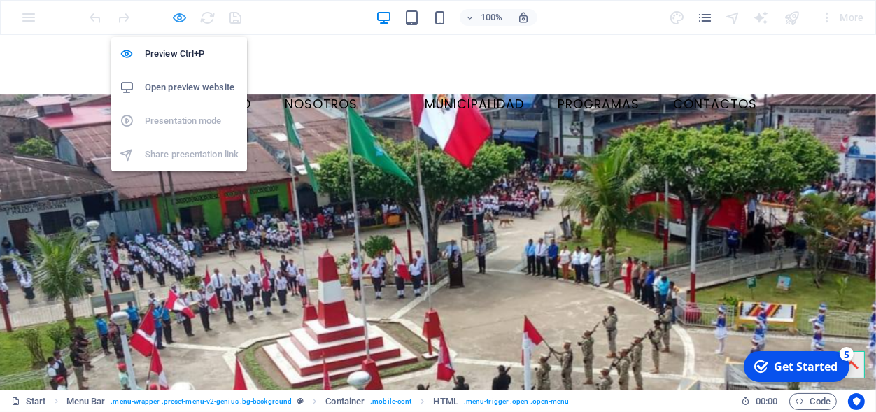
select select "rem"
select select "hover_border"
select select "px"
select select "rem"
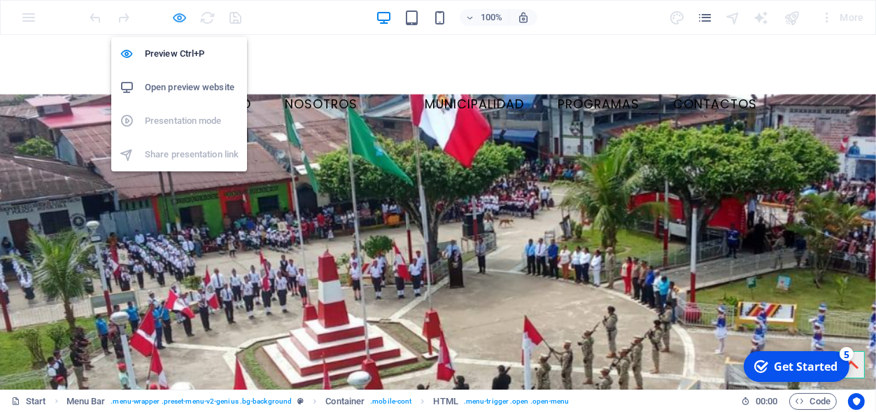
select select "rem"
select select "link-special-font"
select select "rem"
select select "400"
select select "px"
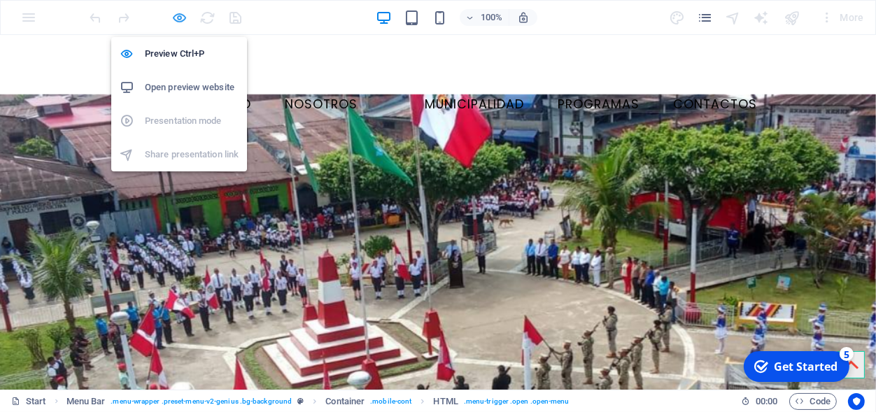
select select "rem"
select select "px"
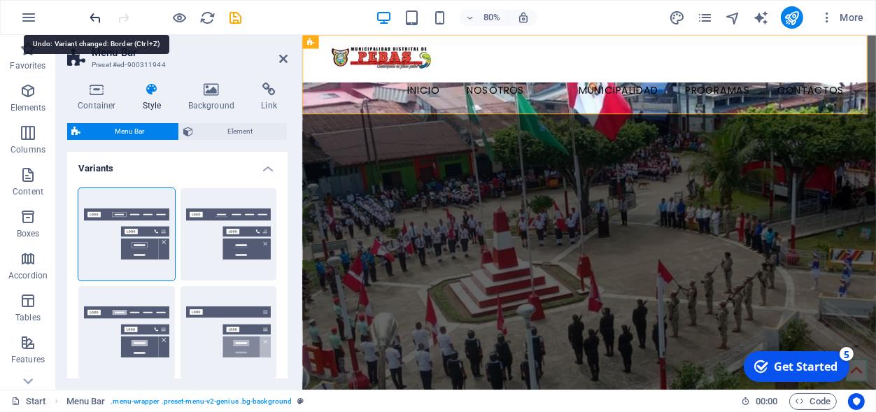
click at [97, 18] on icon "undo" at bounding box center [96, 18] width 16 height 16
select select "hover_border_vertical"
type input "0"
type input "2"
select select "link-special-font"
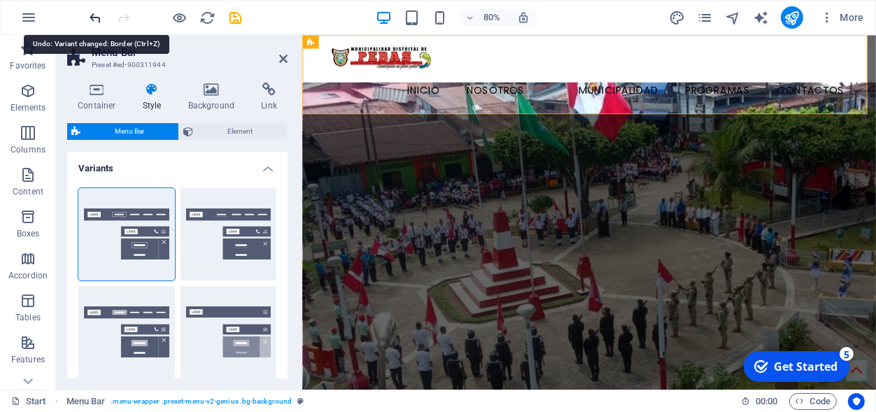
type input "1.5"
select select "700"
type input "0"
click at [97, 18] on icon "undo" at bounding box center [96, 18] width 16 height 16
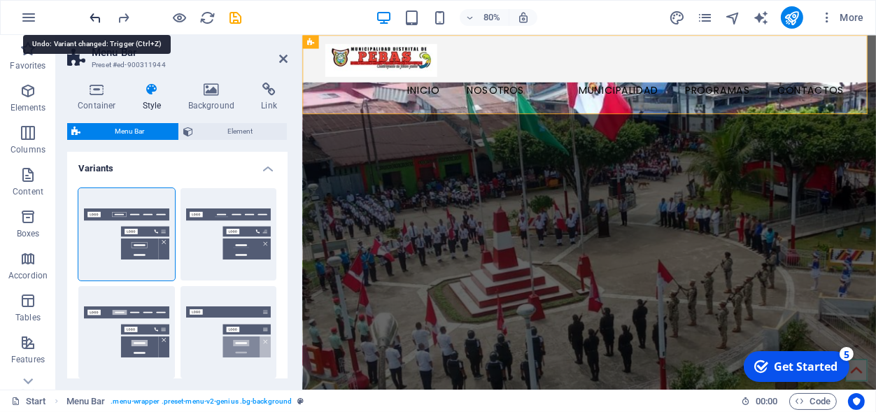
click at [97, 18] on icon "undo" at bounding box center [96, 18] width 16 height 16
select select "hover_box_bottom"
select select "link-special-font"
select select "700"
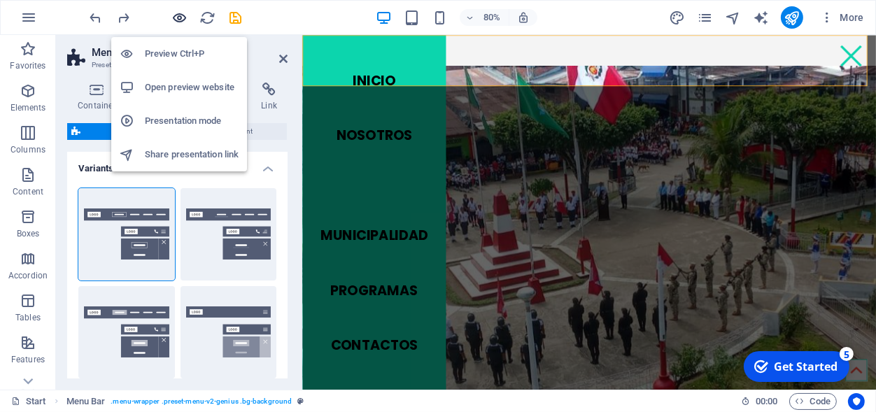
click at [182, 22] on icon "button" at bounding box center [180, 18] width 16 height 16
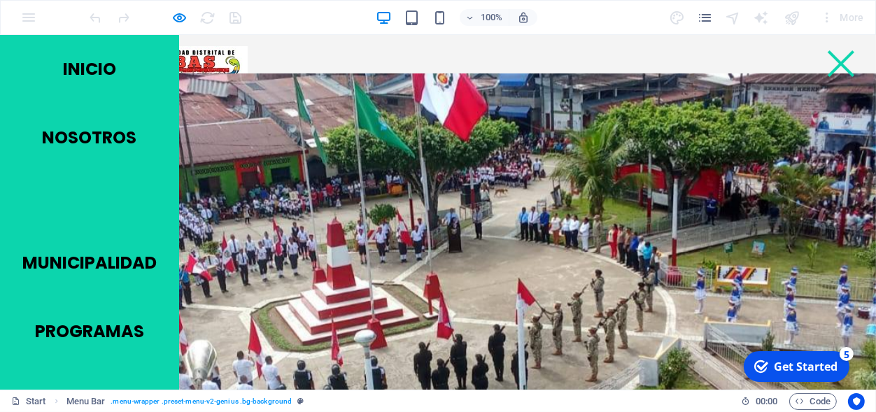
click at [832, 69] on div at bounding box center [841, 63] width 35 height 22
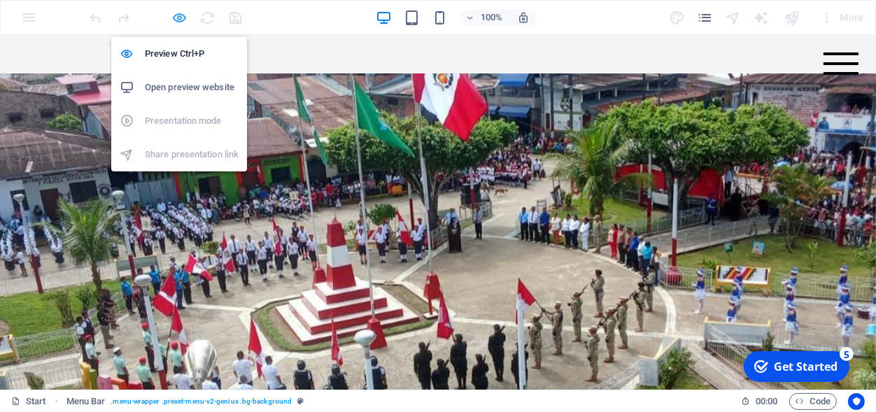
click at [186, 15] on icon "button" at bounding box center [180, 18] width 16 height 16
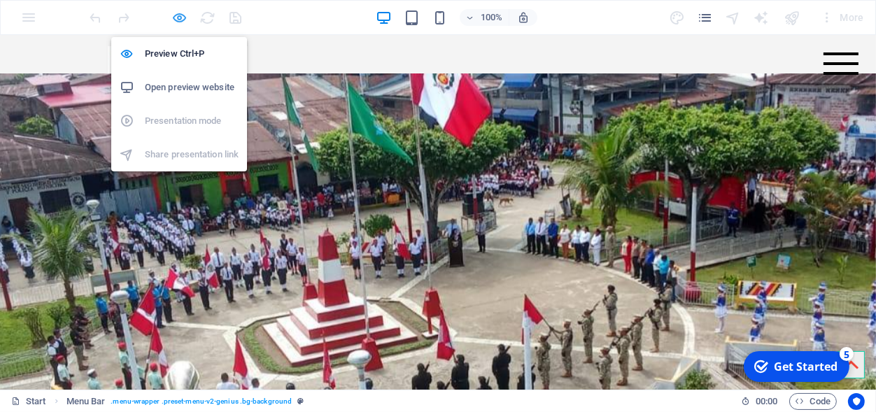
select select "rem"
select select "hover_box_bottom"
select select "px"
select select "rem"
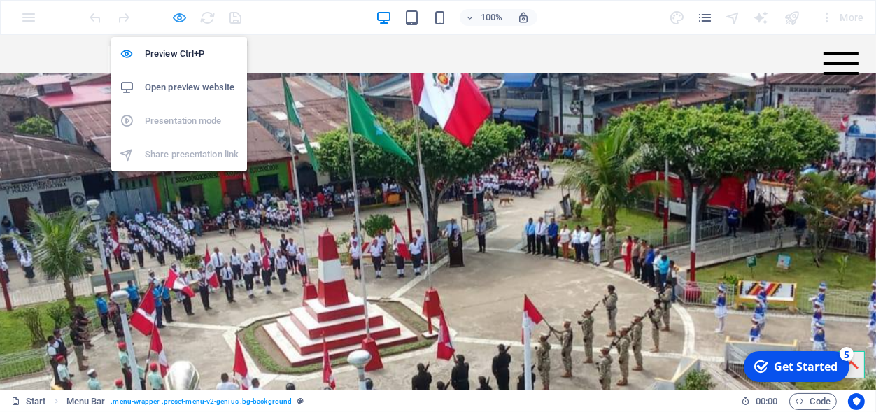
select select "link-special-font"
select select "rem"
select select "700"
select select "px"
select select "rem"
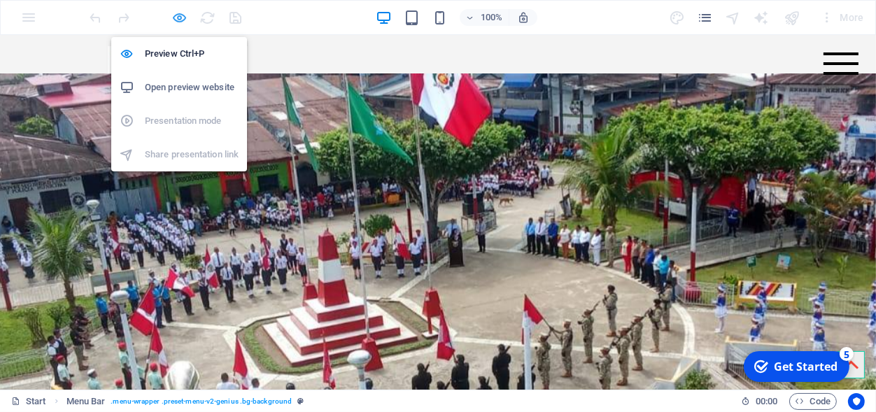
select select "px"
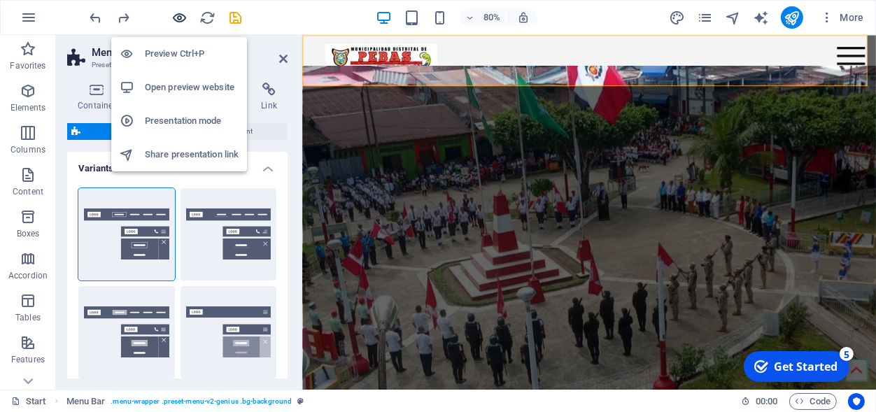
click at [184, 16] on icon "button" at bounding box center [180, 18] width 16 height 16
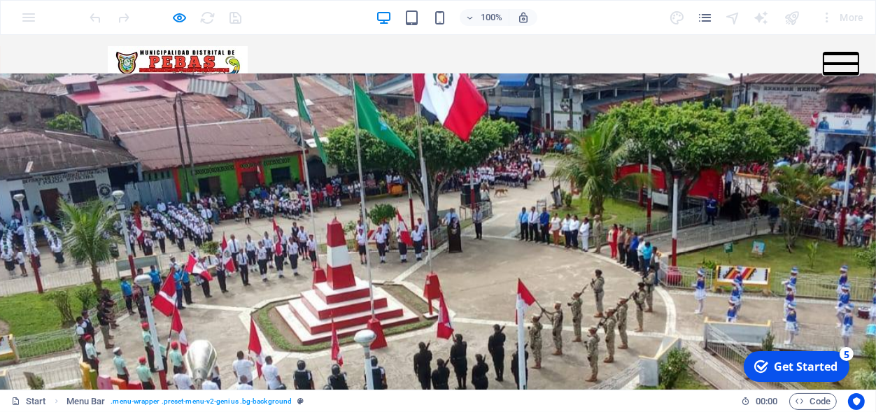
click at [841, 64] on button at bounding box center [841, 63] width 35 height 3
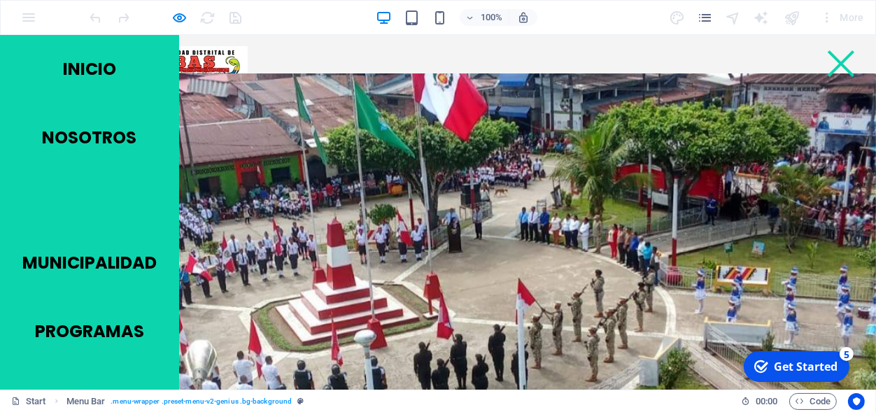
click at [841, 64] on div at bounding box center [841, 63] width 35 height 22
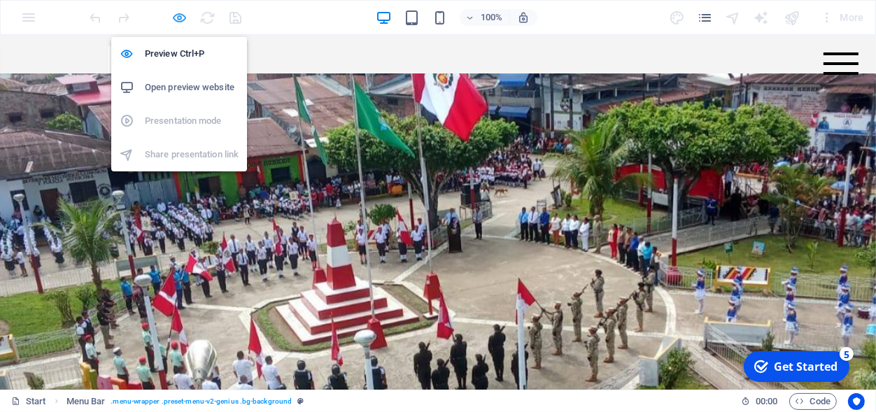
click at [177, 12] on icon "button" at bounding box center [180, 18] width 16 height 16
select select "rem"
select select "hover_box_bottom"
select select "px"
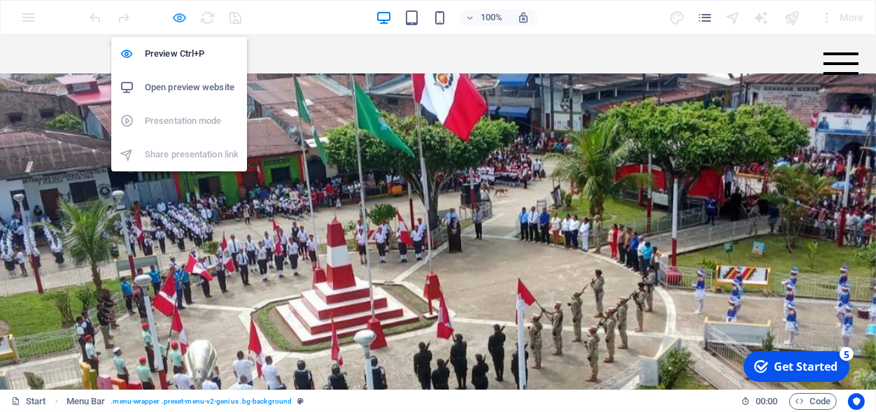
select select "rem"
select select "link-special-font"
select select "rem"
select select "700"
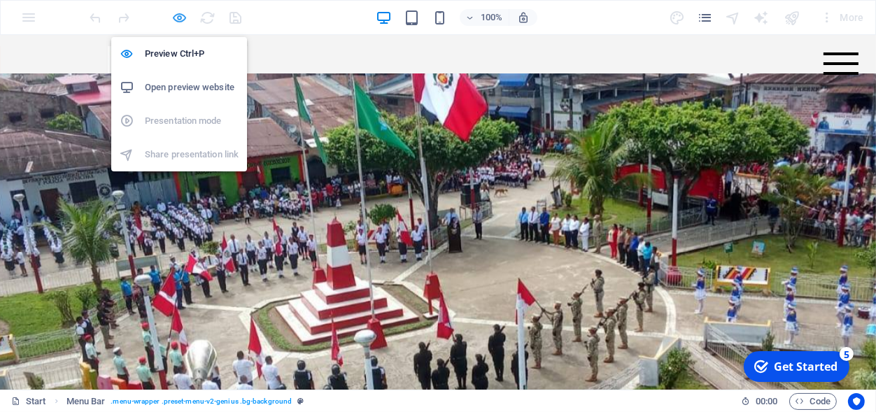
select select "px"
select select "rem"
select select "px"
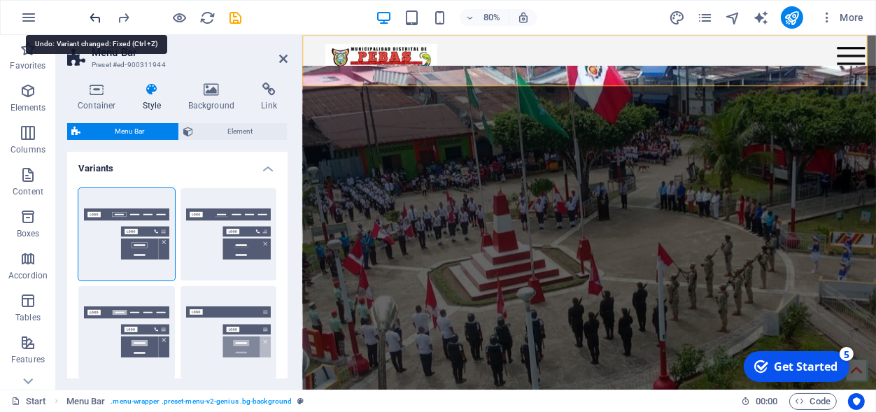
click at [94, 15] on icon "undo" at bounding box center [96, 18] width 16 height 16
select select "hover_border_bottom"
type input "3"
select select "link-default-font"
type input "1"
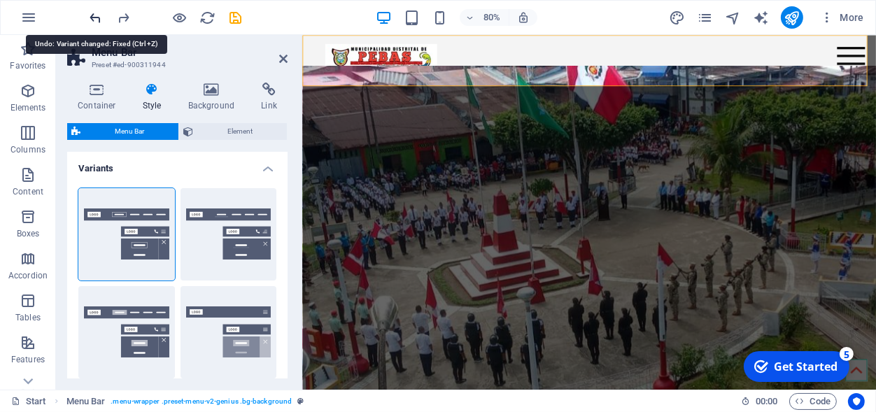
select select "700"
click at [94, 15] on icon "undo" at bounding box center [96, 18] width 16 height 16
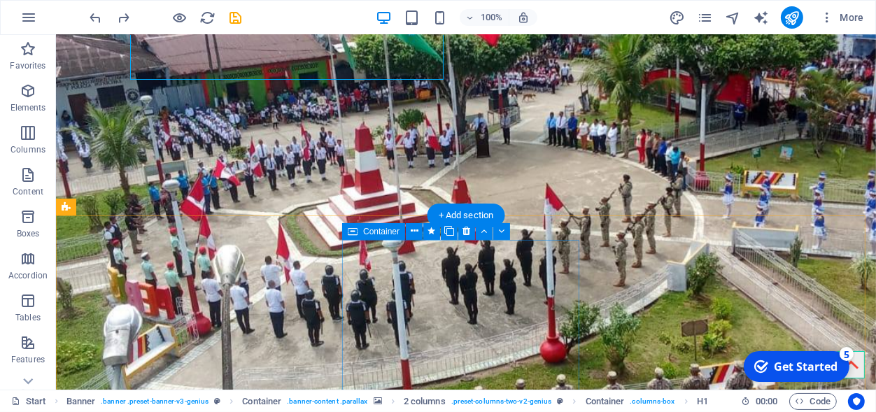
scroll to position [447, 0]
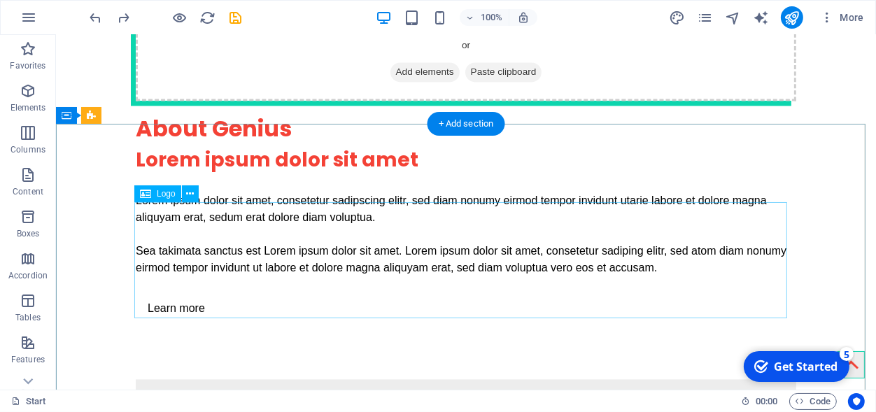
scroll to position [2941, 0]
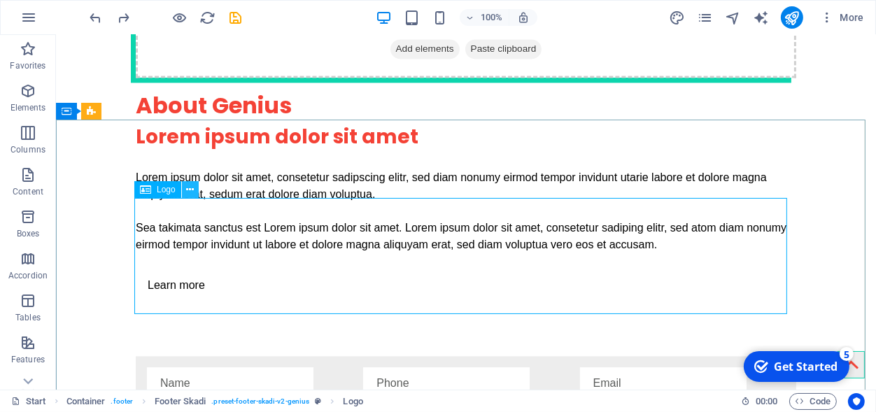
click at [188, 183] on button at bounding box center [190, 189] width 17 height 17
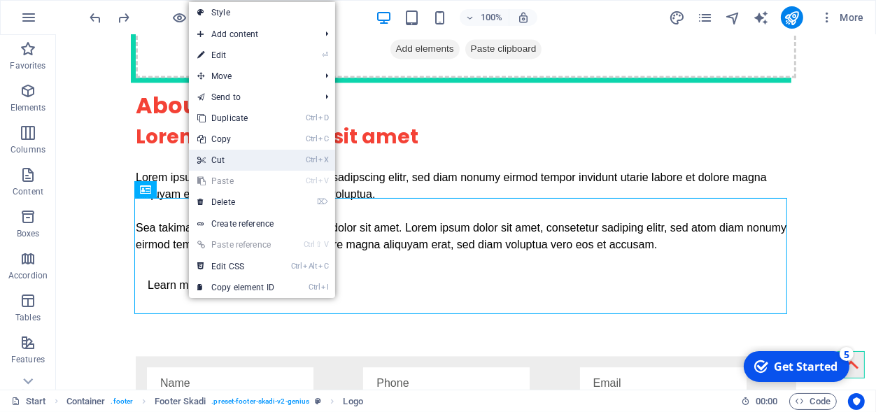
click at [221, 157] on link "Ctrl X Cut" at bounding box center [236, 160] width 94 height 21
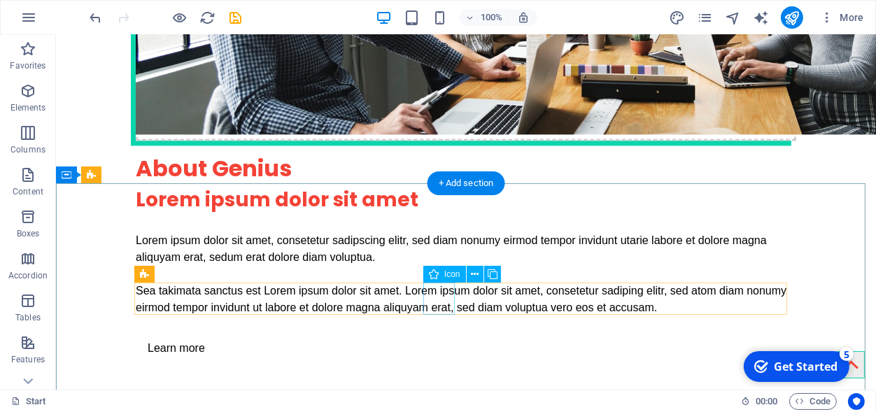
scroll to position [2911, 0]
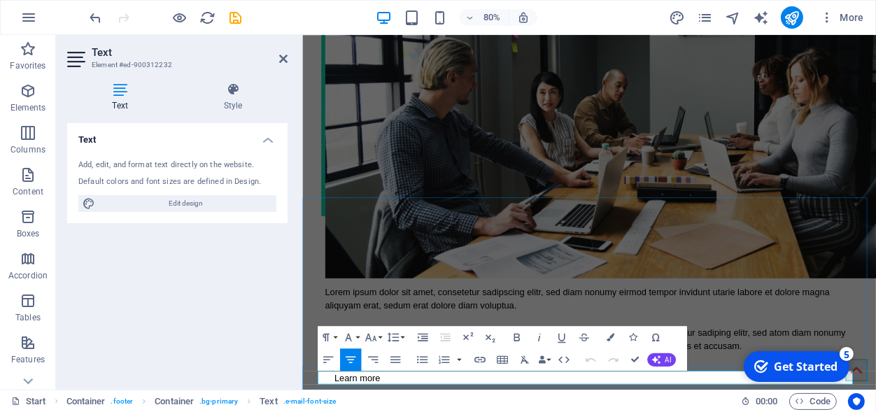
scroll to position [2813, 0]
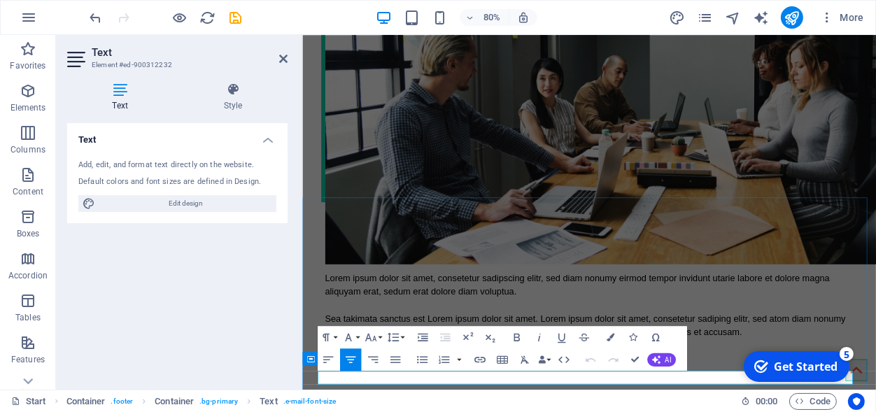
drag, startPoint x: 694, startPoint y: 465, endPoint x: 574, endPoint y: 476, distance: 120.2
click at [288, 55] on aside "Text Element #ed-900312232 Text Style Text Add, edit, and format text directly …" at bounding box center [179, 212] width 246 height 355
click at [281, 51] on h2 "Text" at bounding box center [190, 52] width 196 height 13
click at [281, 55] on icon at bounding box center [283, 58] width 8 height 11
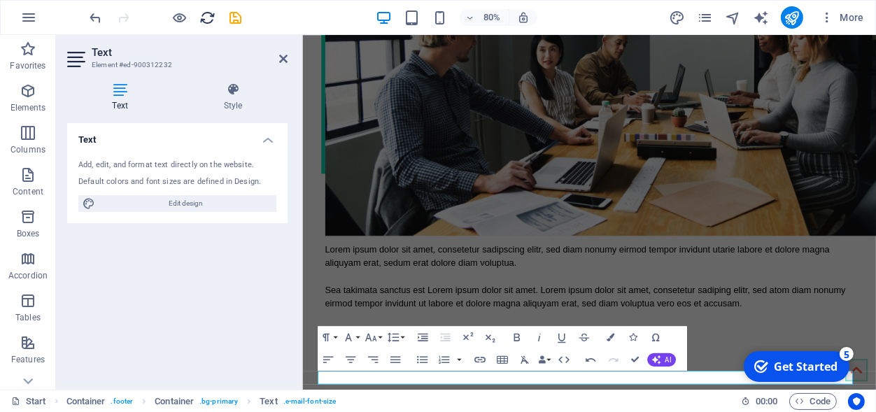
scroll to position [2911, 0]
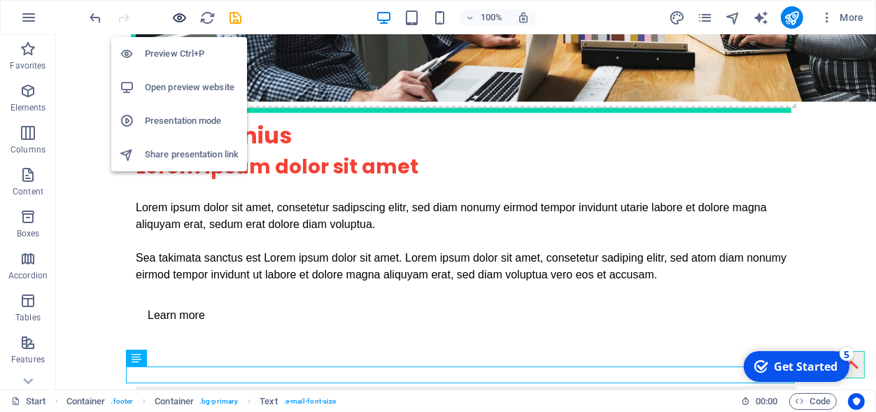
click at [187, 15] on icon "button" at bounding box center [180, 18] width 16 height 16
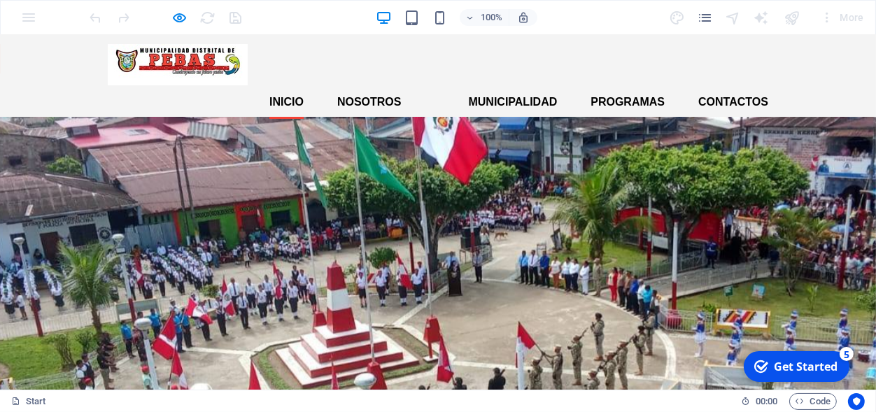
scroll to position [0, 0]
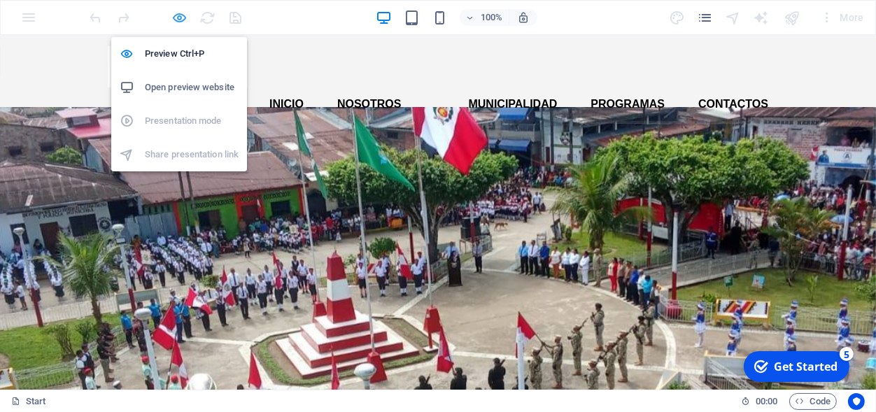
click at [186, 16] on icon "button" at bounding box center [180, 18] width 16 height 16
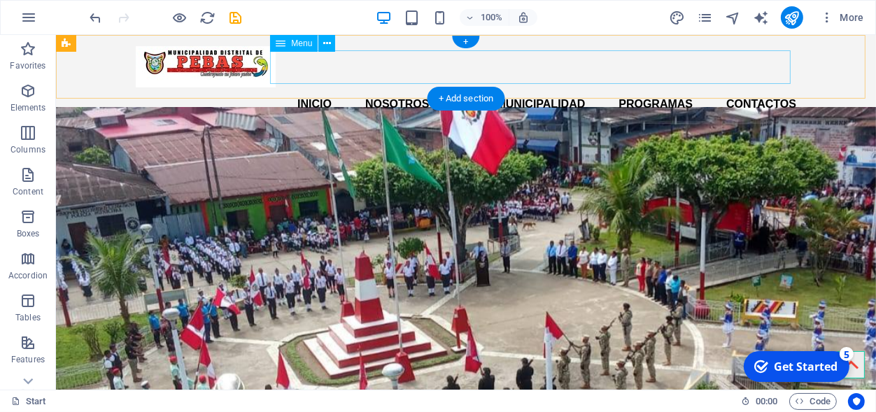
click at [442, 87] on nav "INICIO NOSOTROS MUNICIPALIDAD PROGRAMAS CONTACTOS" at bounding box center [465, 104] width 661 height 34
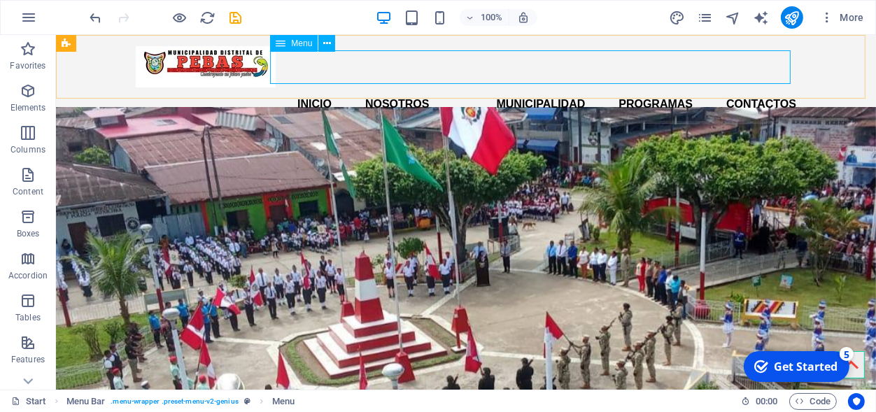
click at [307, 45] on span "Menu" at bounding box center [301, 43] width 21 height 8
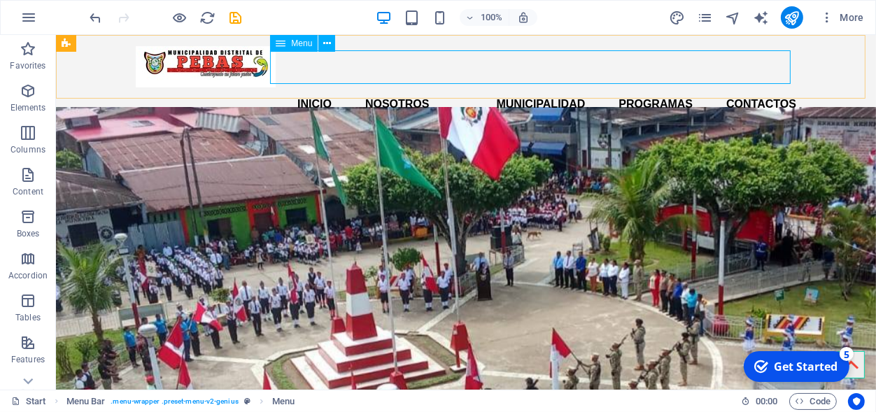
select select
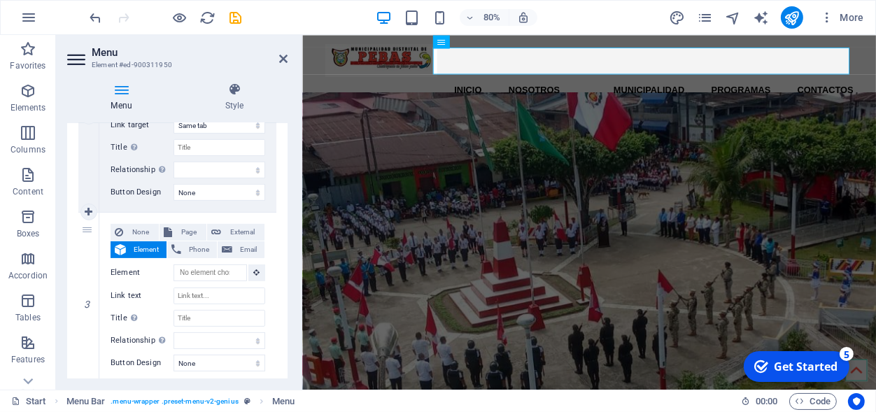
scroll to position [429, 0]
click at [206, 295] on input "Link text" at bounding box center [220, 295] width 92 height 17
type input "SIS"
select select
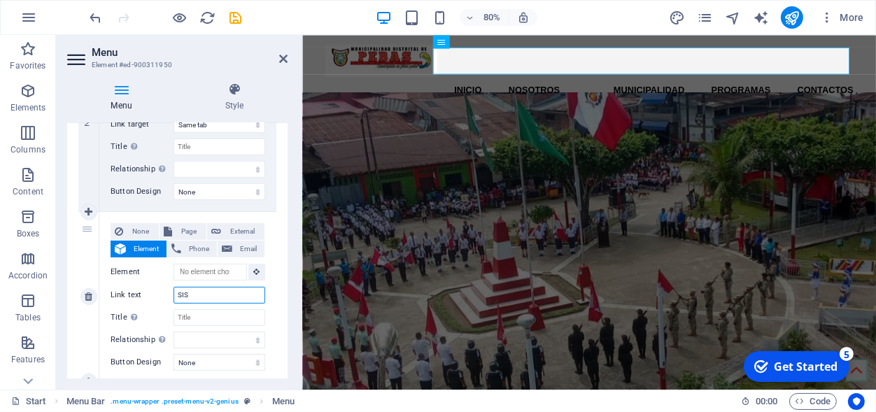
select select
type input "SISTEMAS"
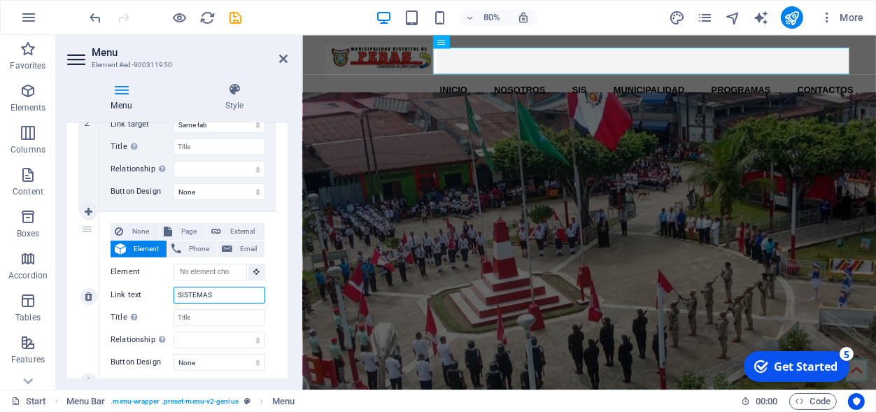
select select
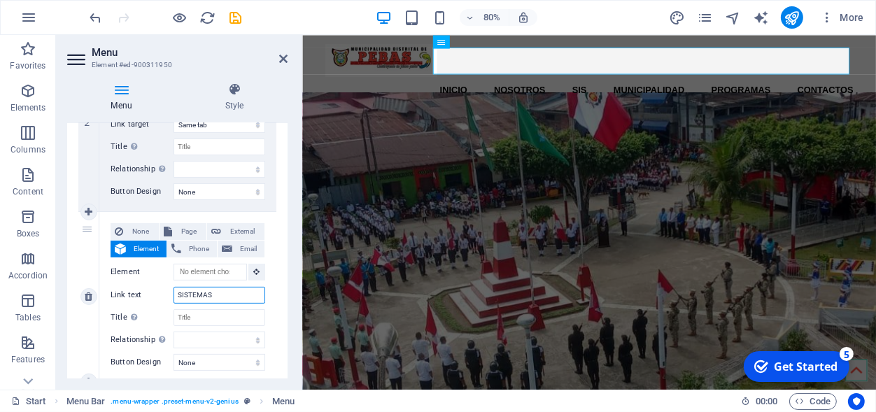
select select
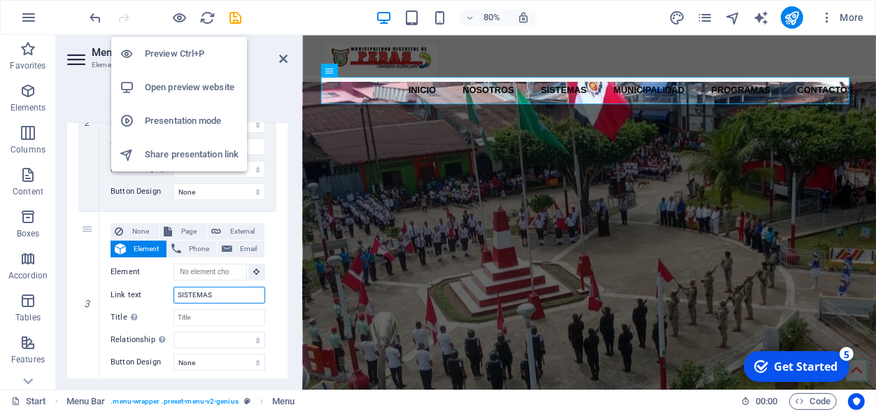
type input "SISTEMAS"
click at [178, 121] on h6 "Presentation mode" at bounding box center [192, 121] width 94 height 17
